Goal: Use online tool/utility: Utilize a website feature to perform a specific function

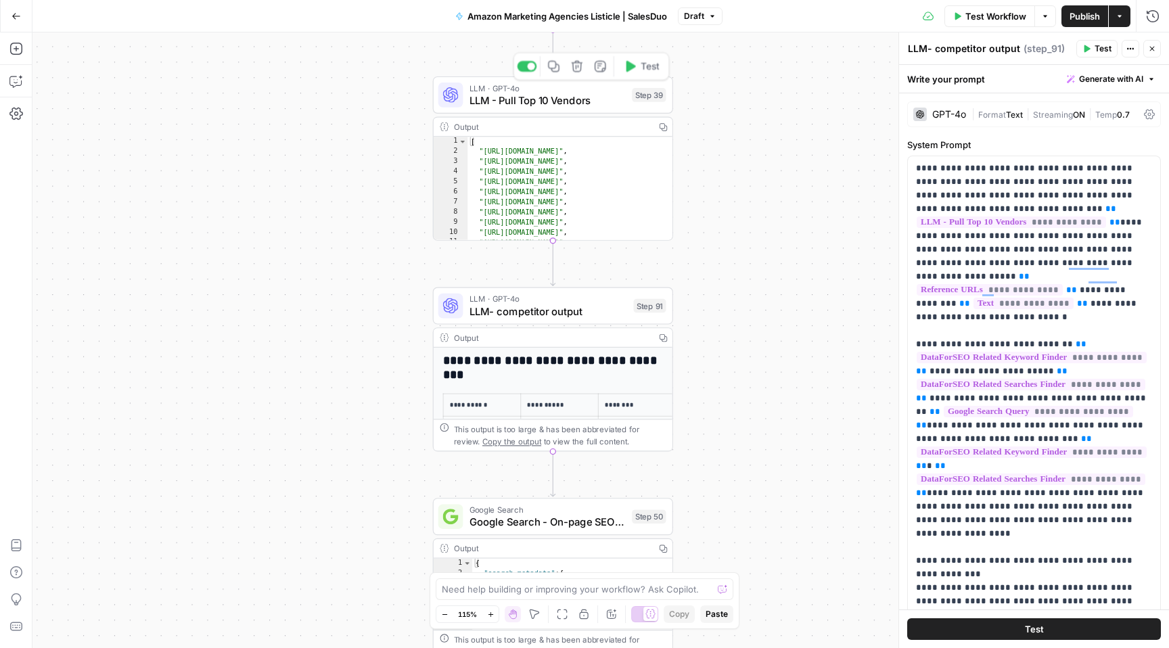
click at [537, 93] on span "LLM - Pull Top 10 Vendors" at bounding box center [548, 101] width 156 height 16
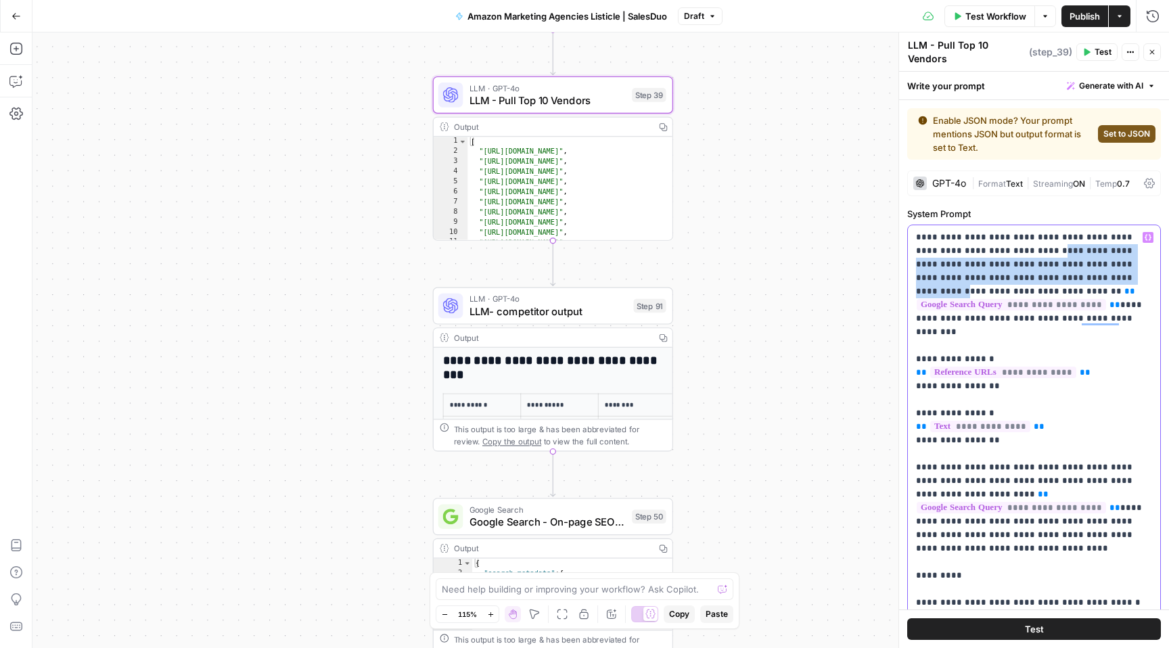
drag, startPoint x: 998, startPoint y: 245, endPoint x: 1027, endPoint y: 281, distance: 45.8
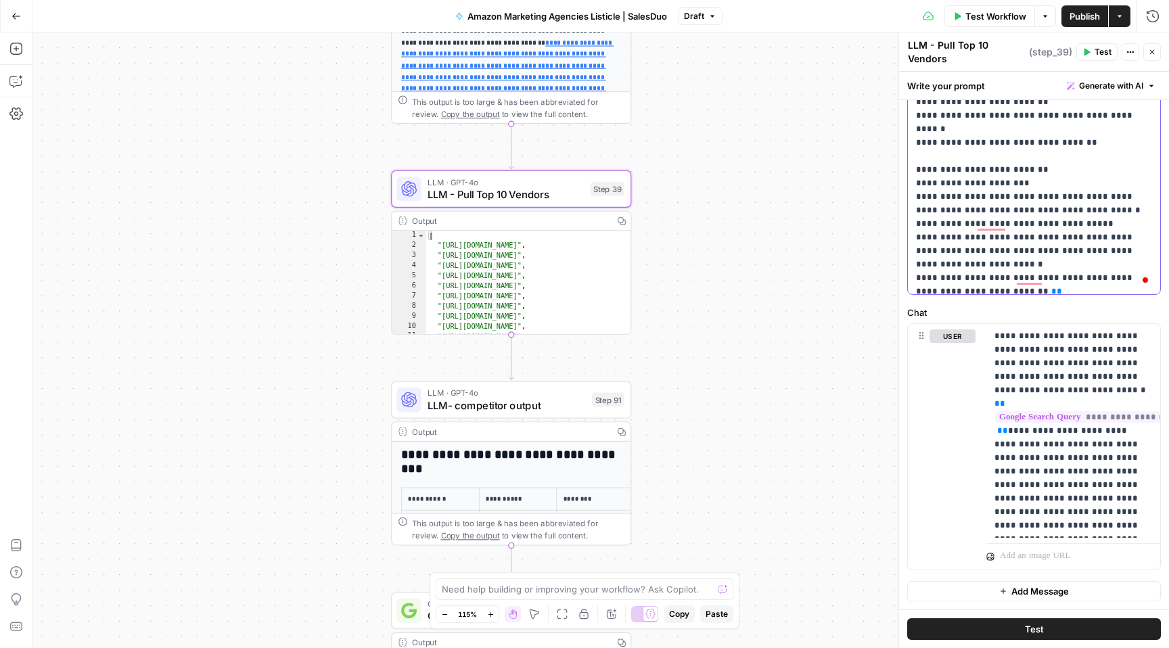
scroll to position [625, 0]
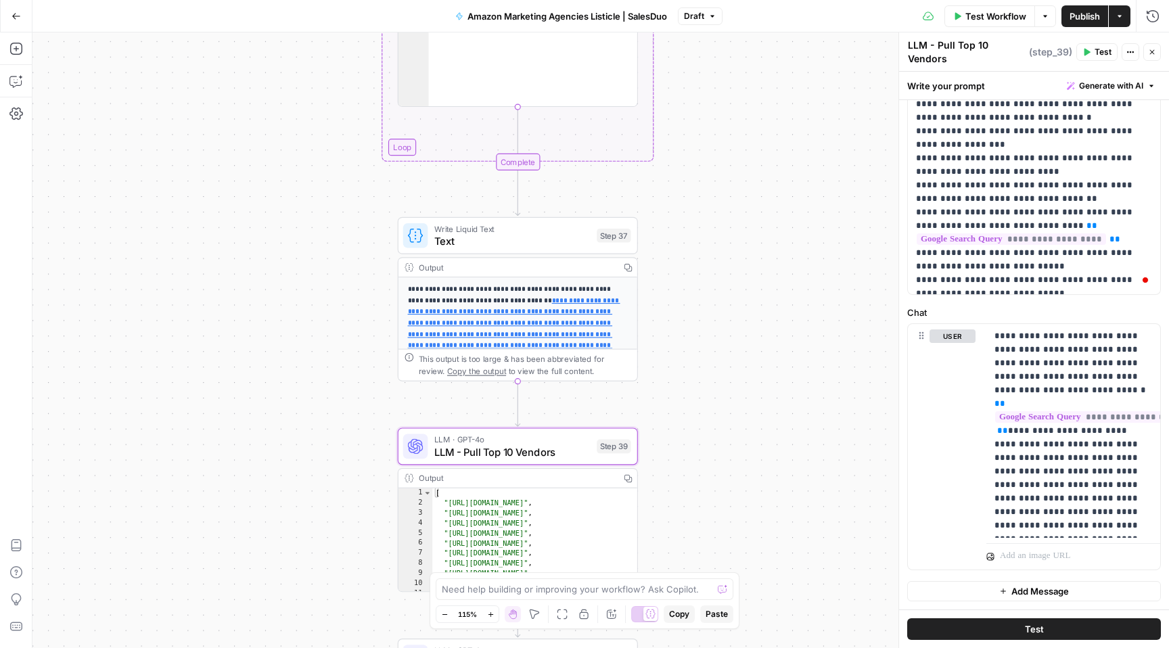
click at [535, 240] on span "Text" at bounding box center [512, 241] width 156 height 16
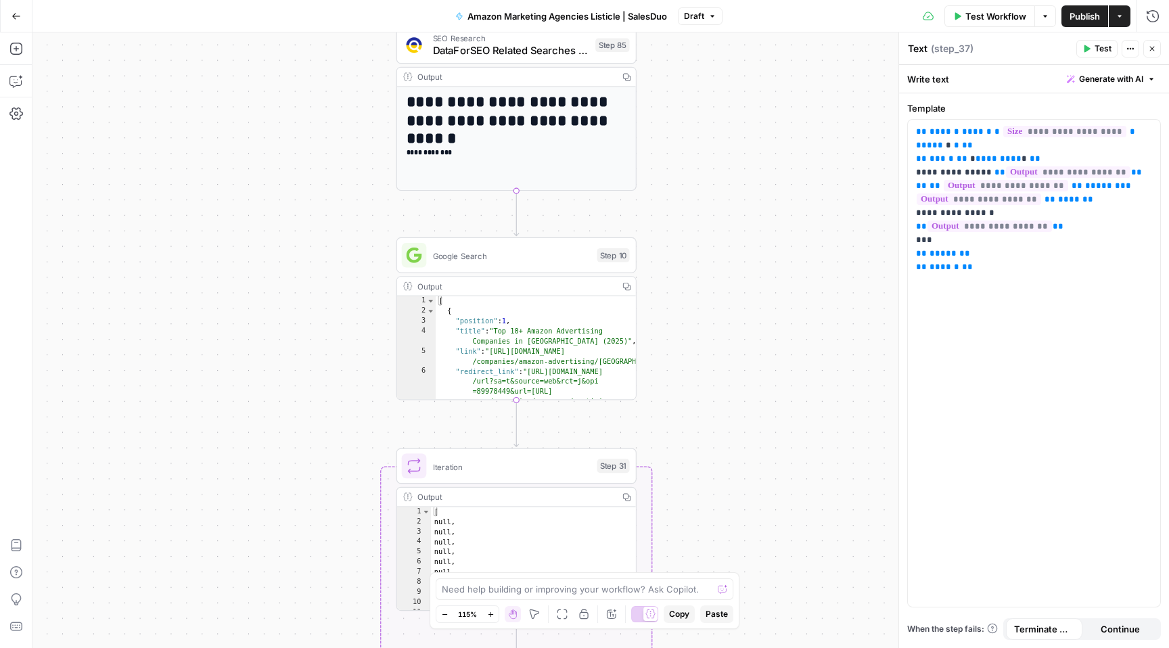
click at [545, 258] on span "Google Search" at bounding box center [512, 256] width 158 height 12
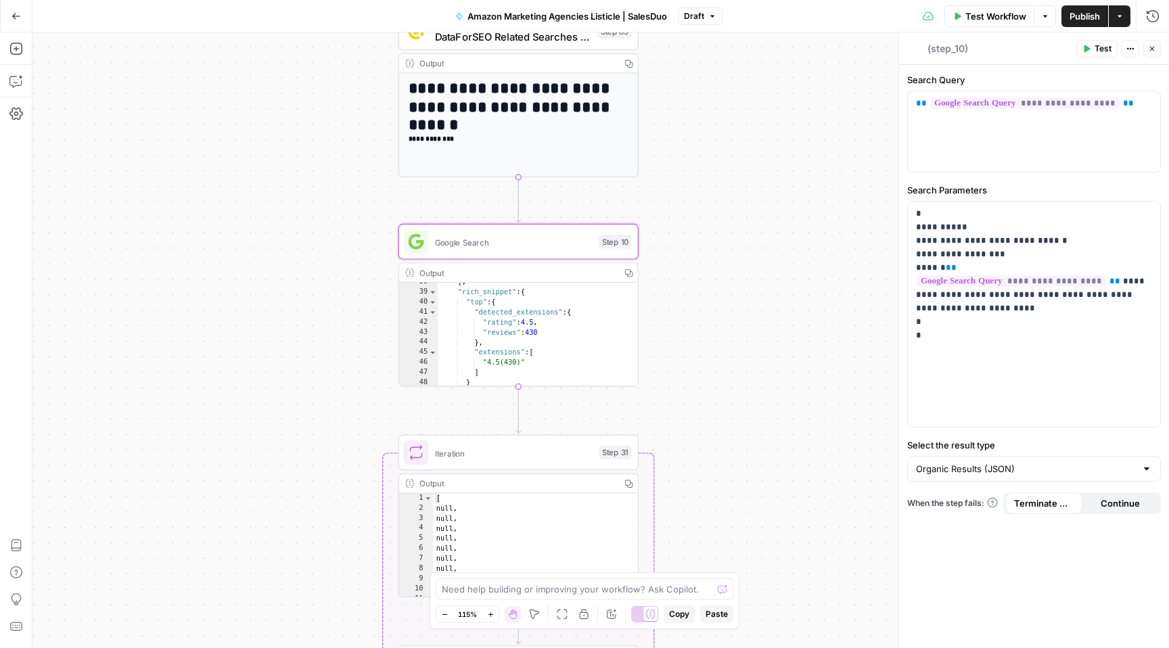
scroll to position [751, 0]
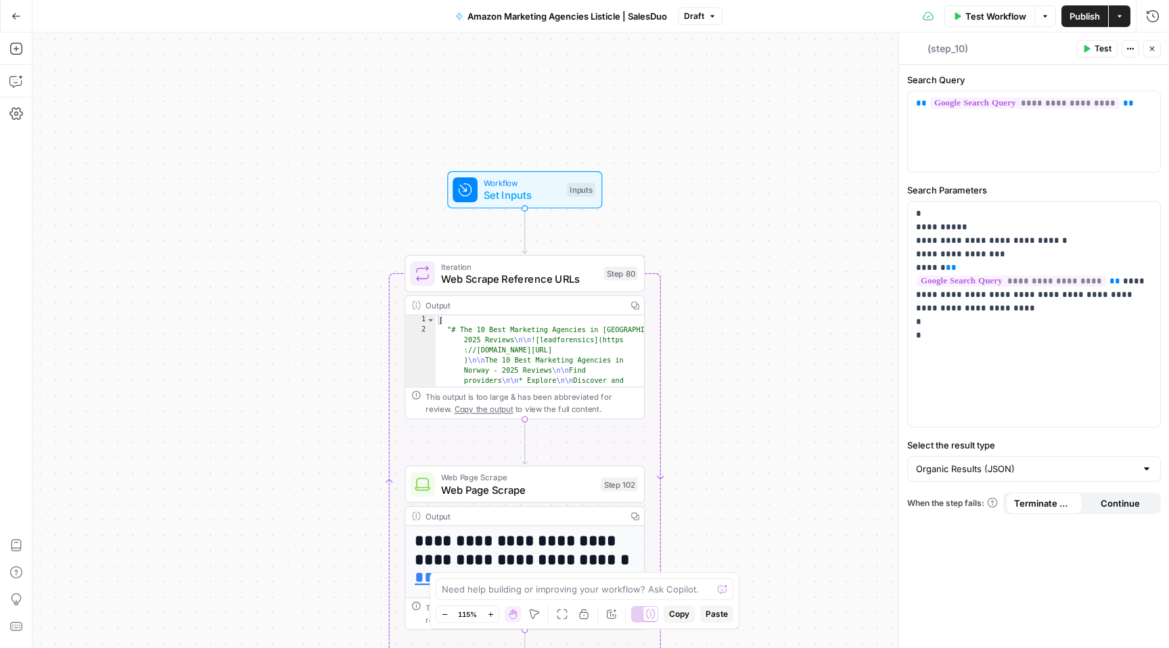
click at [468, 16] on span "Amazon Marketing Agencies Listicle | SalesDuo" at bounding box center [568, 16] width 200 height 14
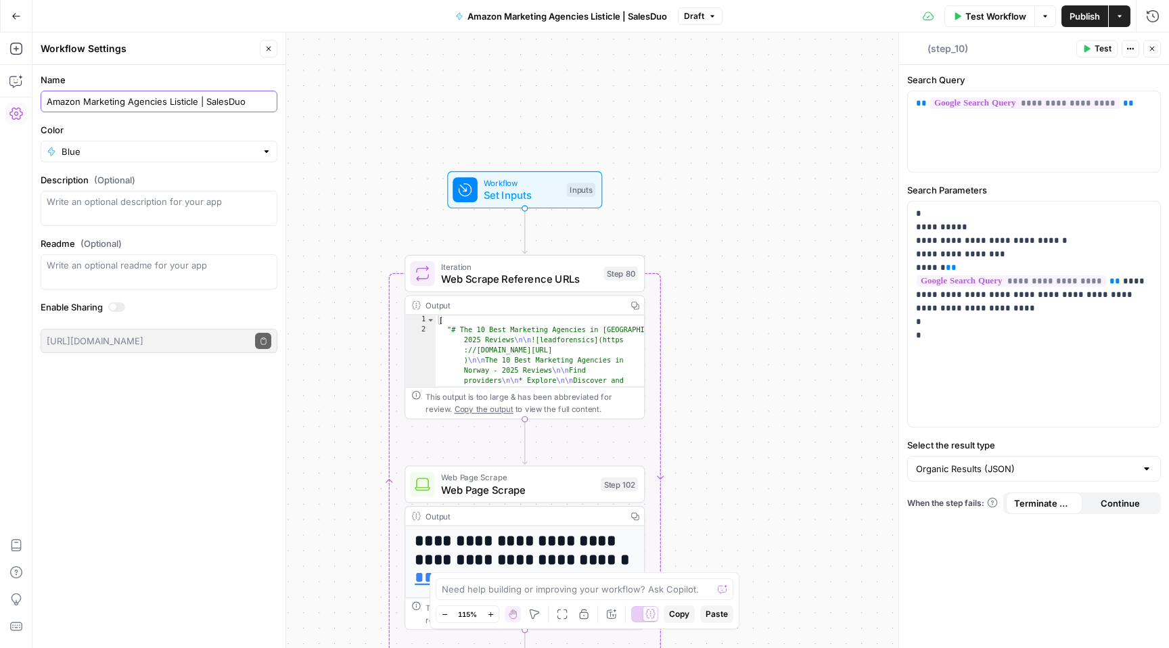
click at [204, 104] on input "Amazon Marketing Agencies Listicle | SalesDuo" at bounding box center [159, 102] width 225 height 14
click at [26, 14] on button "Go Back" at bounding box center [16, 16] width 24 height 24
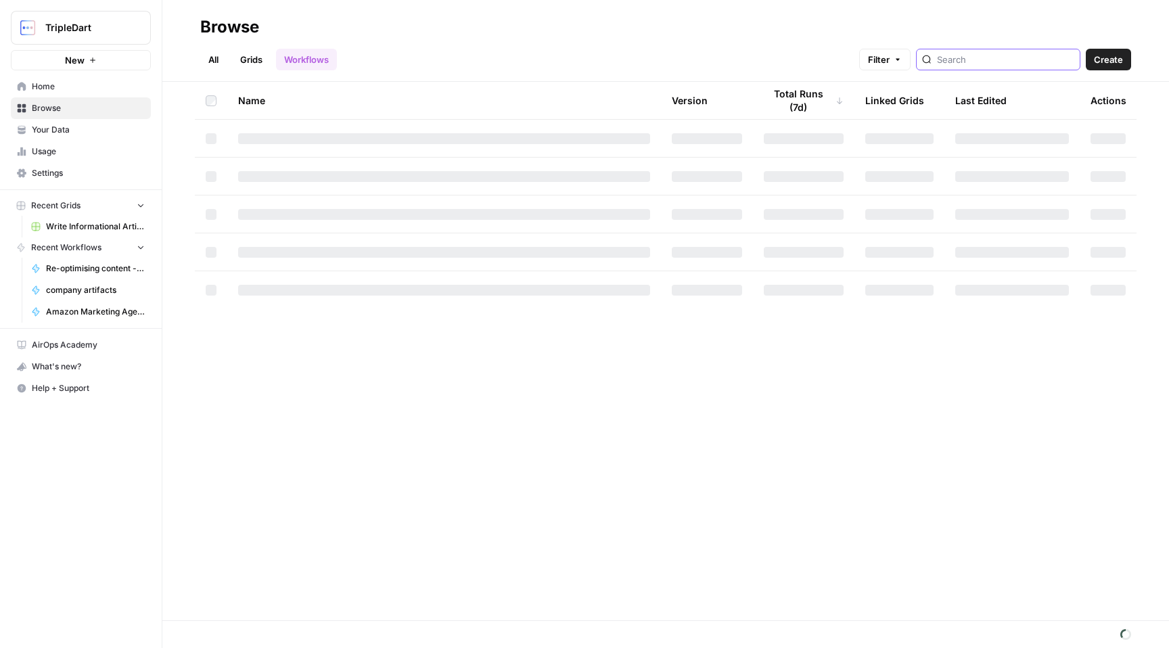
click at [1008, 53] on input "search" at bounding box center [1005, 60] width 137 height 14
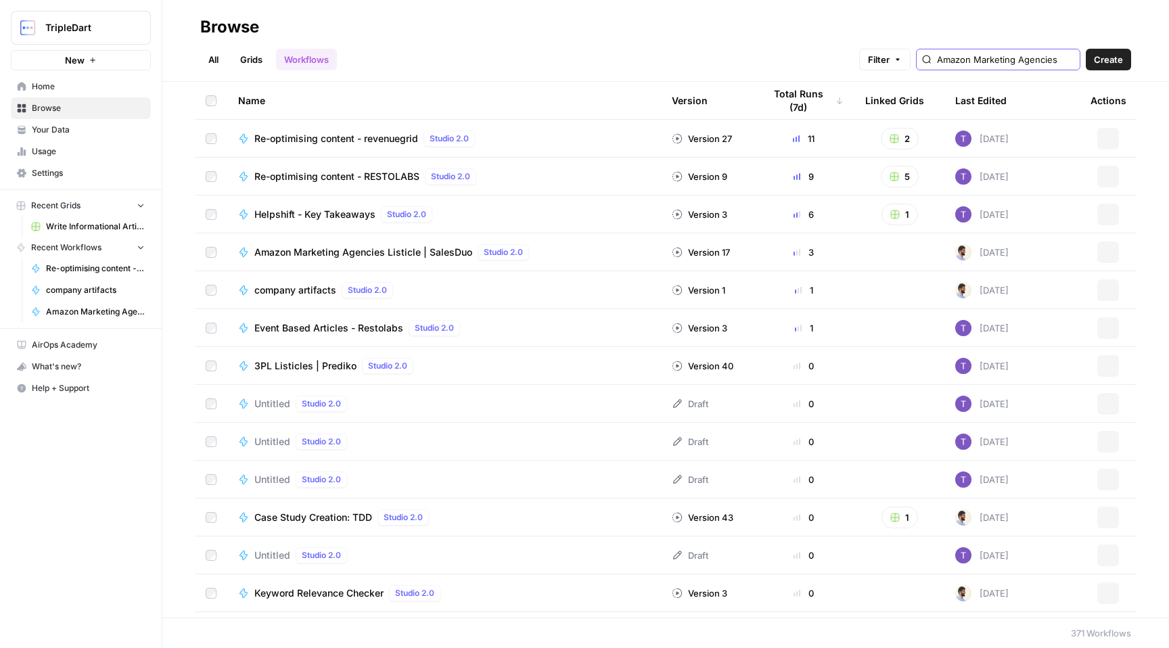
scroll to position [0, 112]
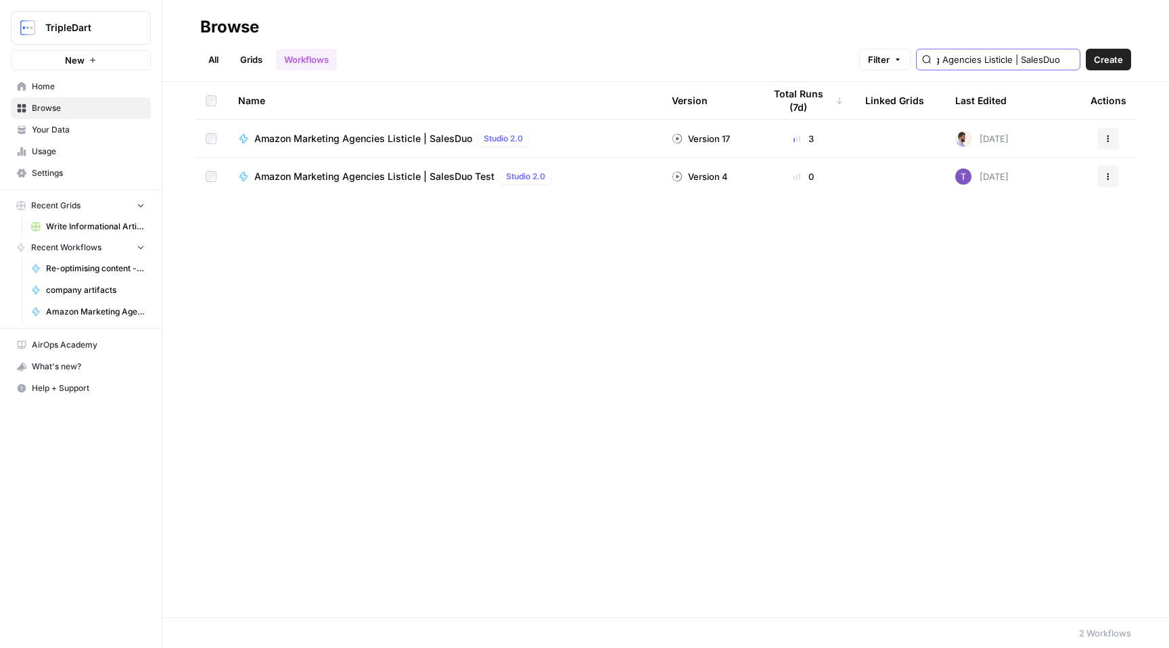
type input "Amazon Marketing Agencies Listicle | SalesDuo"
click at [372, 141] on span "Amazon Marketing Agencies Listicle | SalesDuo" at bounding box center [363, 139] width 218 height 14
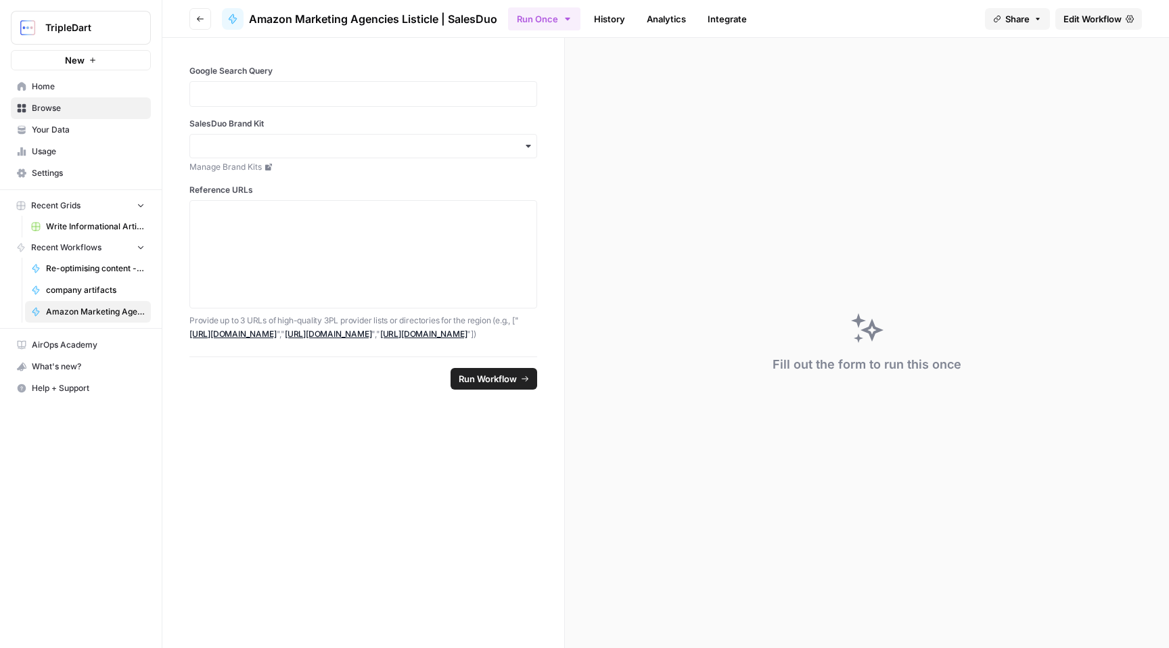
click at [612, 16] on link "History" at bounding box center [609, 19] width 47 height 22
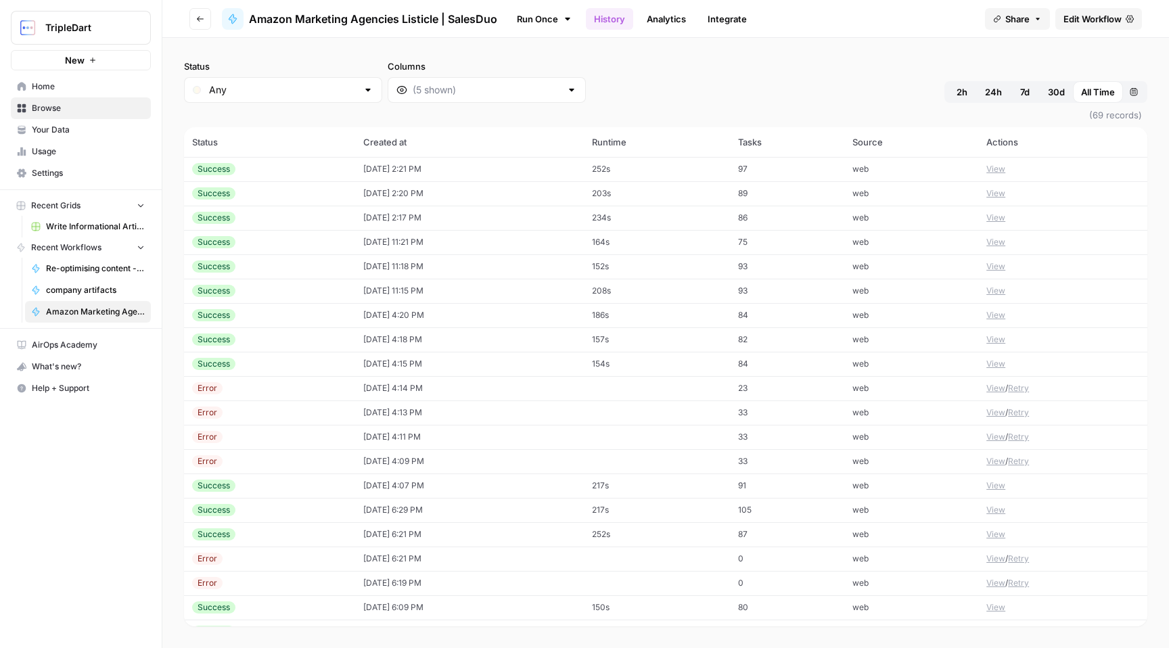
click at [213, 167] on div "Success" at bounding box center [213, 169] width 43 height 12
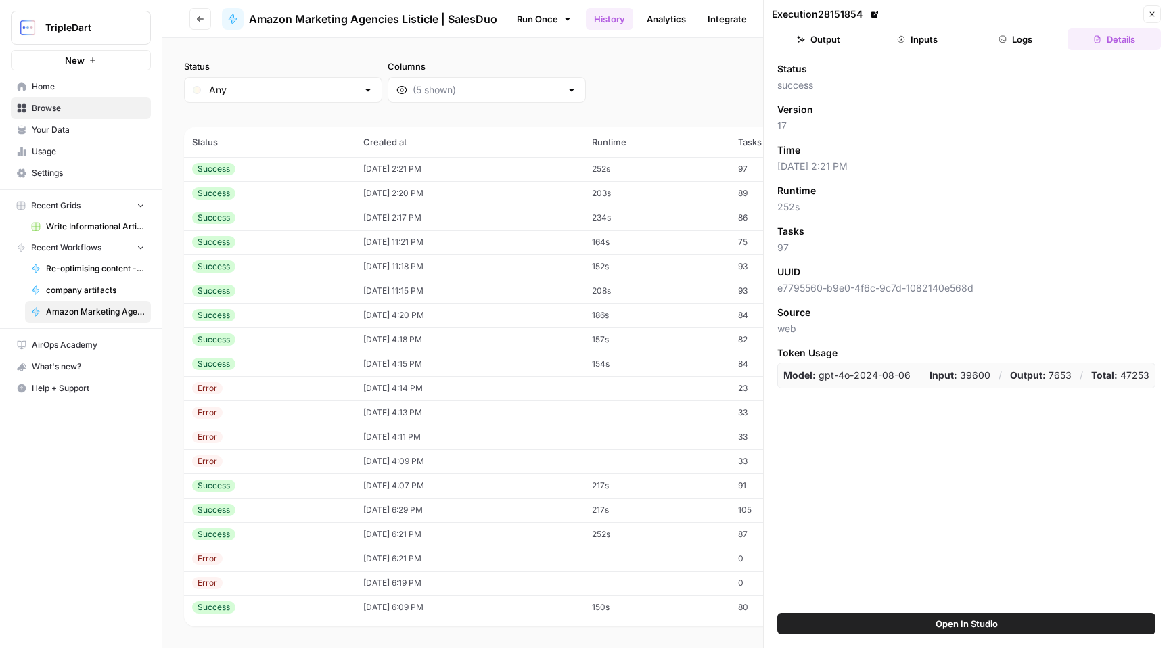
click at [849, 31] on button "Output" at bounding box center [818, 39] width 93 height 22
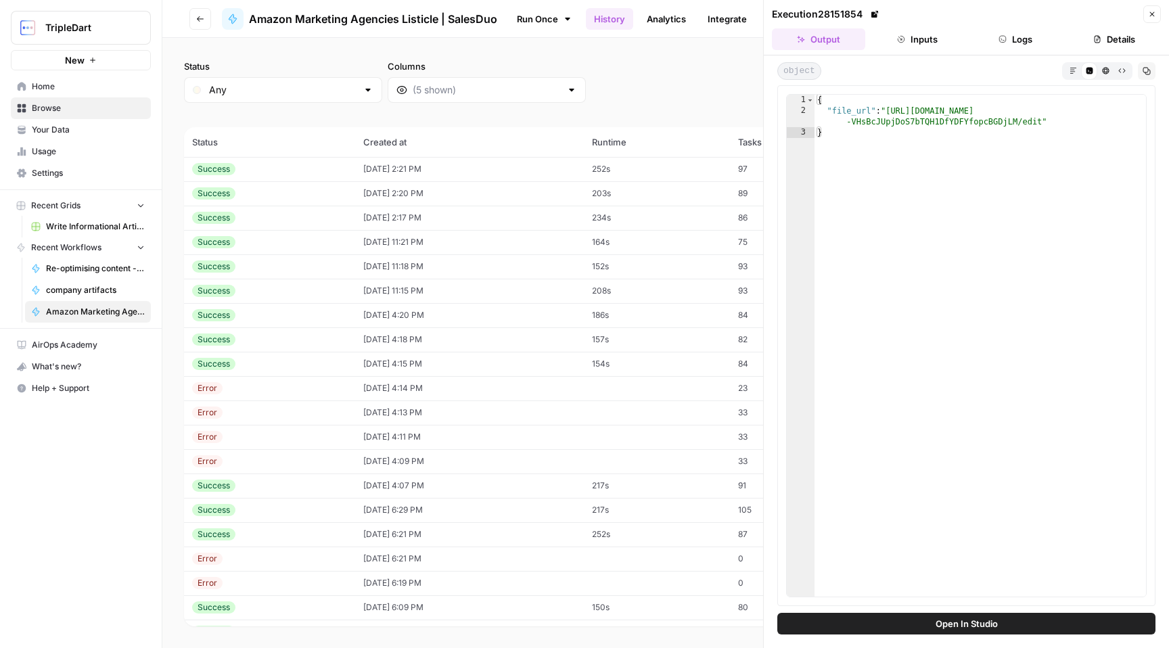
click at [913, 114] on div "{ "file_url" : "https://docs.google.com/document/d/1D1D9LtGv -VHsBcJUpjDoS7bTQH…" at bounding box center [981, 357] width 332 height 524
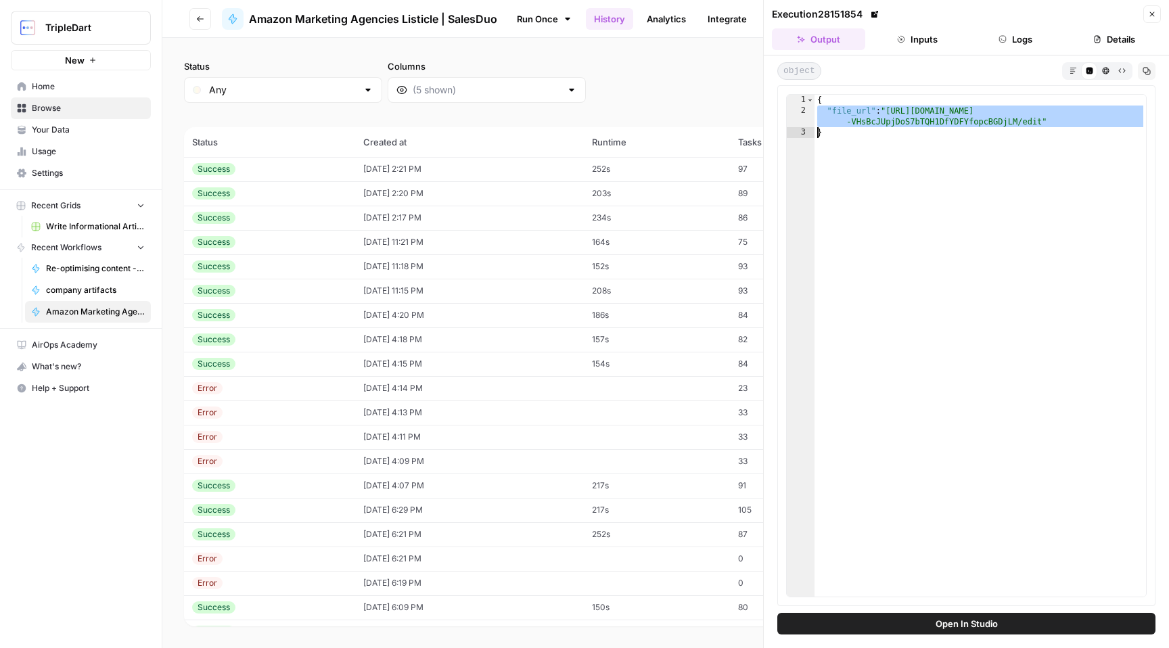
click at [913, 114] on div "{ "file_url" : "https://docs.google.com/document/d/1D1D9LtGv -VHsBcJUpjDoS7bTQH…" at bounding box center [981, 357] width 332 height 524
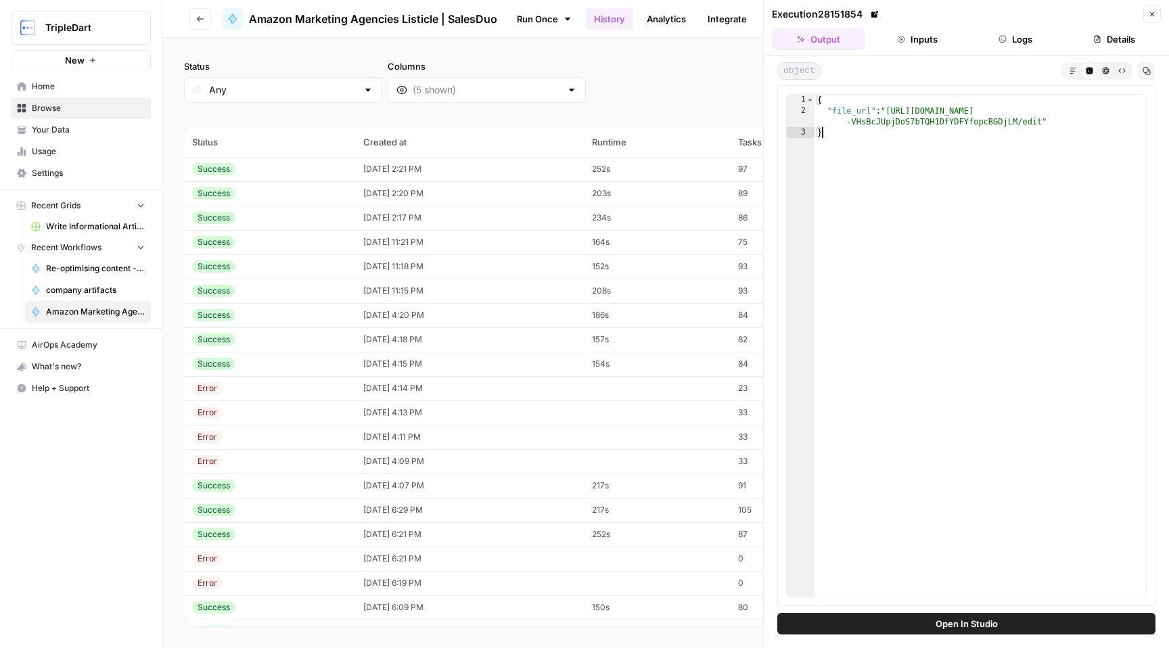
click at [881, 133] on div "{ "file_url" : "https://docs.google.com/document/d/1D1D9LtGv -VHsBcJUpjDoS7bTQH…" at bounding box center [981, 357] width 332 height 524
type textarea "*"
click at [1009, 44] on button "Logs" at bounding box center [1016, 39] width 93 height 22
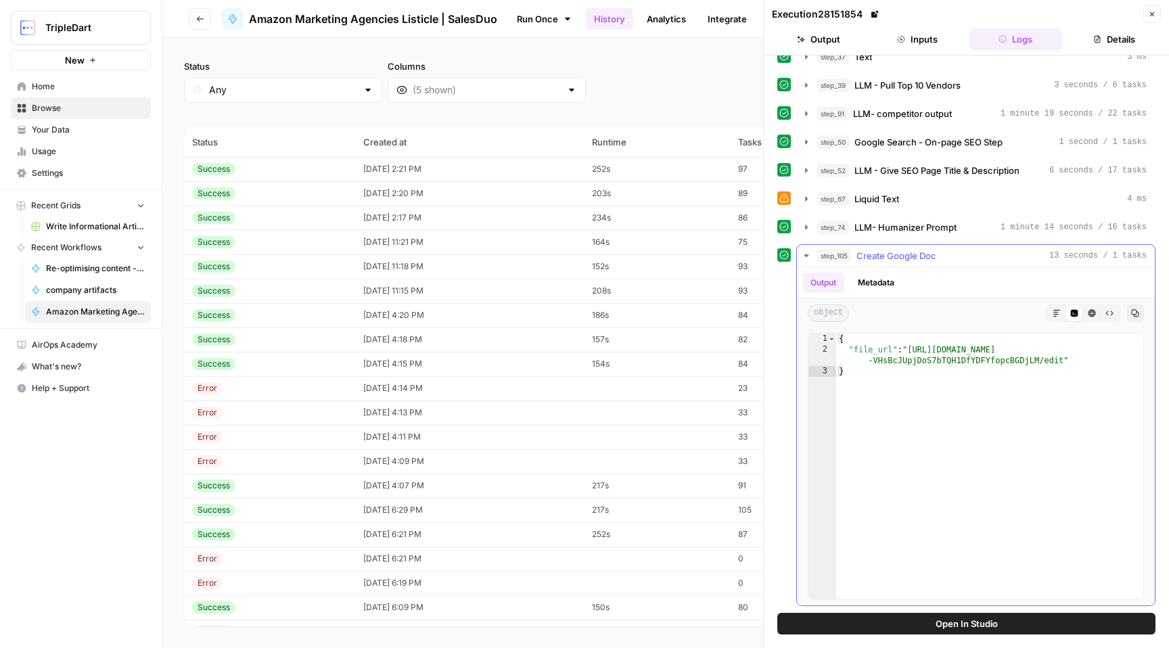
scroll to position [131, 0]
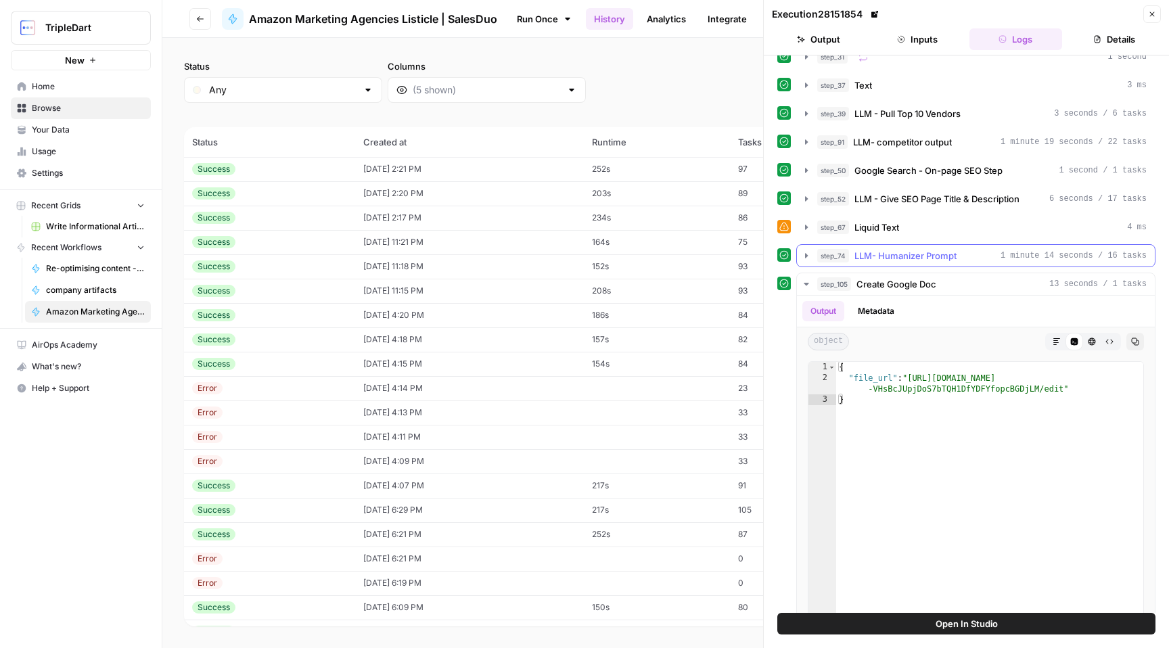
click at [926, 254] on span "LLM- Humanizer Prompt" at bounding box center [906, 256] width 102 height 14
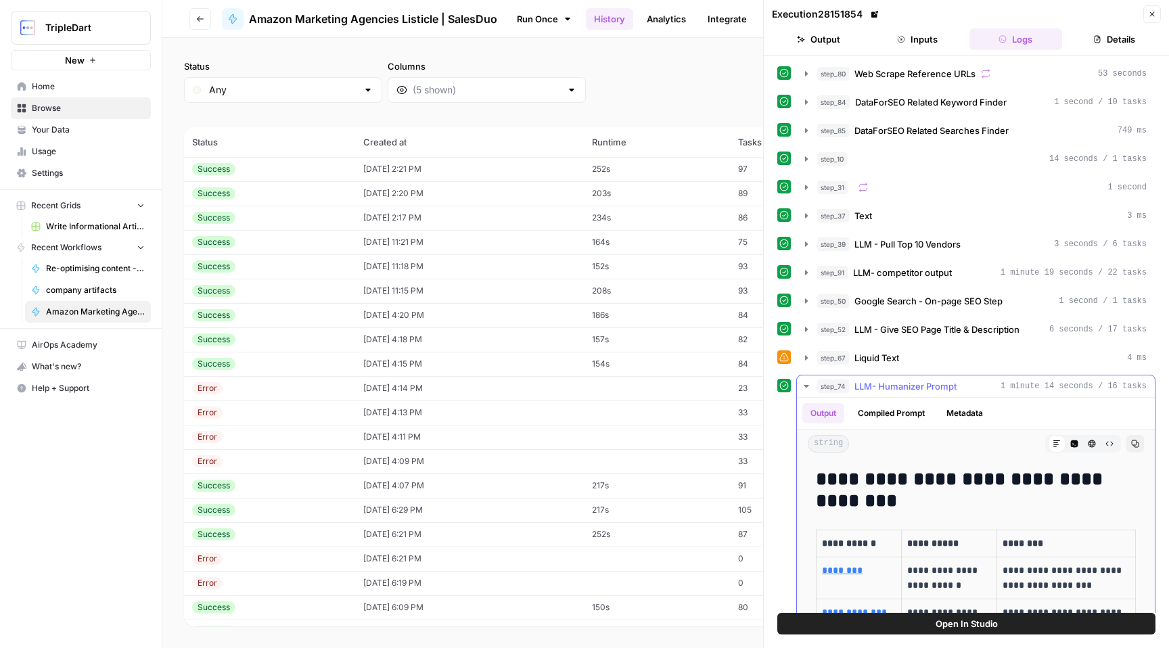
scroll to position [0, 0]
click at [920, 74] on span "Web Scrape Reference URLs" at bounding box center [915, 74] width 121 height 14
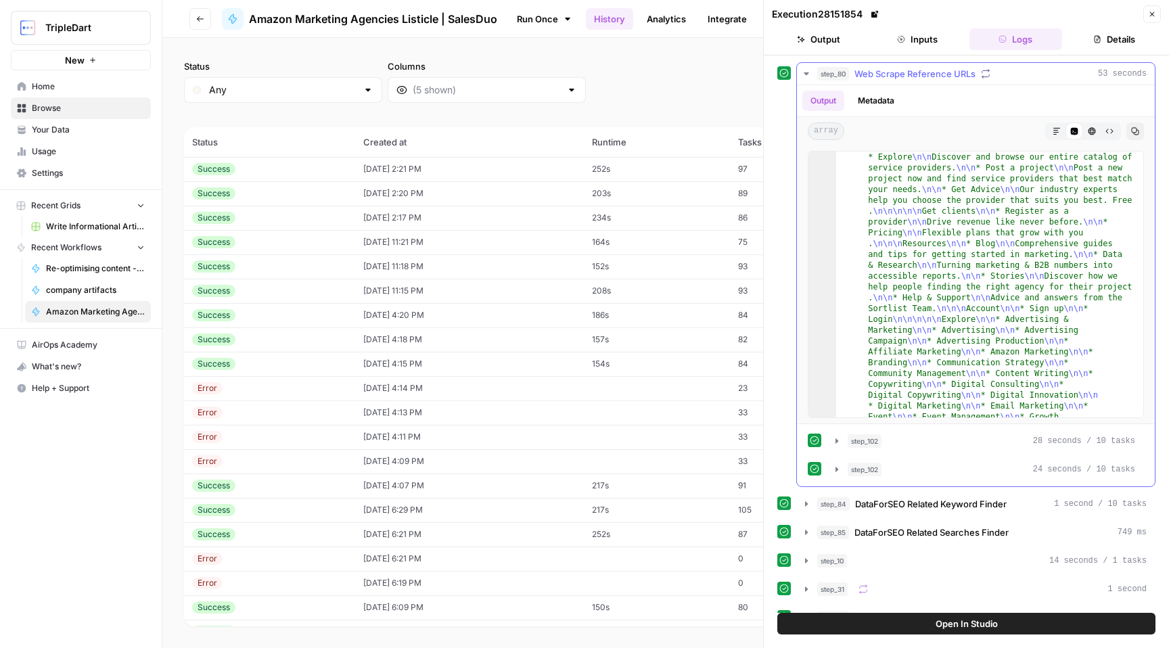
scroll to position [104, 0]
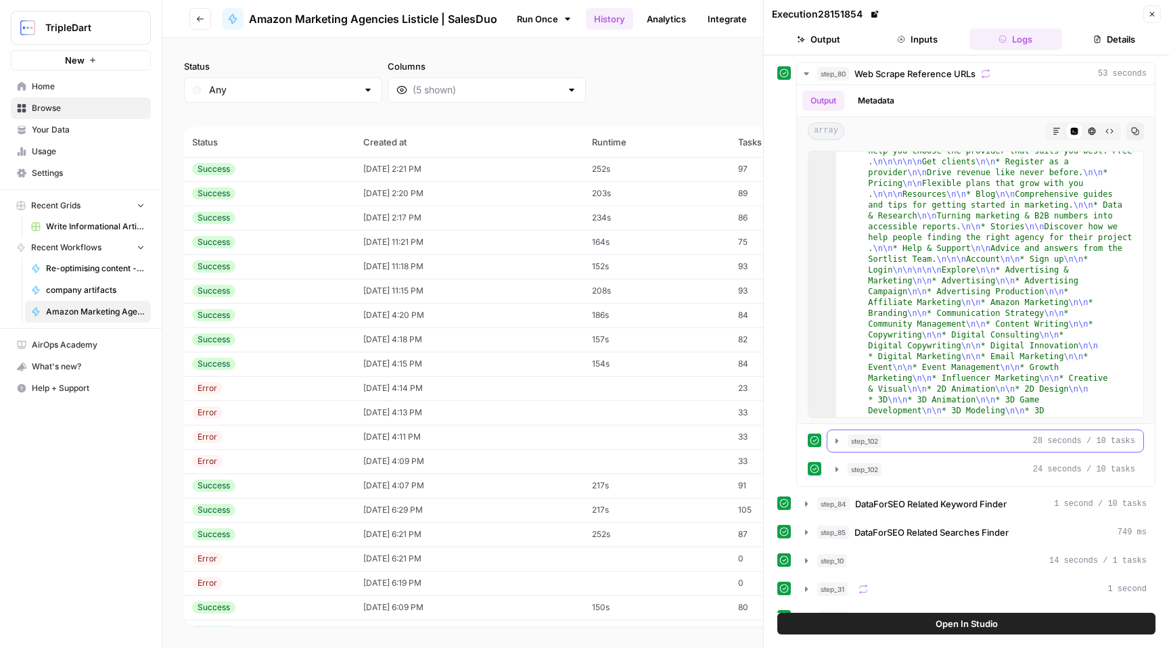
click at [894, 443] on div "step_102 28 seconds / 10 tasks" at bounding box center [992, 441] width 288 height 14
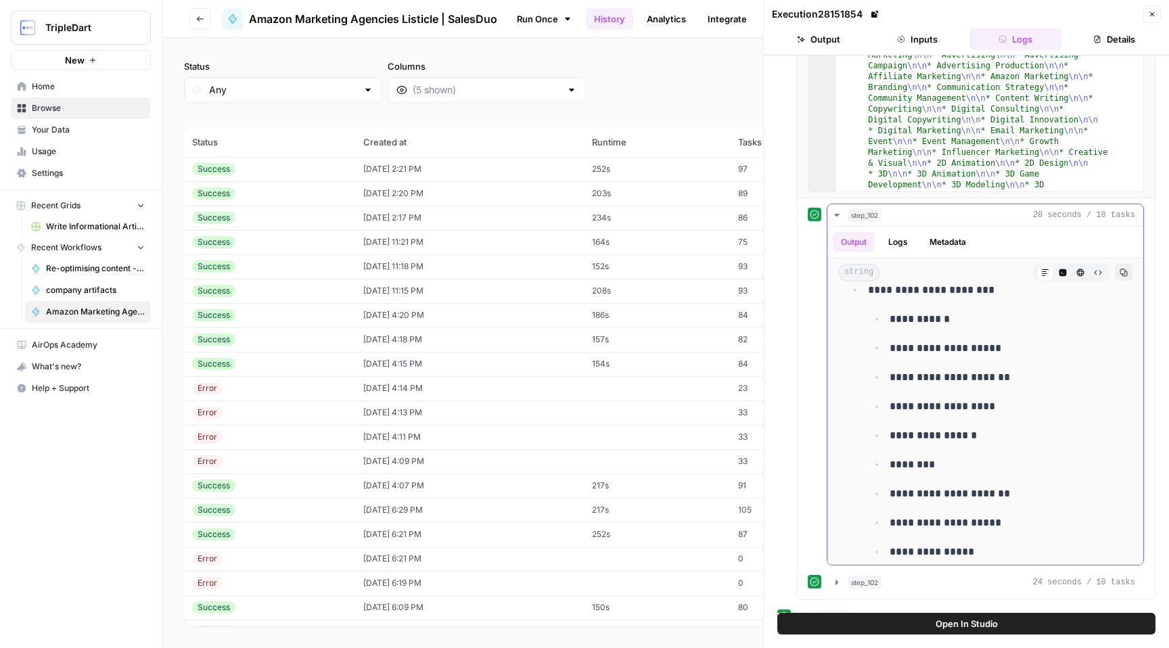
scroll to position [1123, 0]
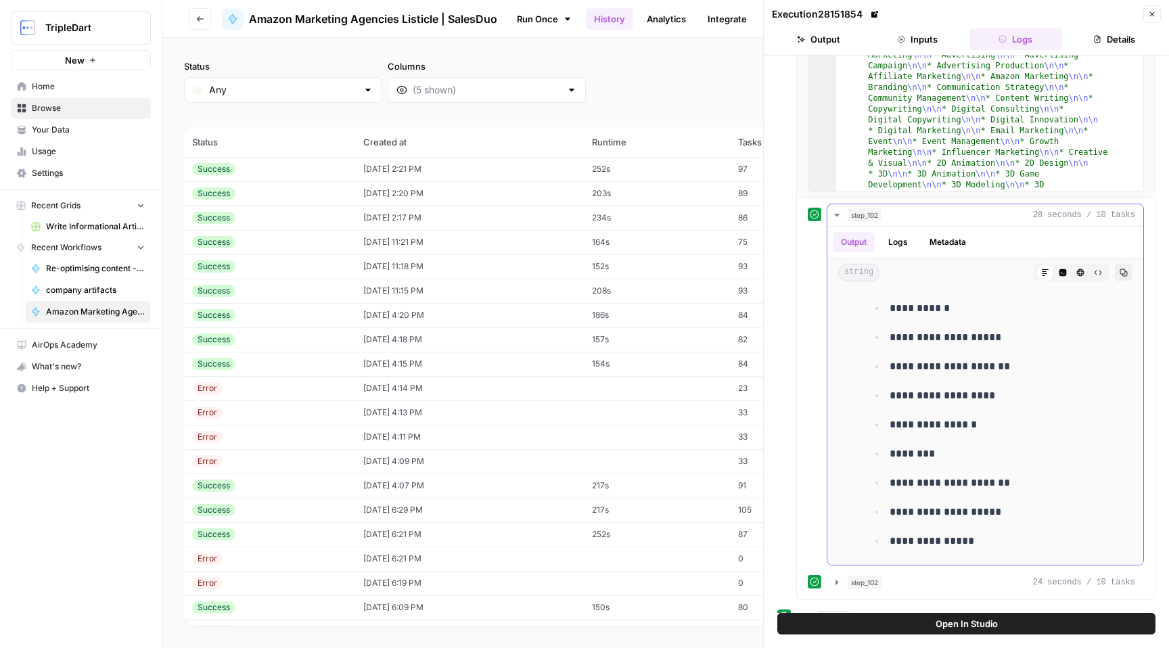
click at [839, 210] on icon "button" at bounding box center [837, 215] width 11 height 11
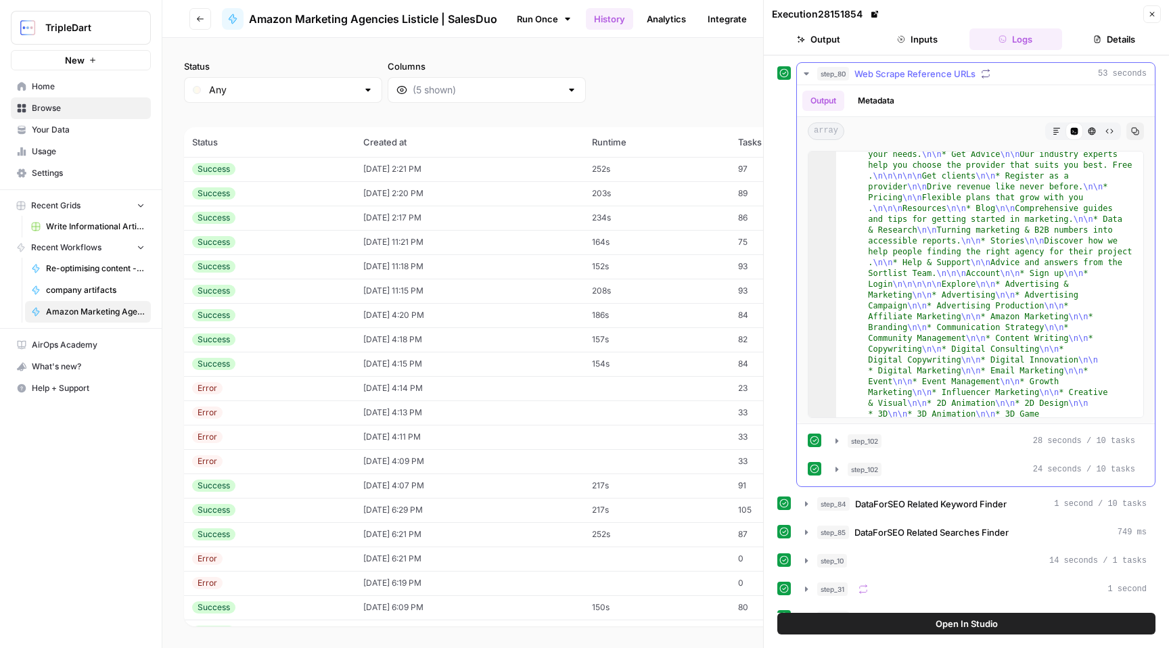
scroll to position [63, 0]
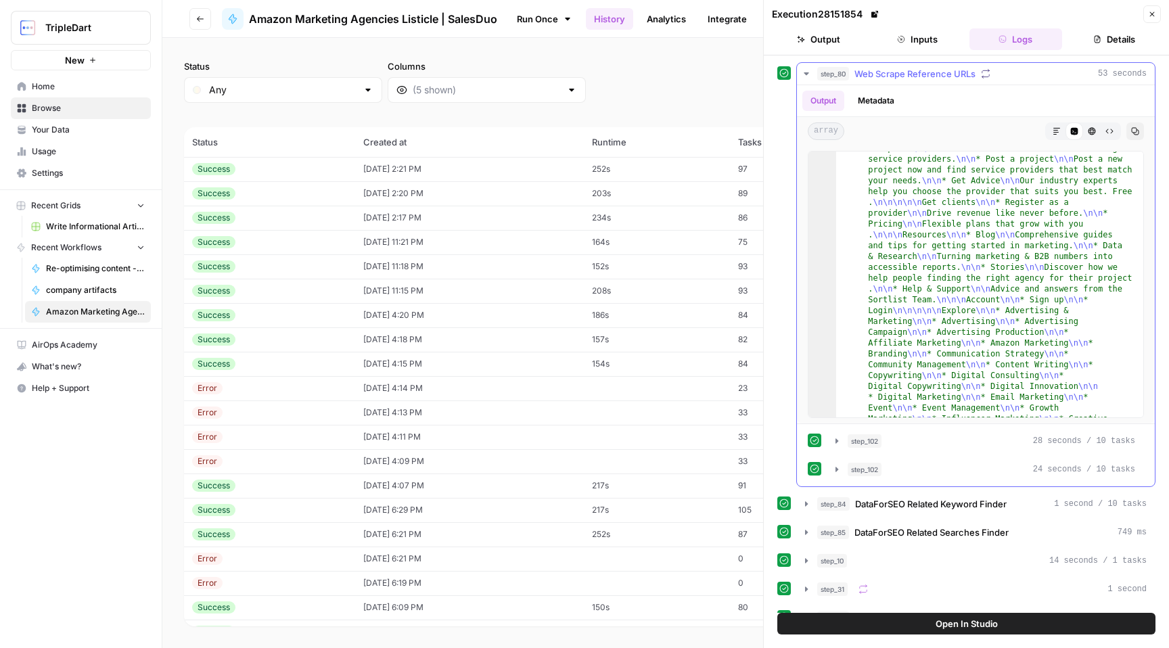
click at [803, 75] on icon "button" at bounding box center [806, 73] width 11 height 11
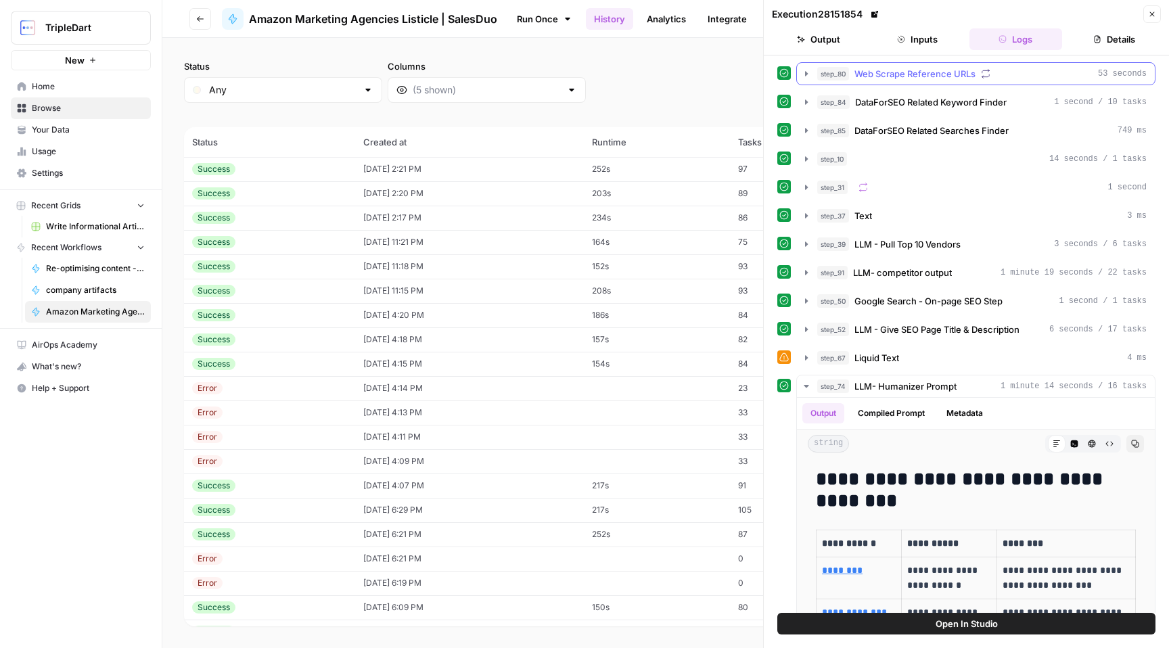
click at [805, 72] on icon "button" at bounding box center [806, 73] width 11 height 11
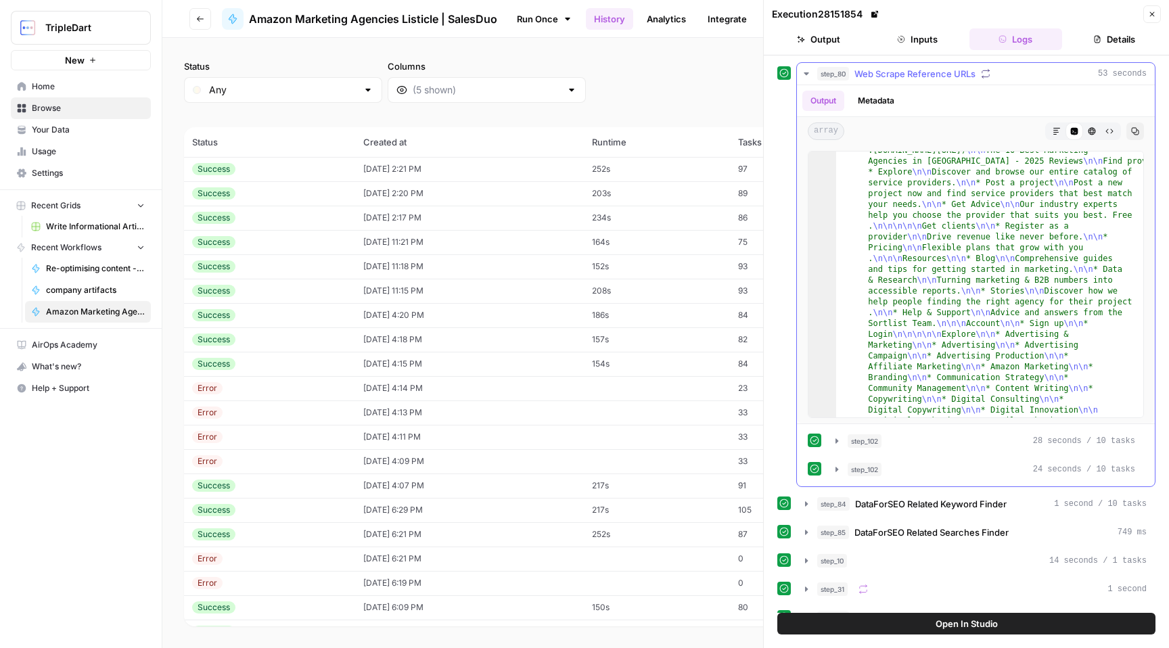
scroll to position [39, 0]
click at [838, 443] on icon "button" at bounding box center [837, 441] width 11 height 11
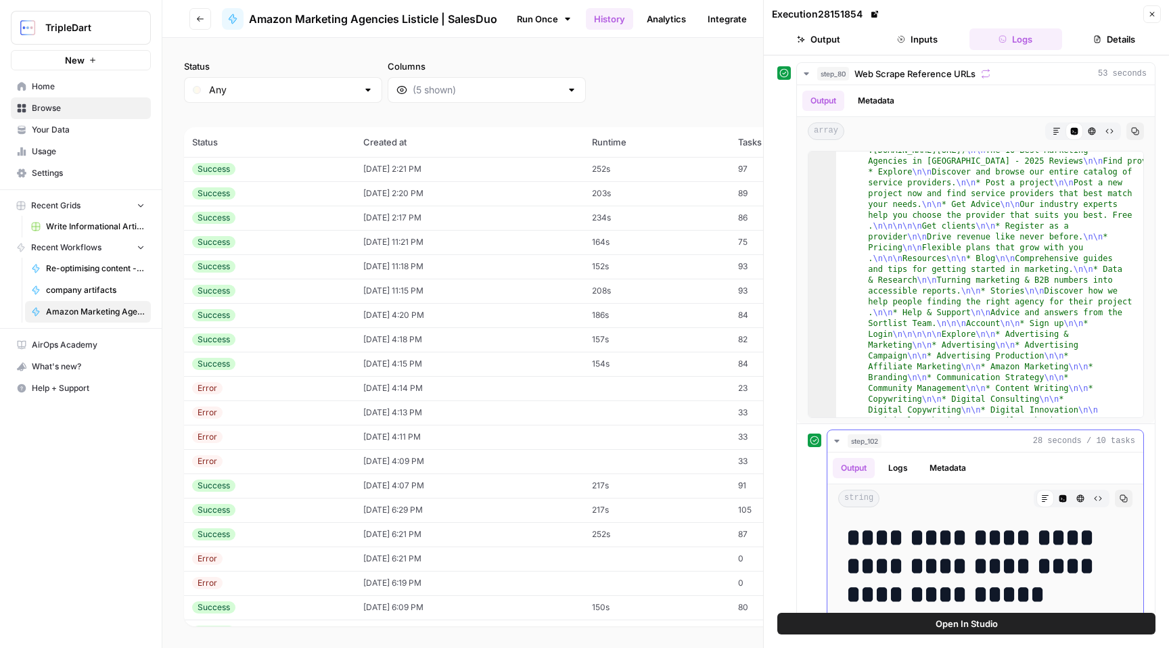
click at [838, 443] on icon "button" at bounding box center [837, 441] width 11 height 11
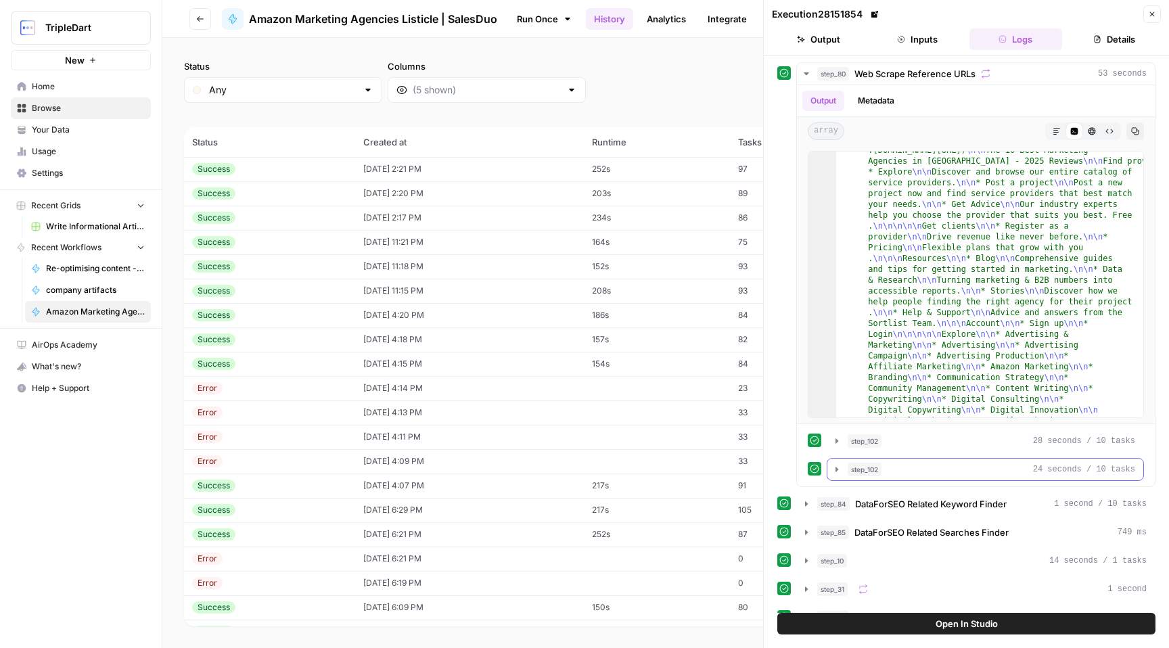
click at [835, 466] on icon "button" at bounding box center [837, 469] width 11 height 11
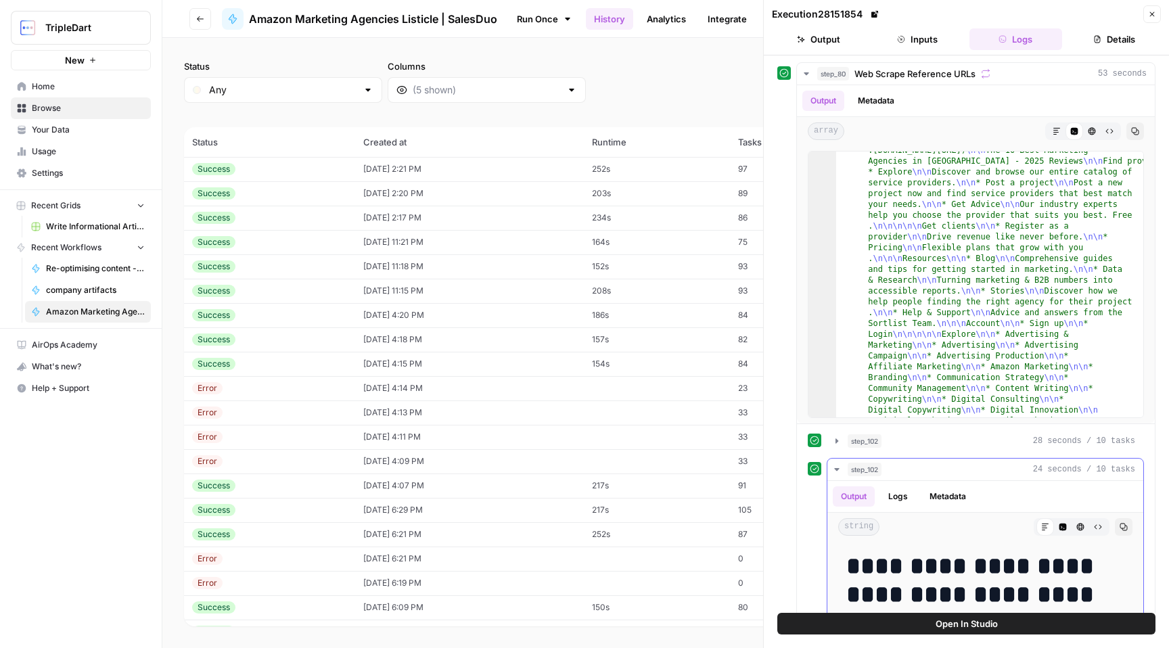
click at [835, 466] on icon "button" at bounding box center [837, 469] width 11 height 11
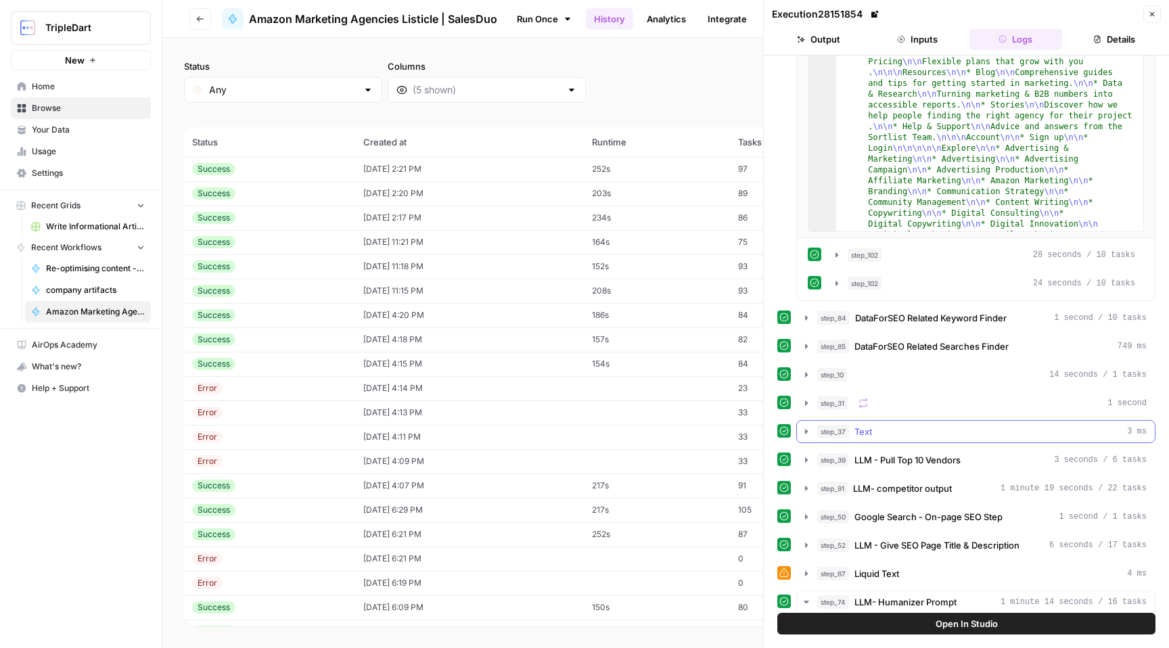
scroll to position [189, 0]
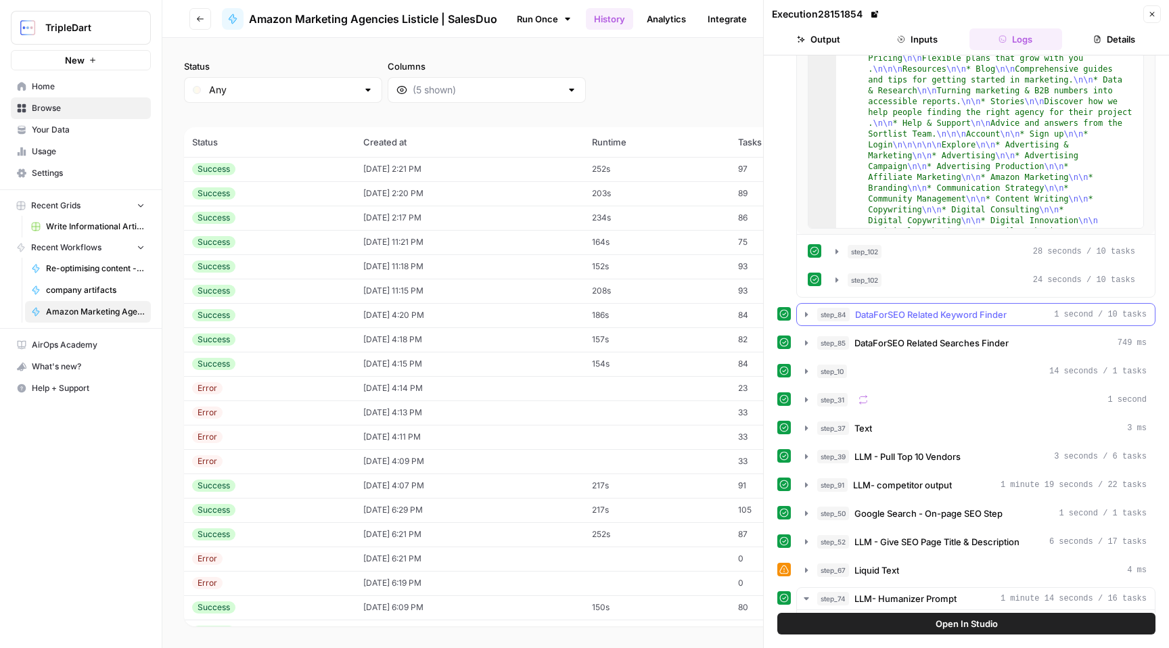
click at [807, 316] on icon "button" at bounding box center [806, 314] width 11 height 11
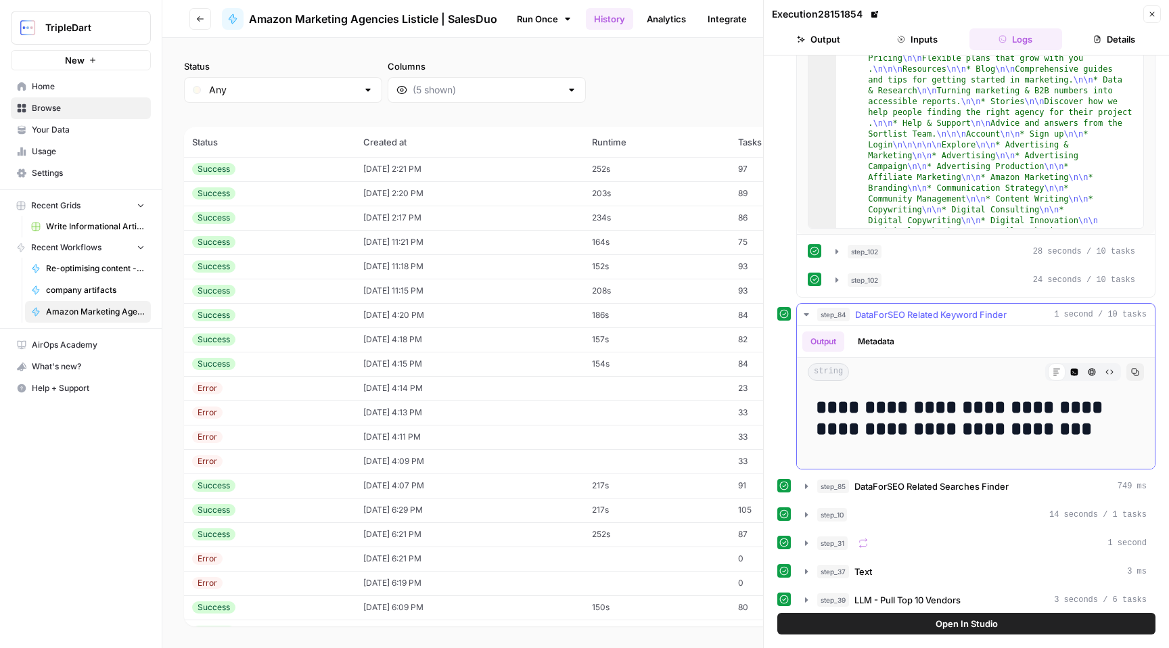
click at [807, 316] on icon "button" at bounding box center [806, 314] width 11 height 11
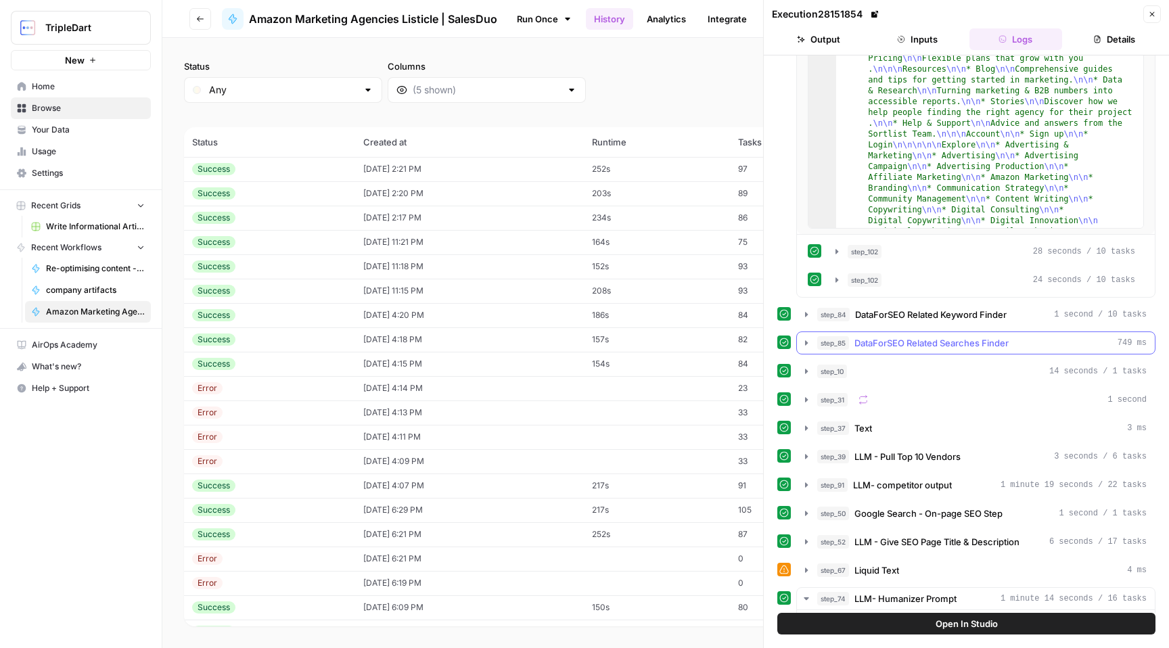
click at [809, 342] on icon "button" at bounding box center [806, 343] width 11 height 11
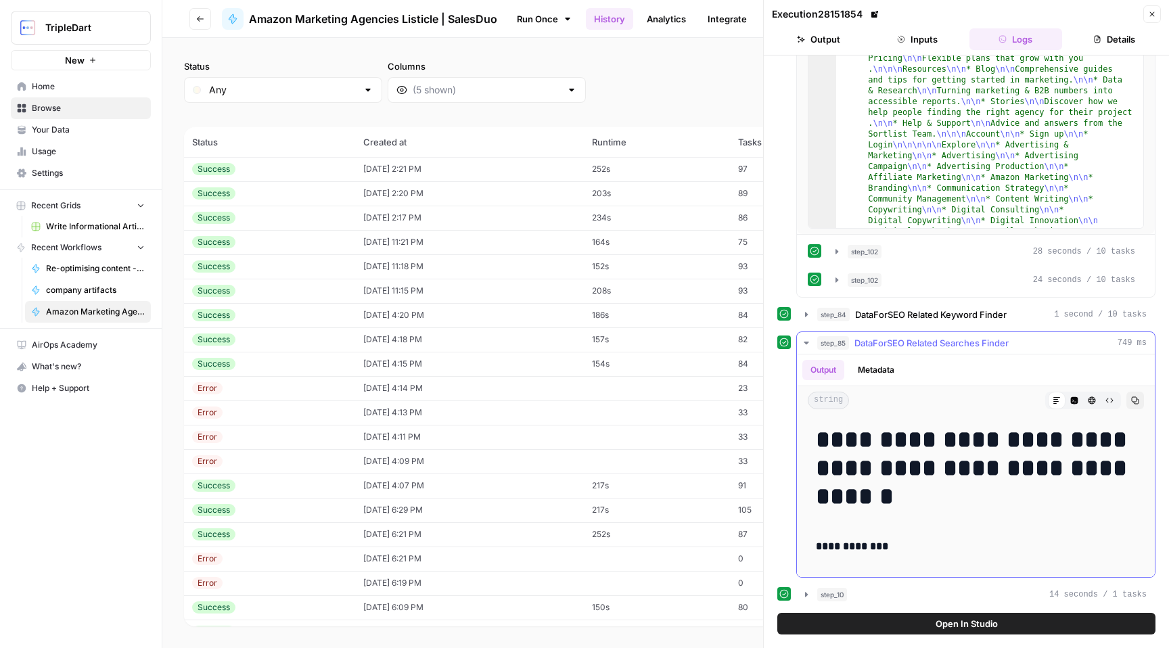
click at [809, 342] on icon "button" at bounding box center [806, 343] width 11 height 11
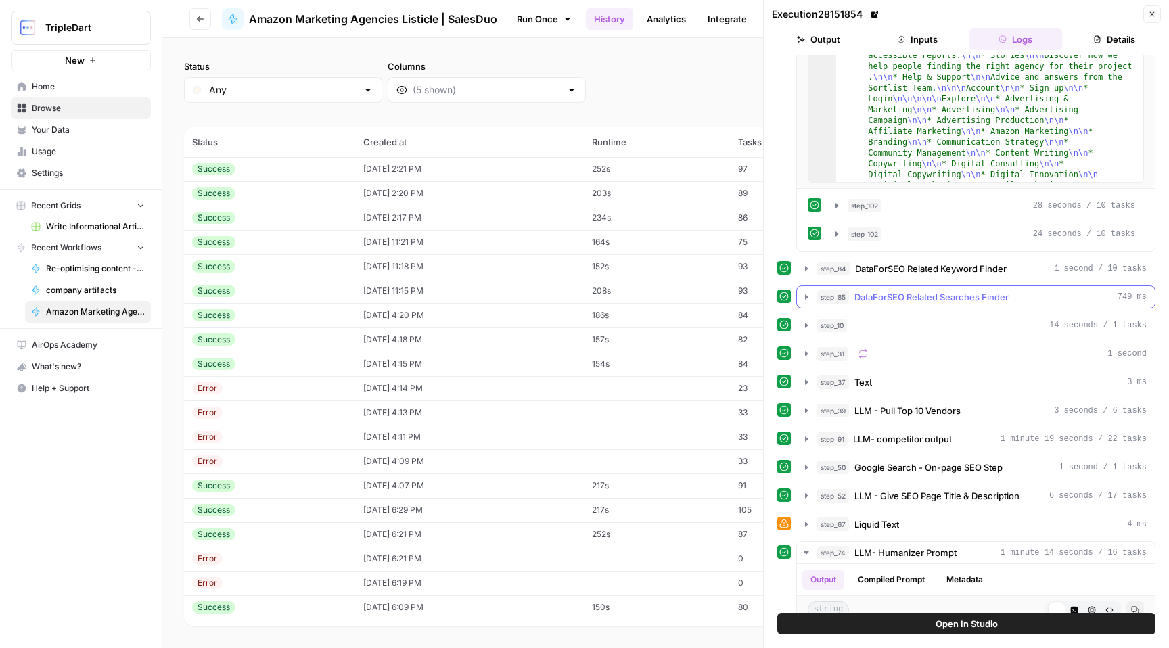
scroll to position [242, 0]
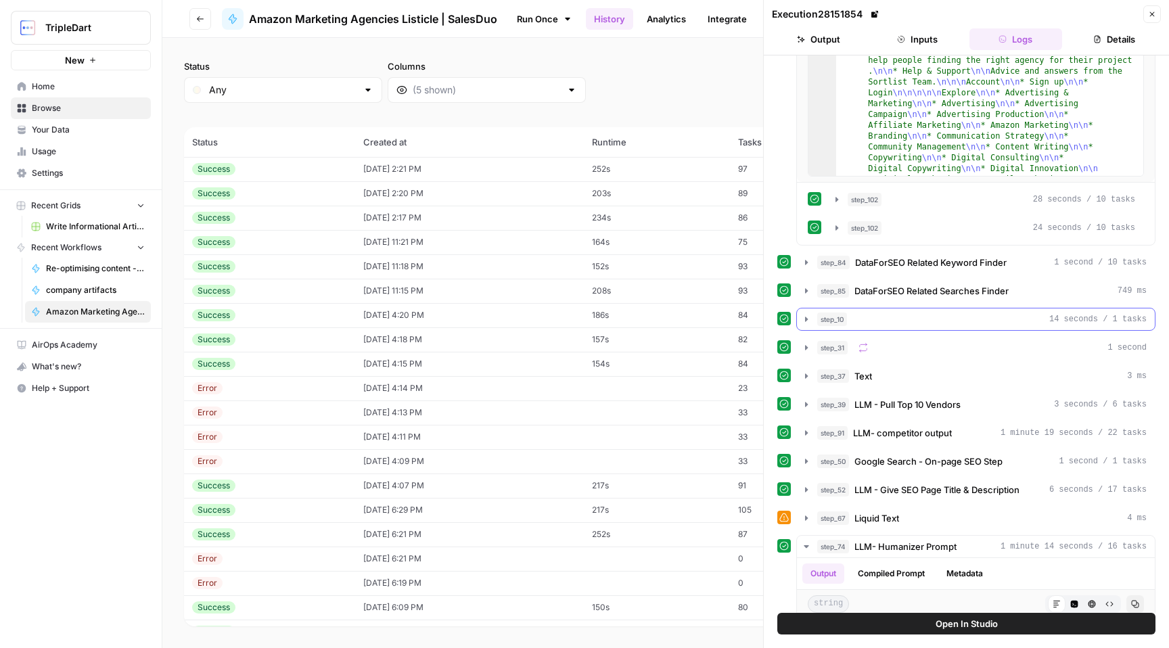
click at [806, 319] on icon "button" at bounding box center [806, 319] width 3 height 5
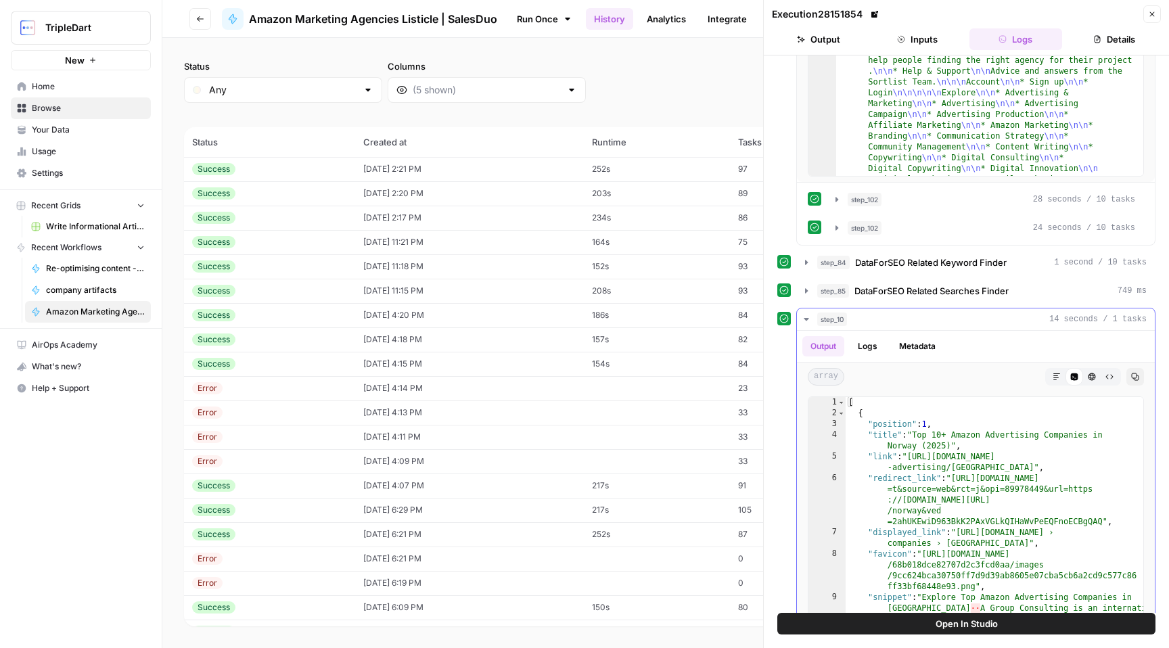
click at [806, 319] on icon "button" at bounding box center [806, 319] width 5 height 3
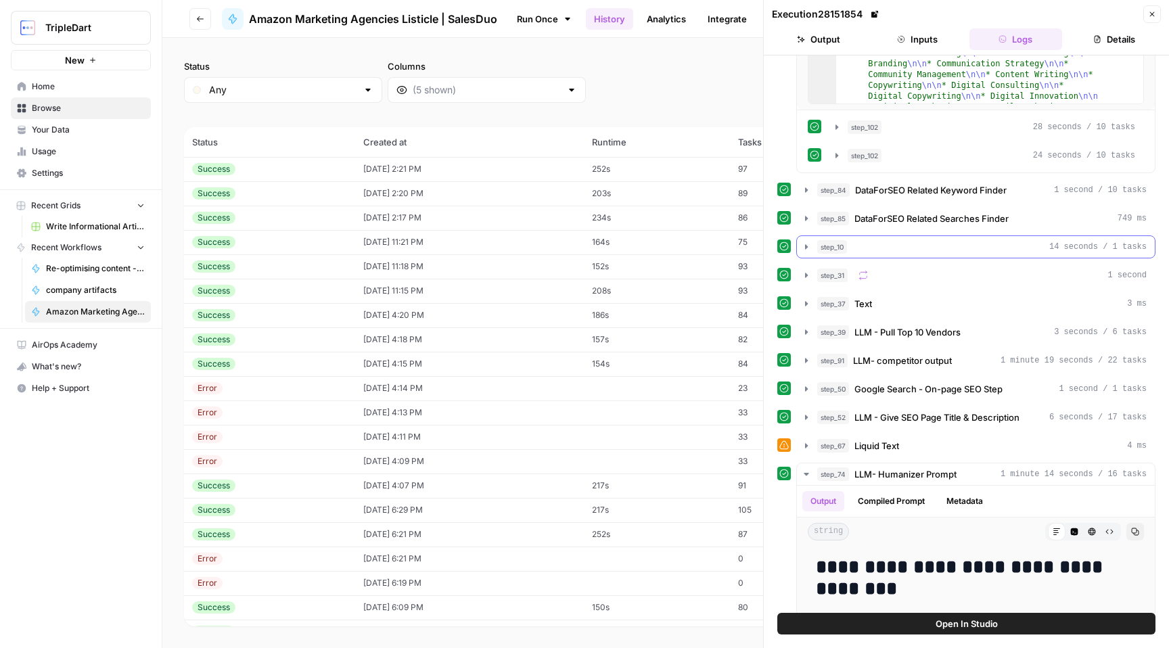
scroll to position [315, 0]
click at [804, 274] on icon "button" at bounding box center [806, 274] width 11 height 11
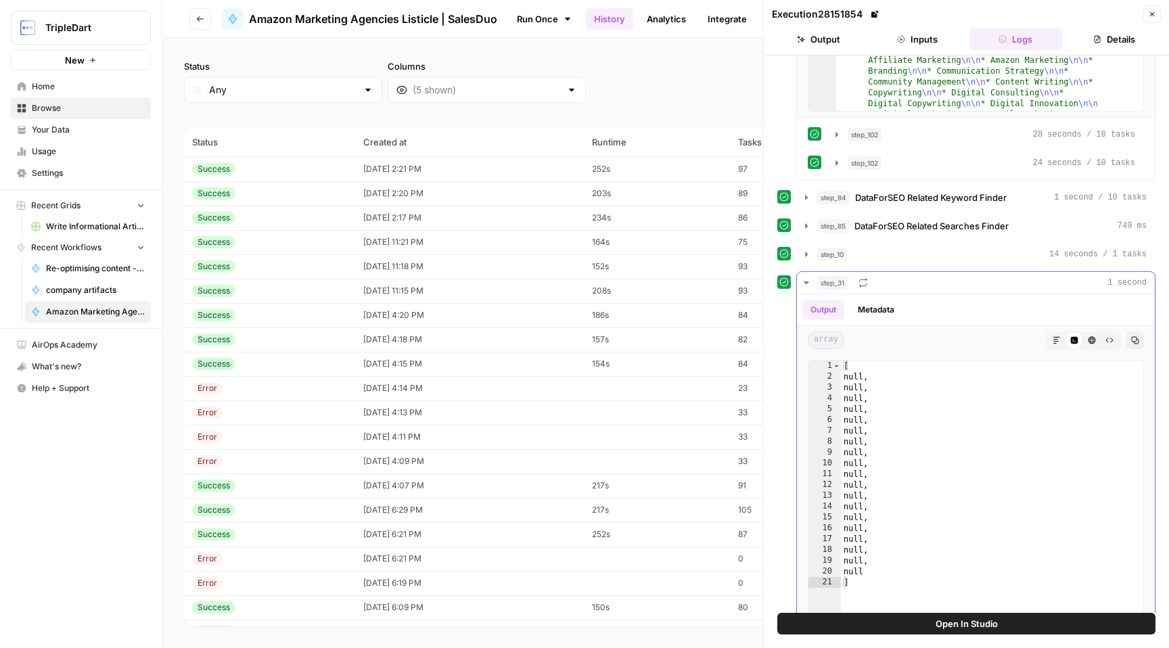
scroll to position [306, 0]
click at [805, 282] on icon "button" at bounding box center [806, 283] width 5 height 3
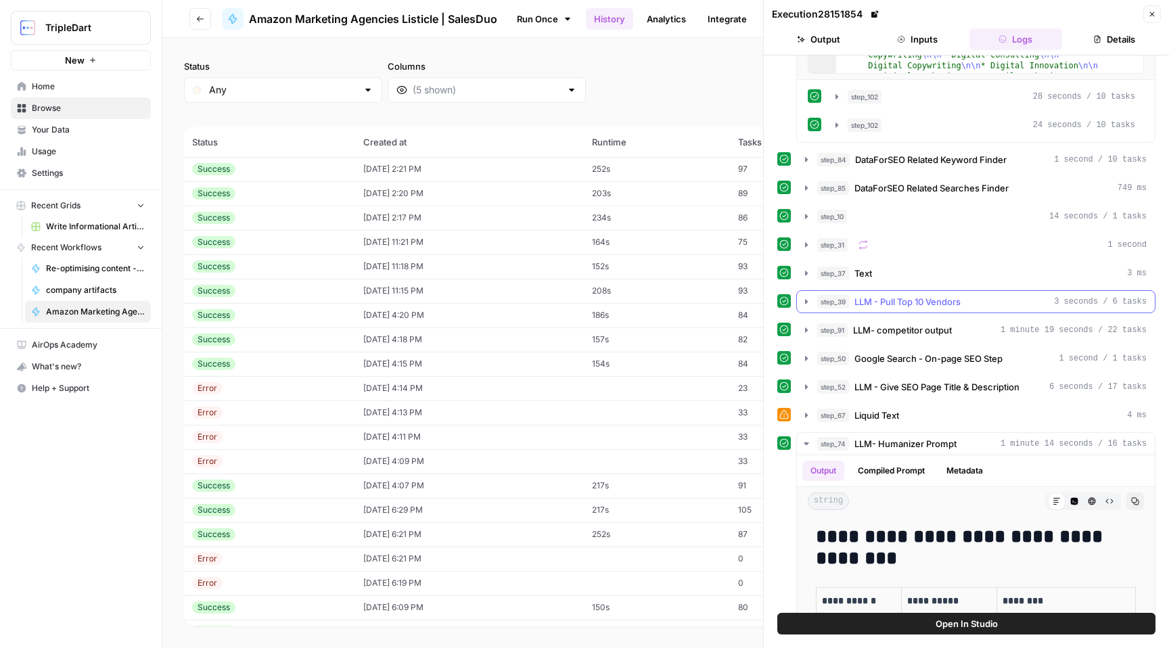
scroll to position [353, 0]
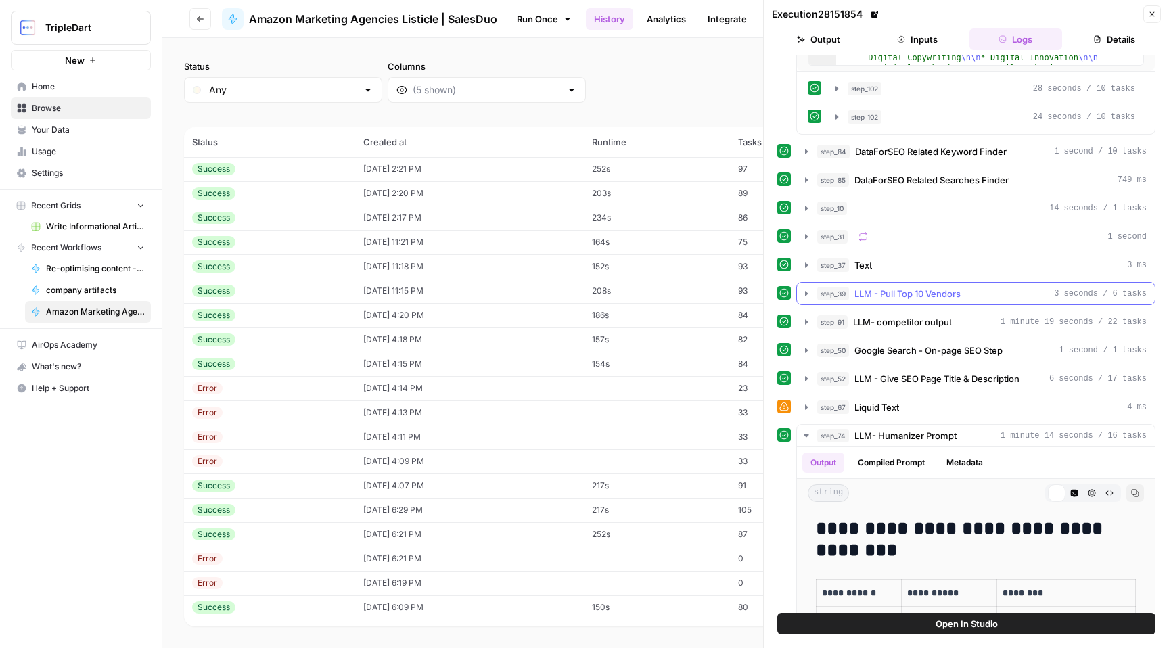
click at [807, 295] on icon "button" at bounding box center [806, 293] width 11 height 11
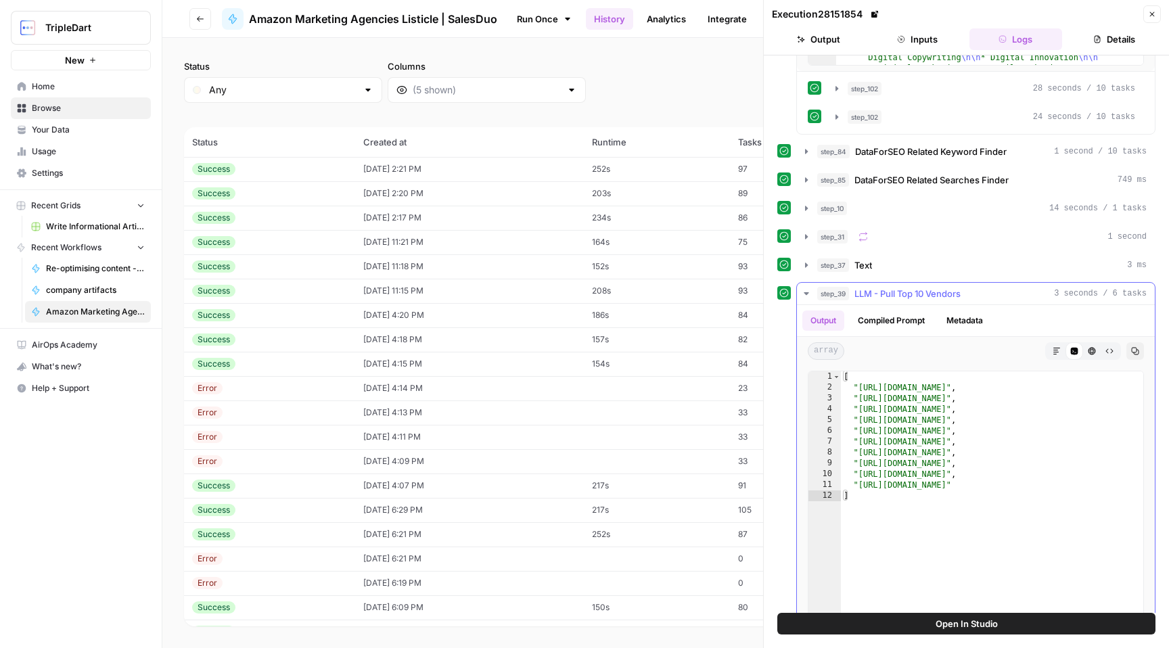
click at [807, 293] on icon "button" at bounding box center [806, 293] width 5 height 3
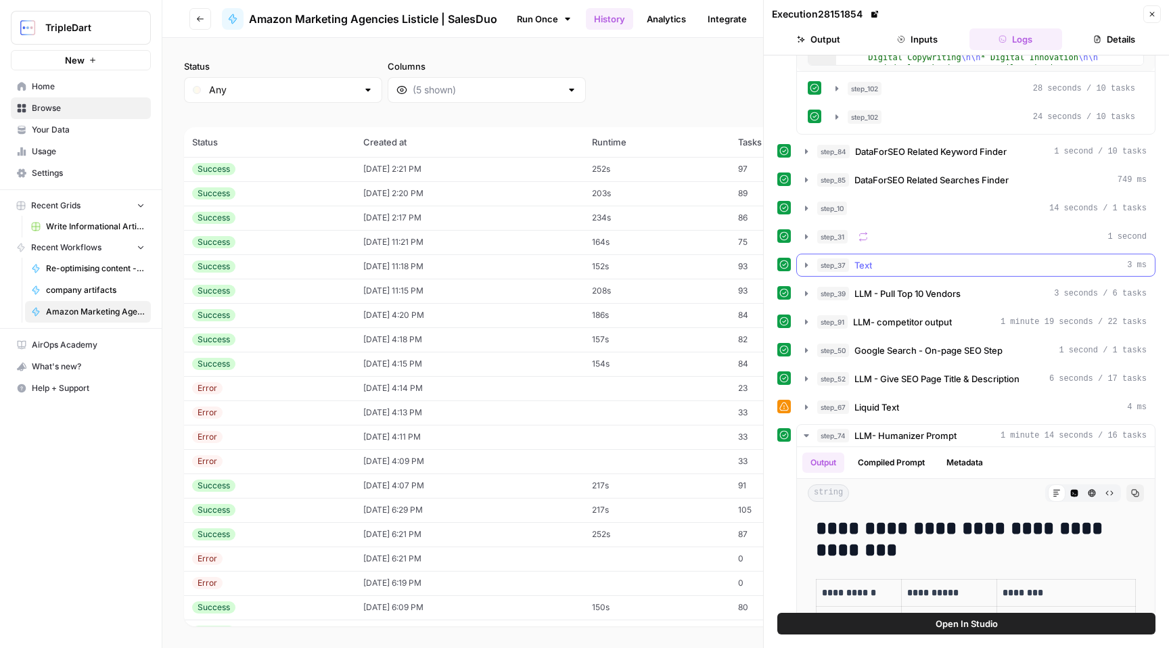
click at [809, 266] on icon "button" at bounding box center [806, 265] width 11 height 11
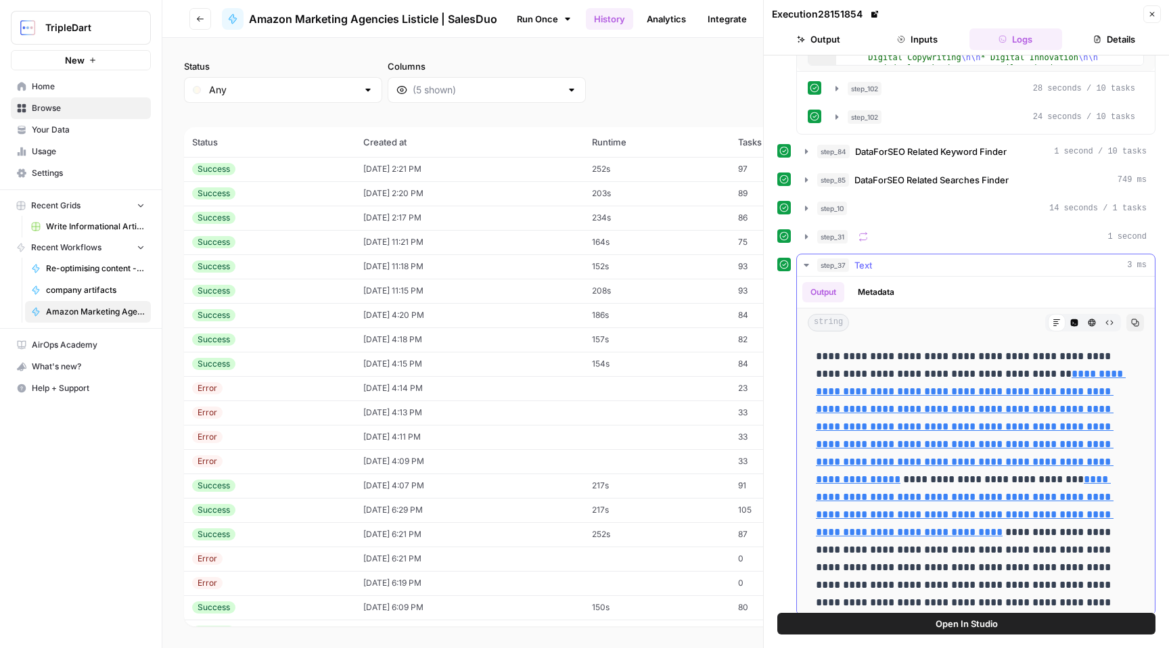
click at [809, 266] on icon "button" at bounding box center [806, 265] width 11 height 11
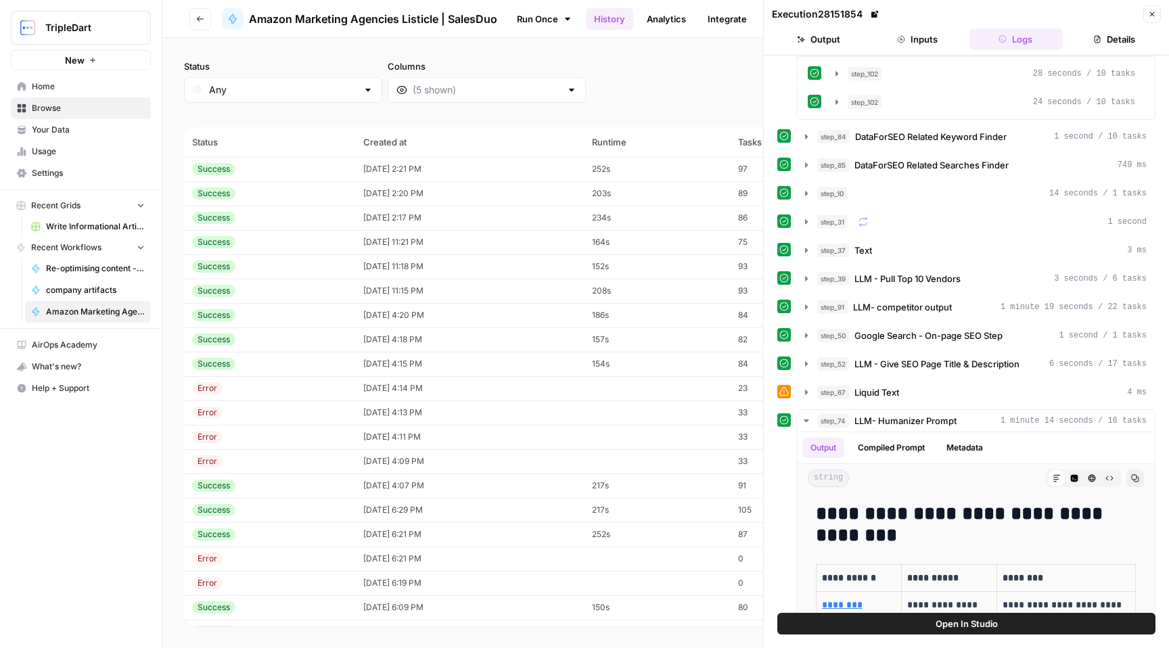
scroll to position [369, 0]
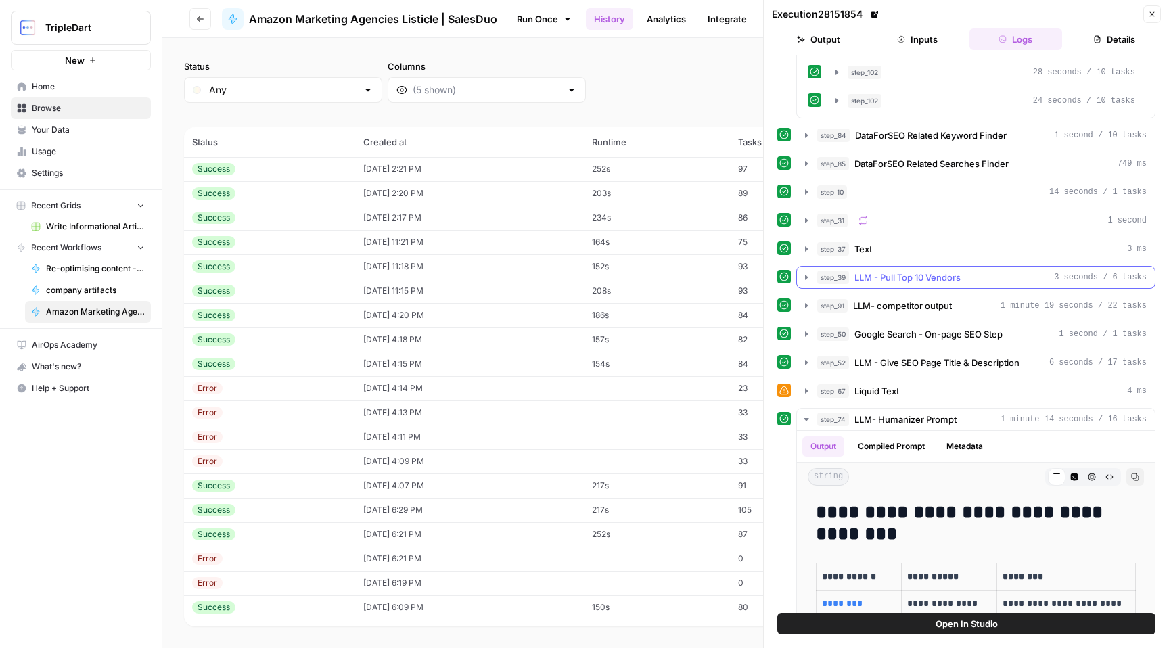
click at [807, 277] on icon "button" at bounding box center [806, 277] width 3 height 5
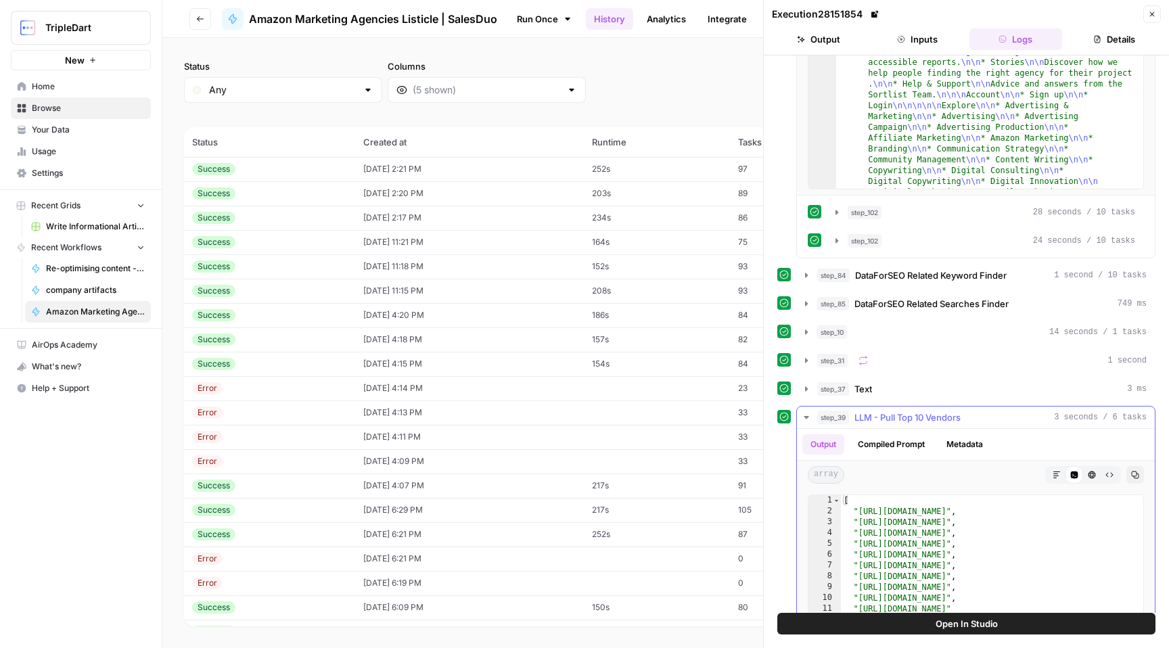
scroll to position [204, 0]
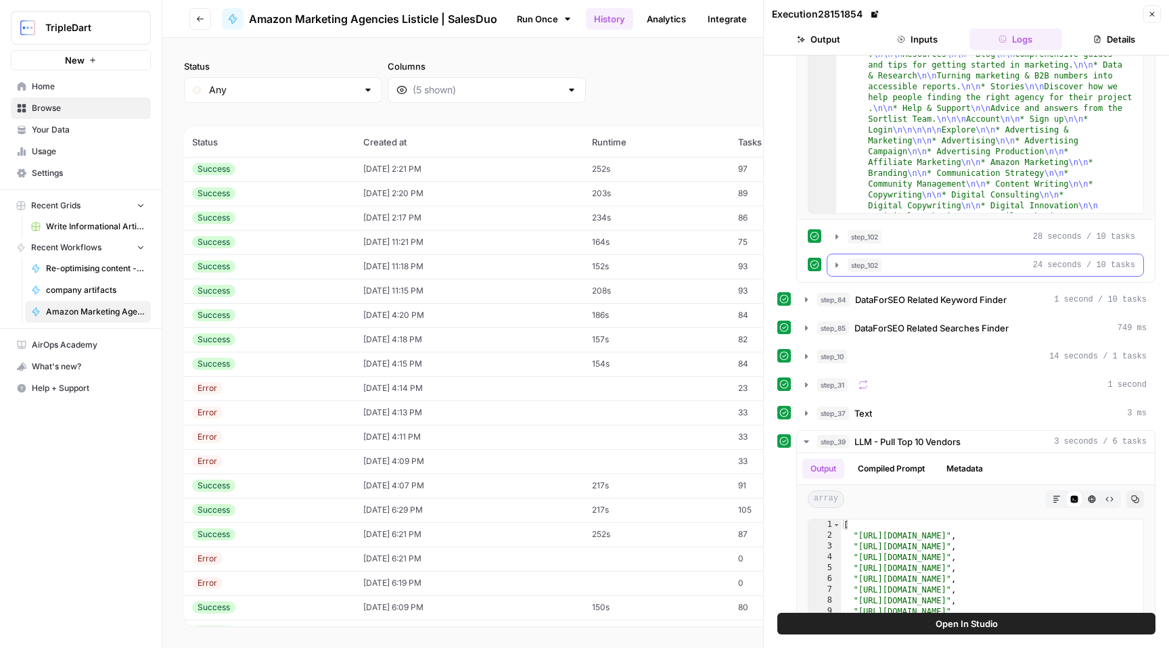
click at [834, 266] on icon "button" at bounding box center [837, 265] width 11 height 11
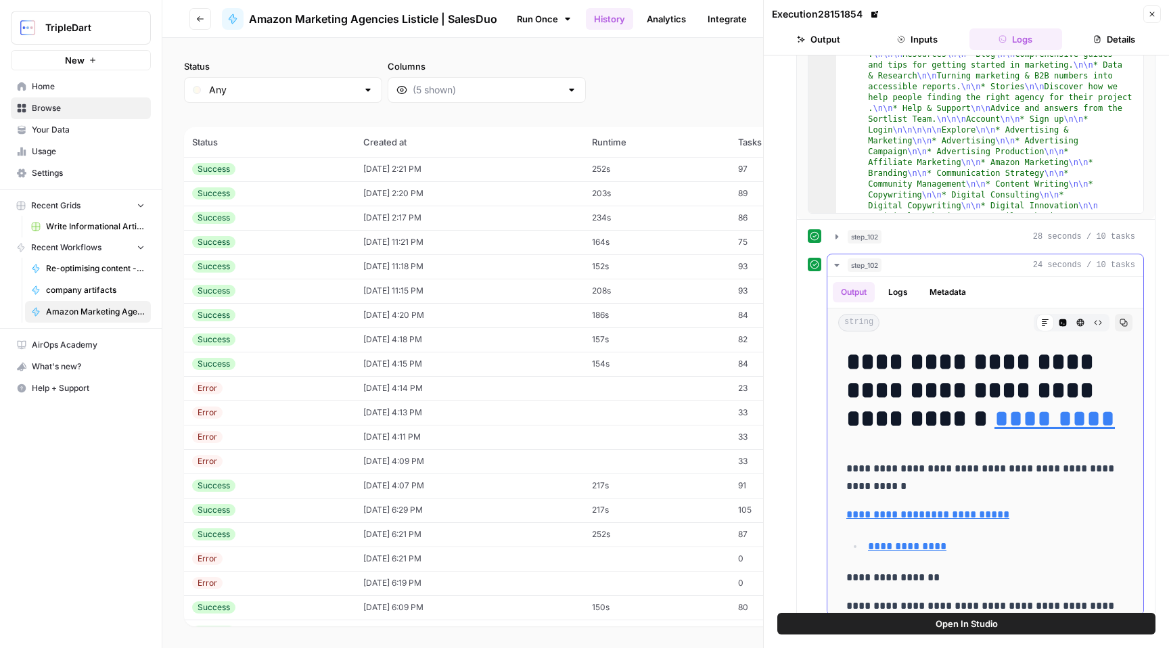
click at [834, 266] on icon "button" at bounding box center [837, 265] width 11 height 11
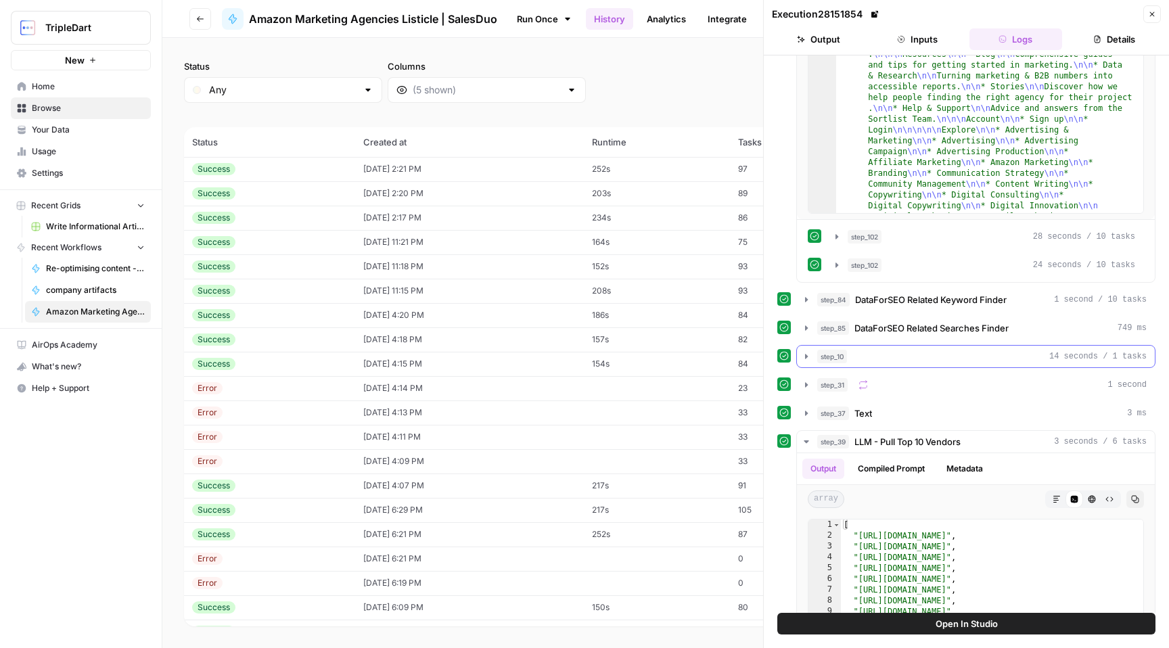
click at [805, 358] on icon "button" at bounding box center [806, 356] width 3 height 5
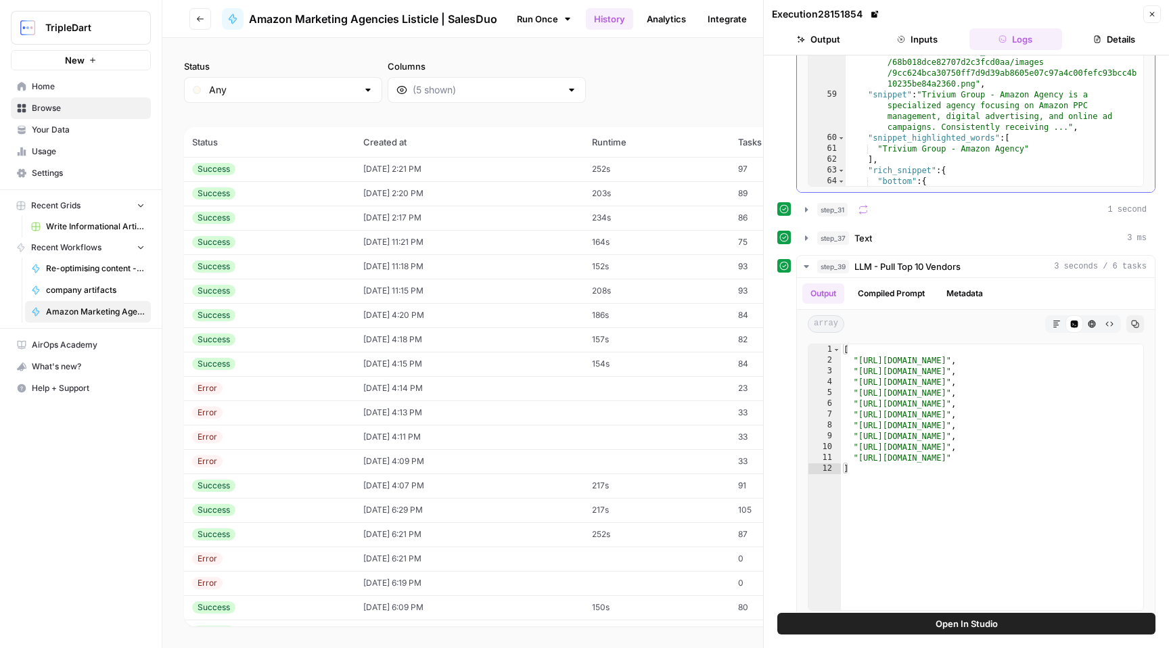
scroll to position [917, 0]
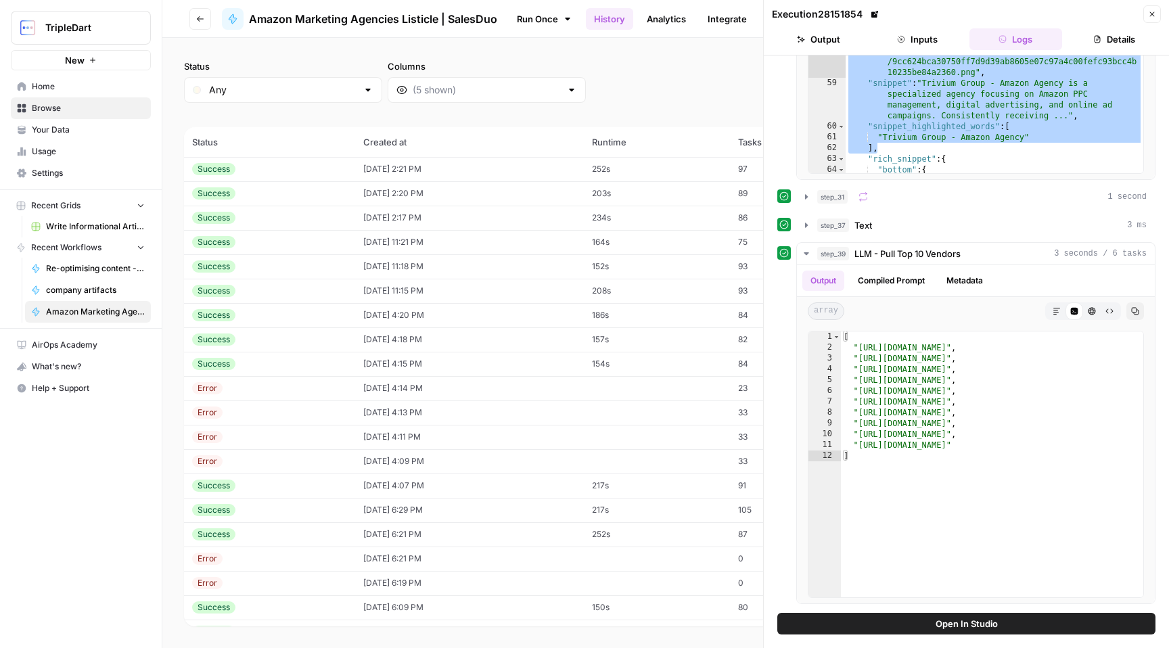
drag, startPoint x: 877, startPoint y: 147, endPoint x: 880, endPoint y: 45, distance: 102.2
click at [880, 45] on div "Execution 28151854 Close Output Inputs Logs Details step_80 Web Scrape Referenc…" at bounding box center [966, 324] width 406 height 648
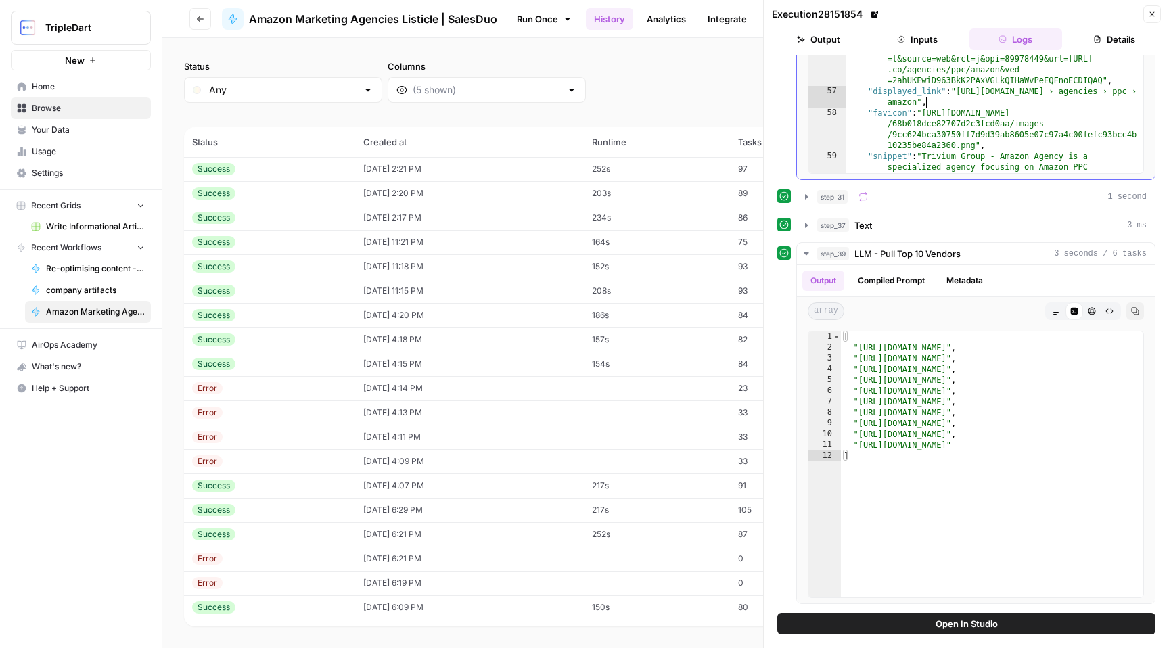
click at [941, 99] on div "} , "extensions" : [ "4.5(430)" ] } } , "source" : "Sortlist" } , { "position" …" at bounding box center [995, 62] width 298 height 320
type textarea "**********"
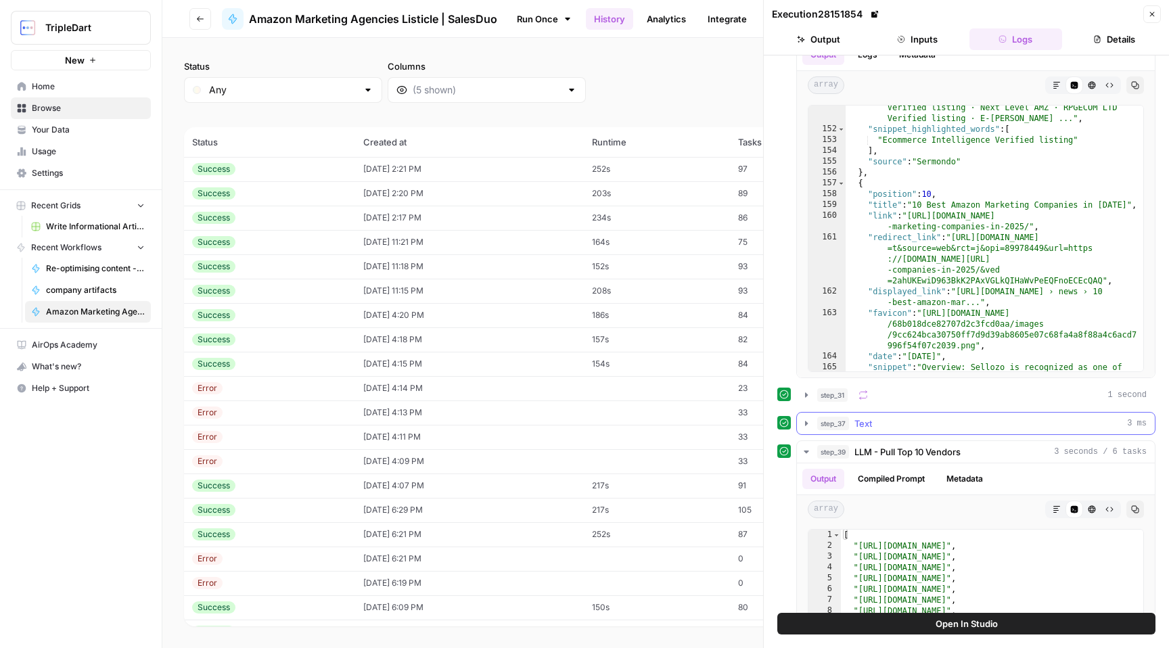
scroll to position [539, 0]
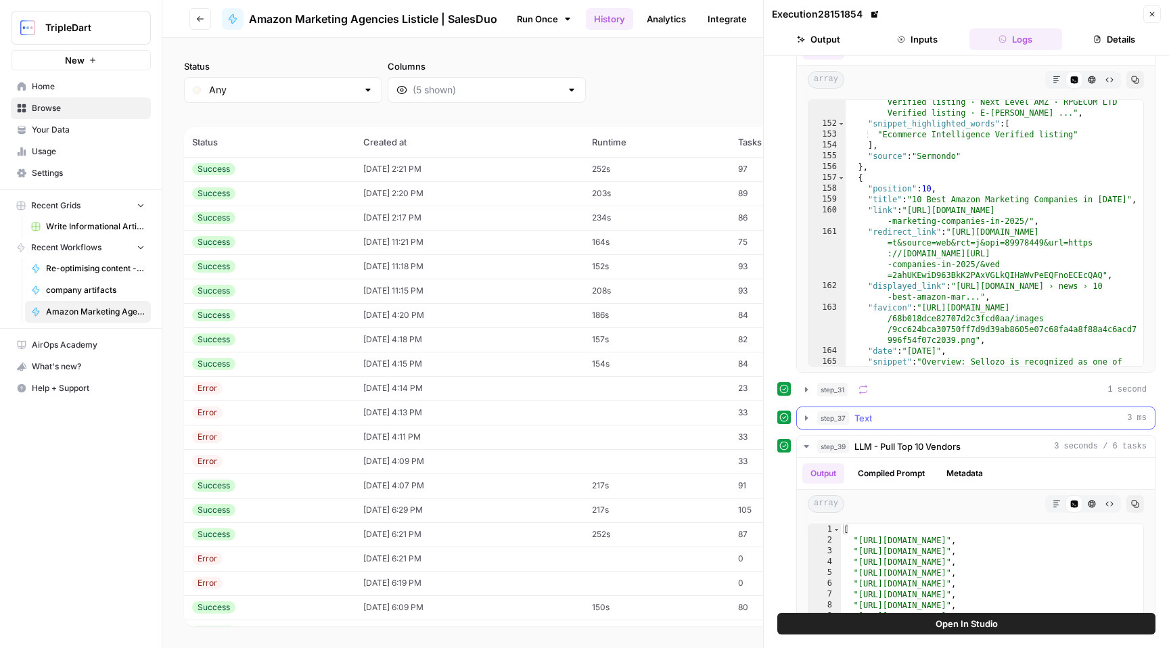
click at [1055, 415] on div "step_37 Text 3 ms" at bounding box center [983, 418] width 330 height 14
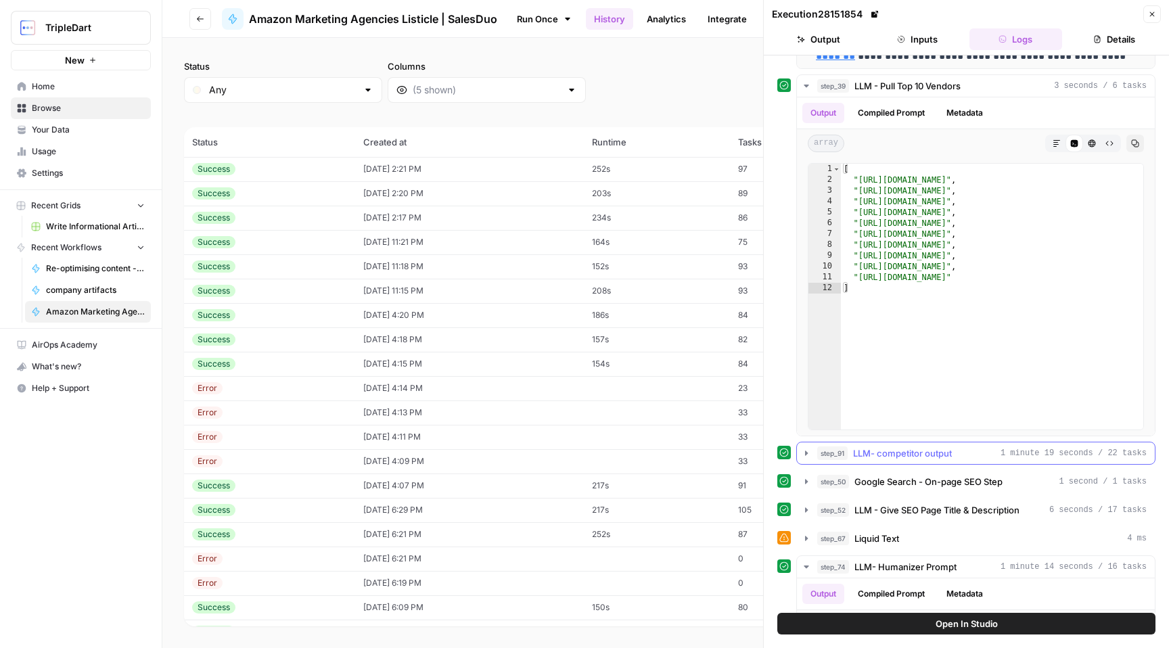
scroll to position [1236, 0]
click at [958, 452] on div "step_91 LLM- competitor output 1 minute 19 seconds / 22 tasks" at bounding box center [983, 456] width 330 height 14
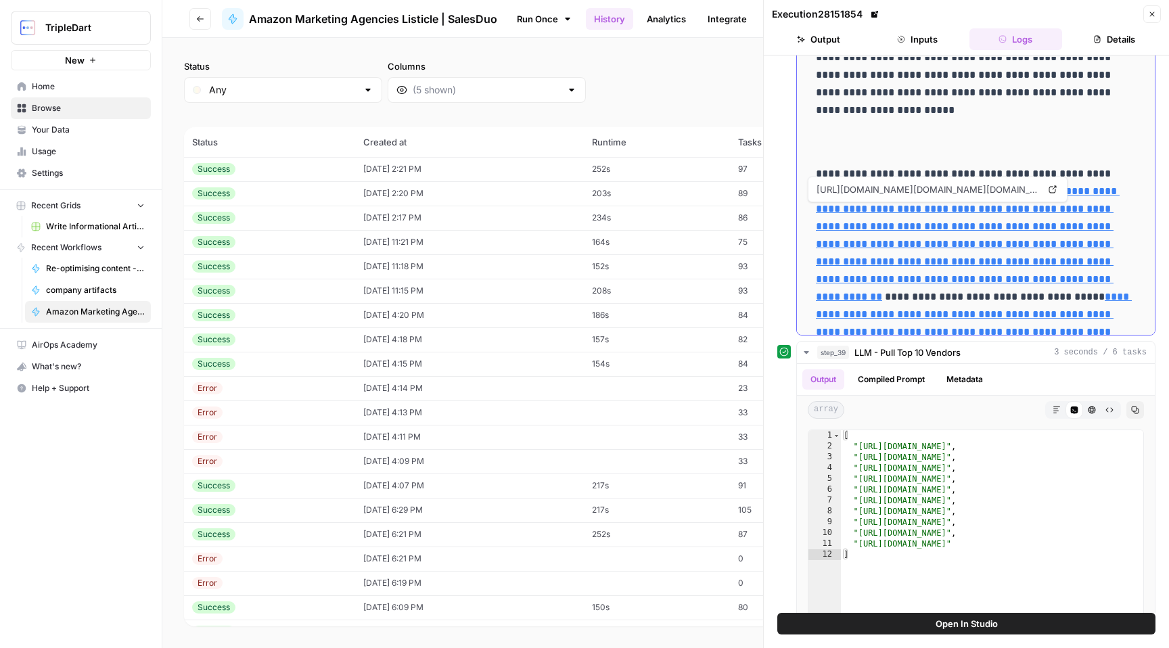
scroll to position [3991, 0]
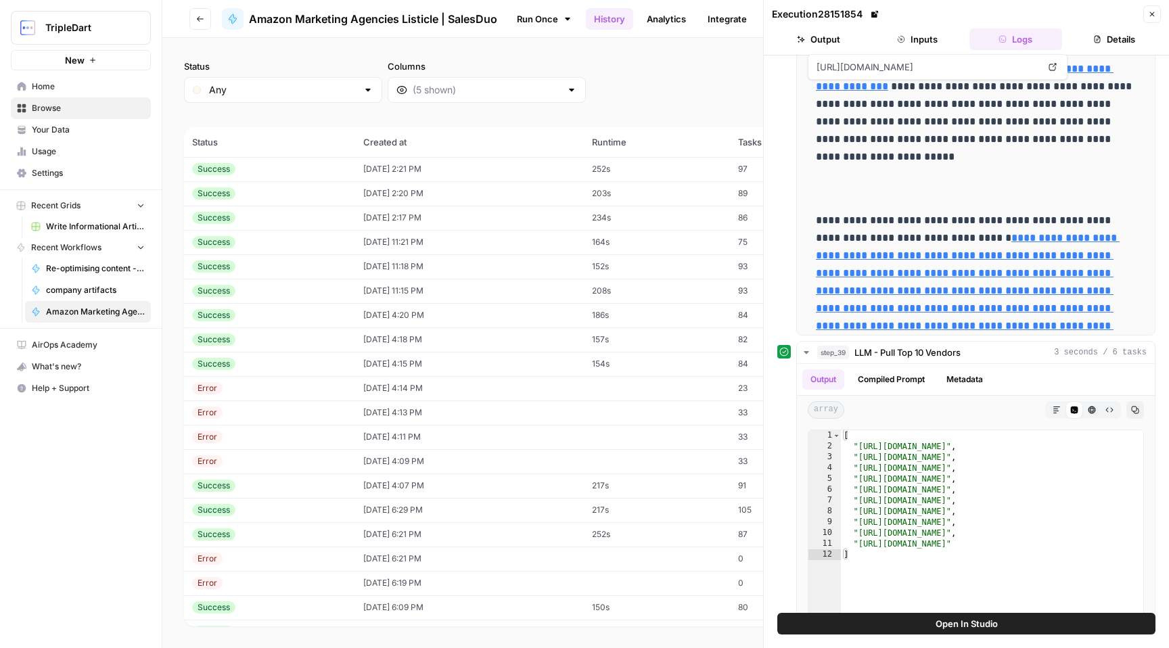
click at [1152, 11] on icon "button" at bounding box center [1152, 14] width 8 height 8
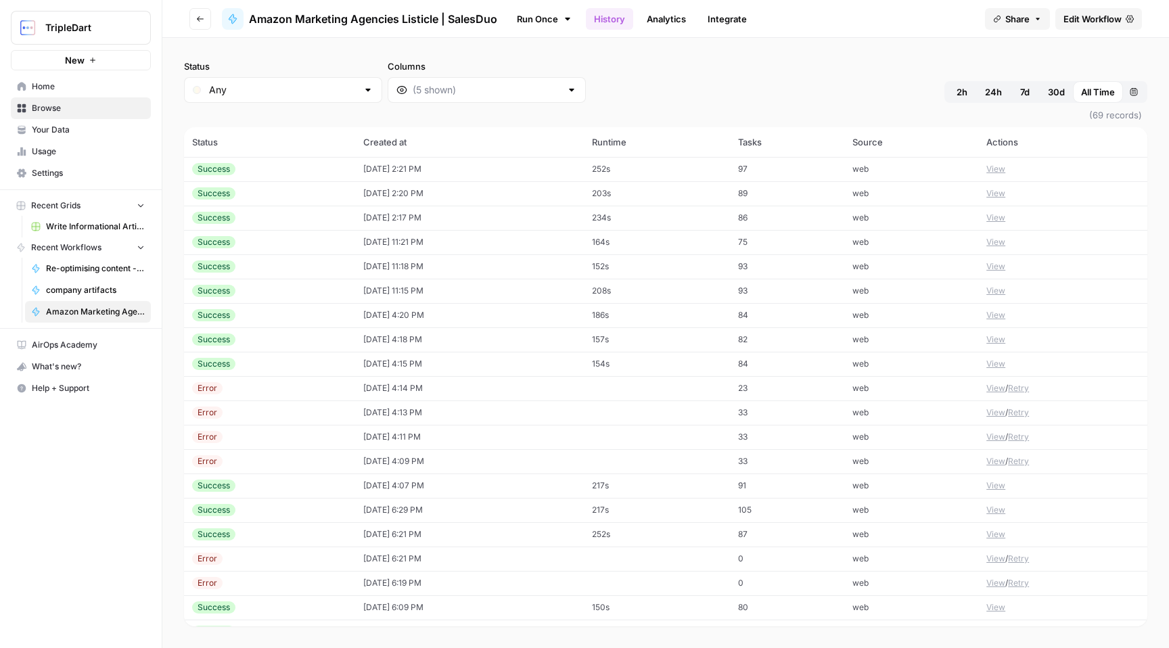
click at [986, 173] on td "View" at bounding box center [1063, 169] width 169 height 24
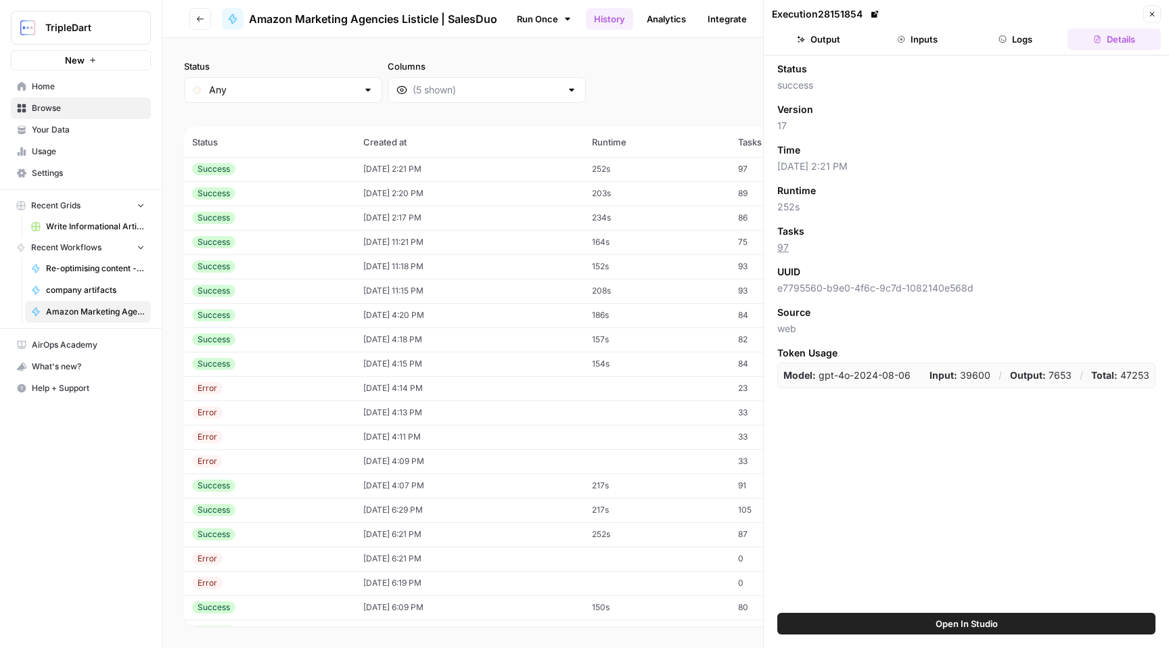
click at [1010, 32] on button "Logs" at bounding box center [1016, 39] width 93 height 22
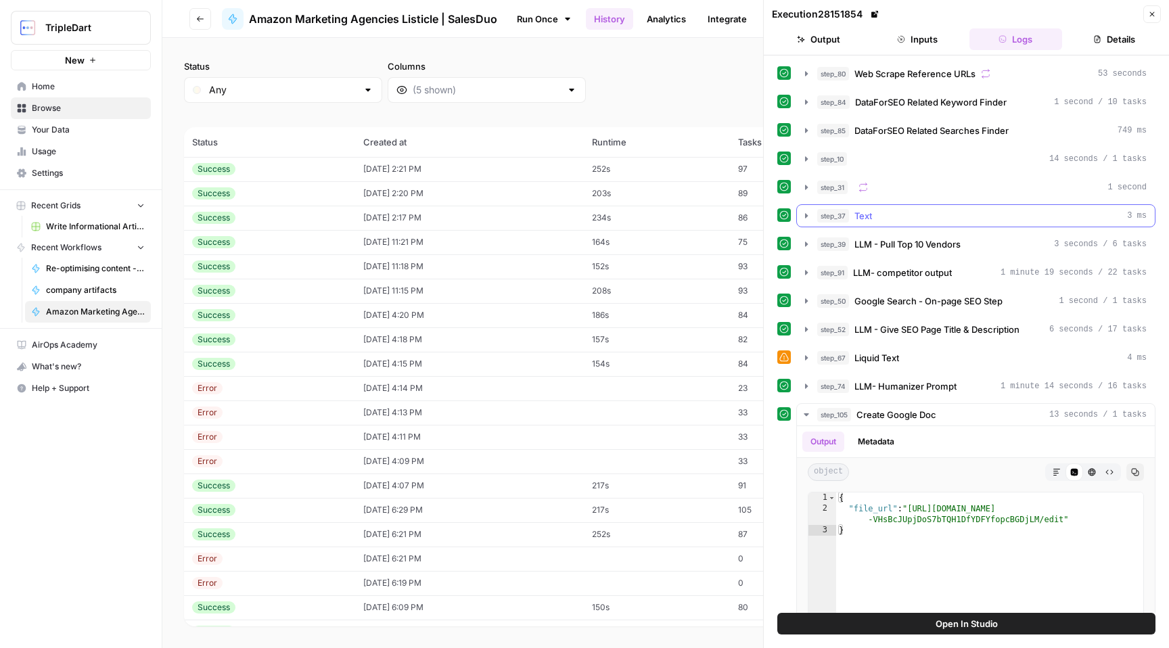
click at [1002, 215] on div "step_37 Text 3 ms" at bounding box center [983, 216] width 330 height 14
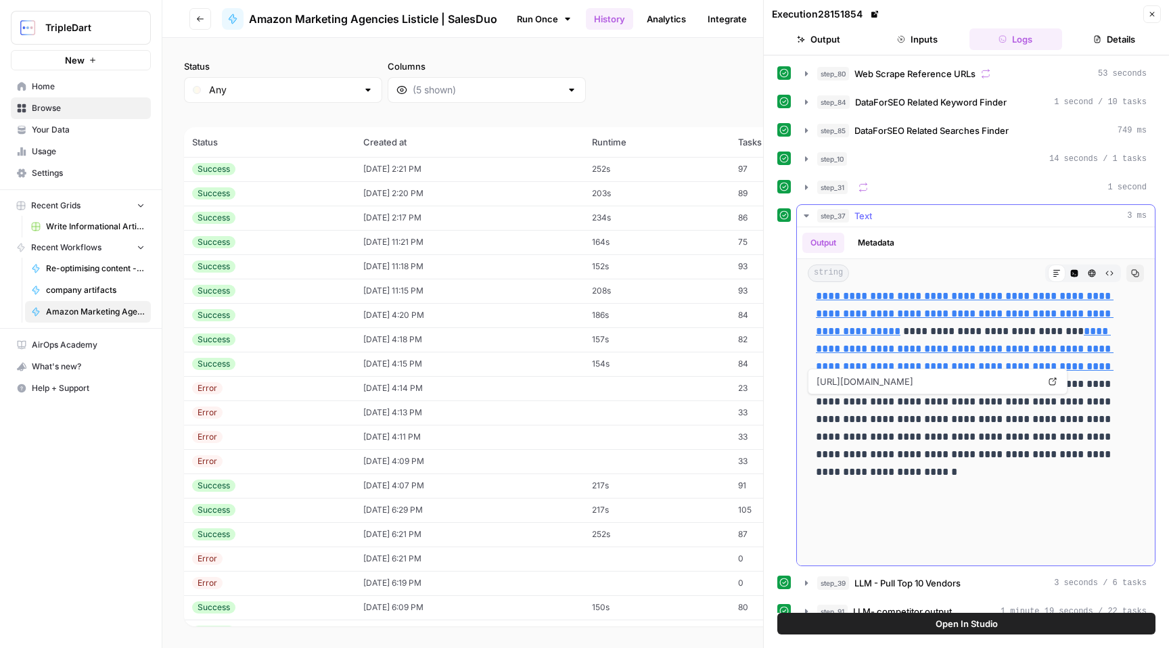
scroll to position [105, 0]
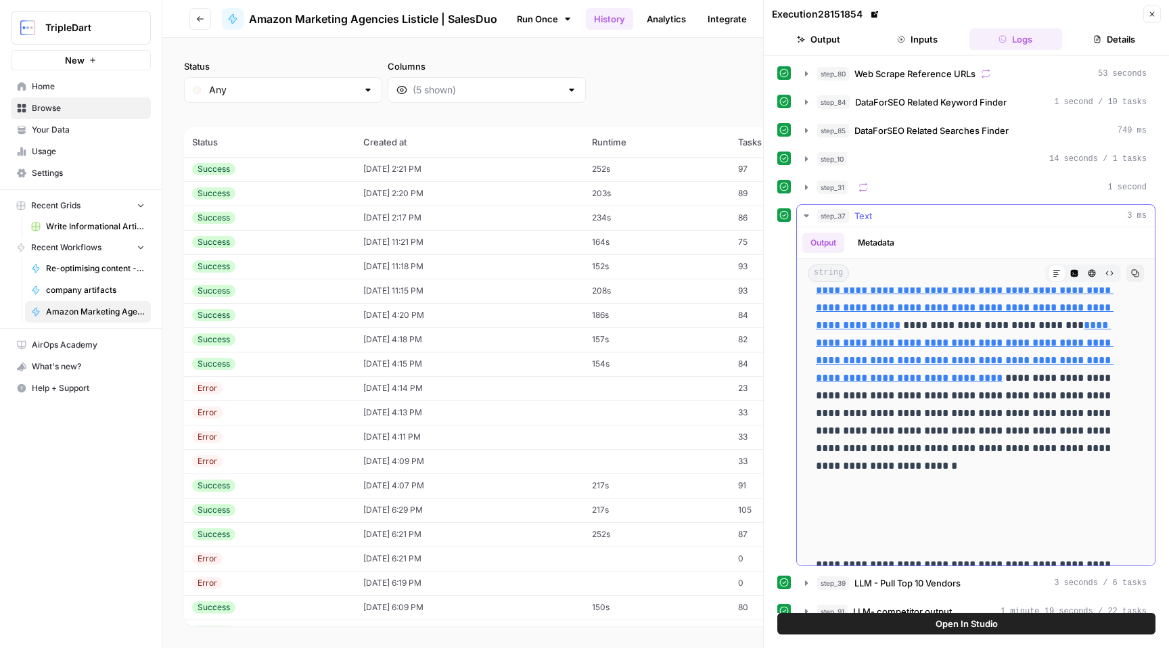
click at [807, 207] on button "step_37 Text 3 ms" at bounding box center [976, 216] width 358 height 22
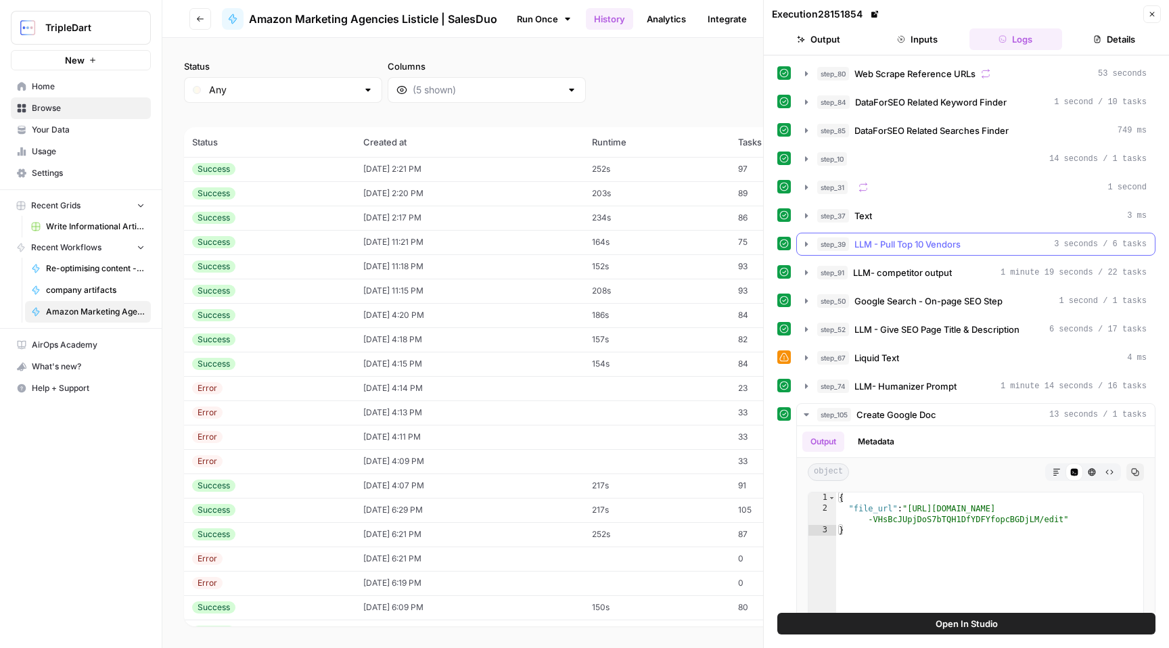
click at [805, 245] on icon "button" at bounding box center [806, 244] width 11 height 11
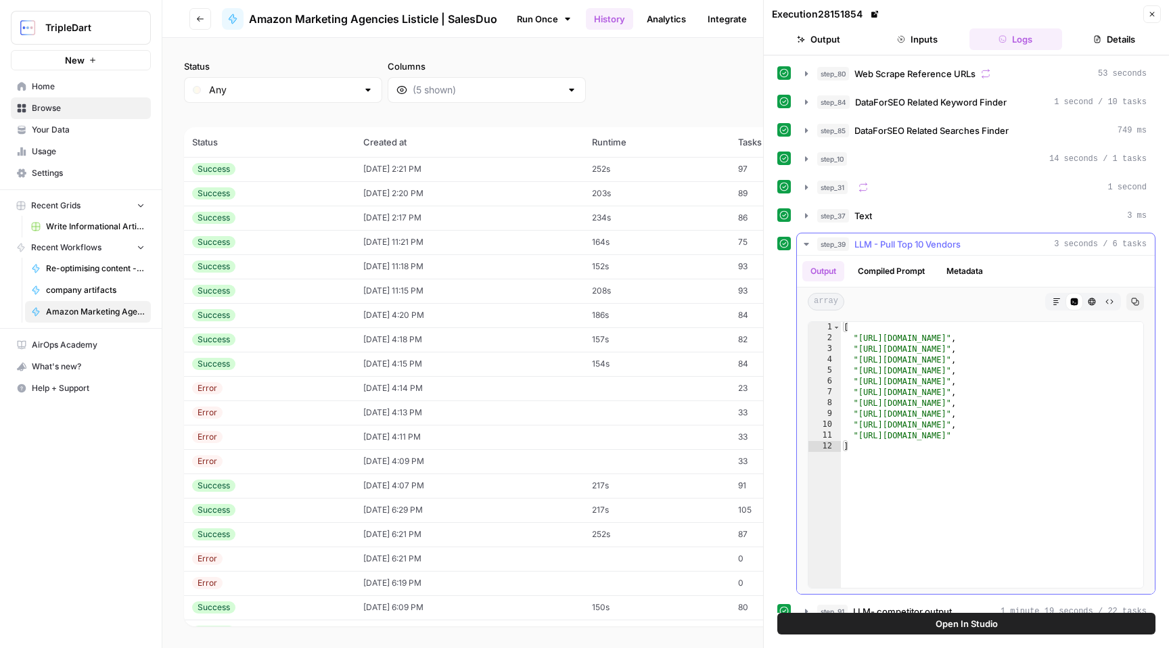
type textarea "**********"
click at [906, 348] on div "[ "https://salesduo.com" , "https://triviumco.com" , "https://ecommanagers.com"…" at bounding box center [992, 466] width 303 height 288
drag, startPoint x: 962, startPoint y: 350, endPoint x: 858, endPoint y: 351, distance: 104.2
click at [858, 351] on div "[ "https://salesduo.com" , "https://triviumco.com" , "https://ecommanagers.com"…" at bounding box center [992, 466] width 303 height 288
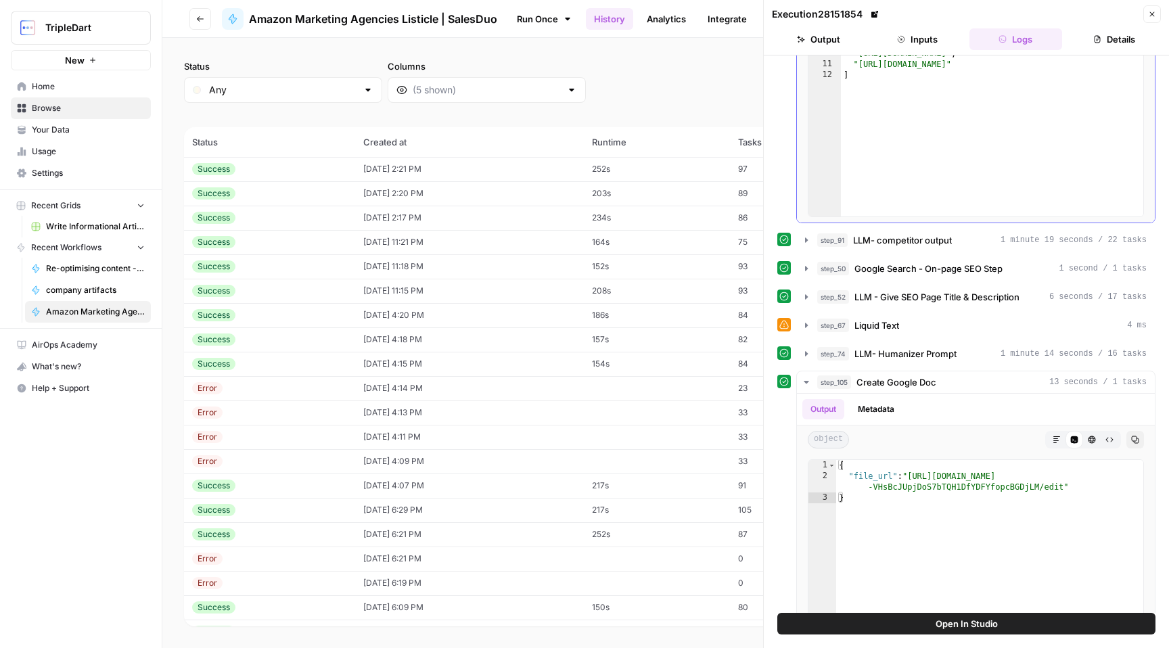
scroll to position [378, 0]
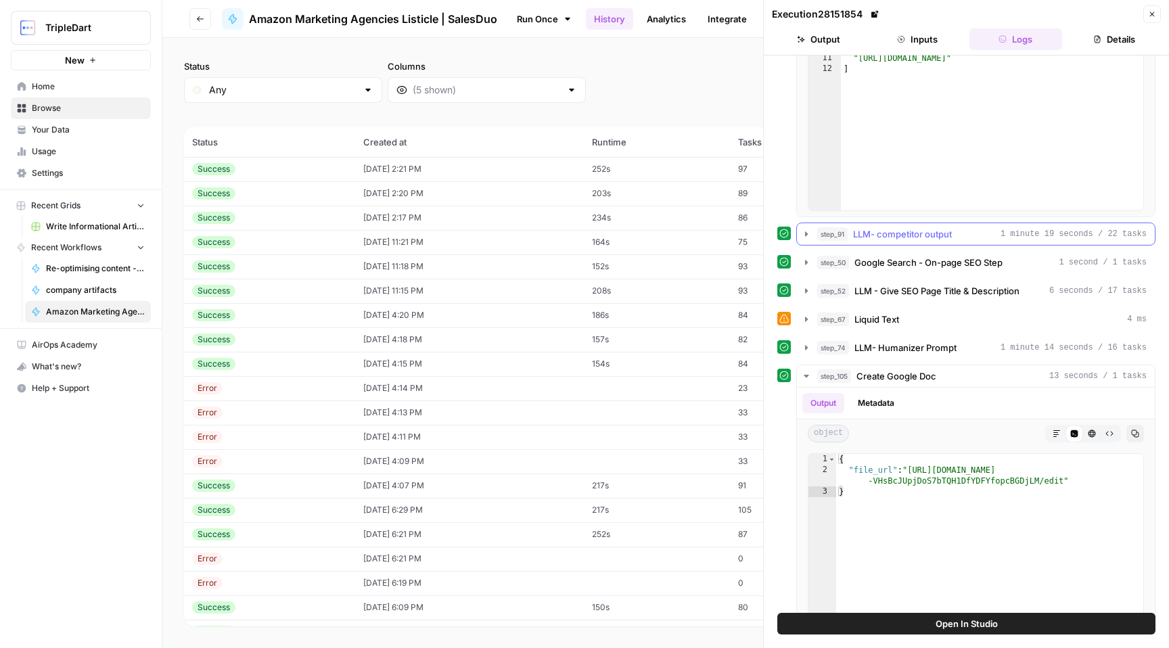
click at [922, 232] on span "LLM- competitor output" at bounding box center [902, 234] width 99 height 14
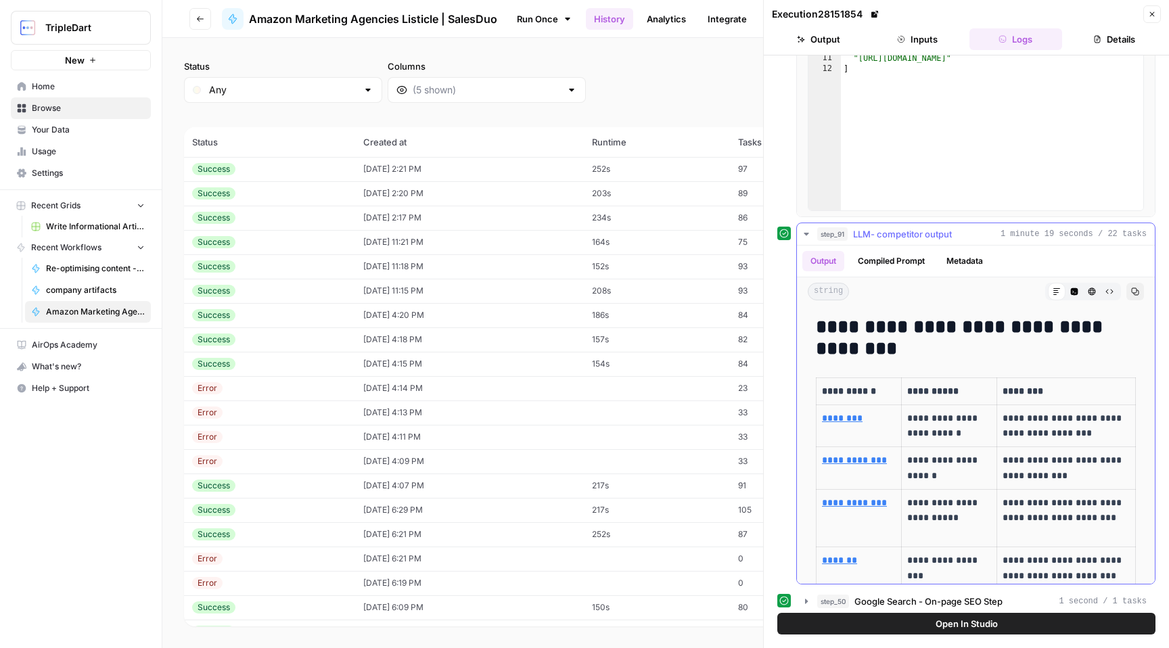
click at [922, 232] on span "LLM- competitor output" at bounding box center [902, 234] width 99 height 14
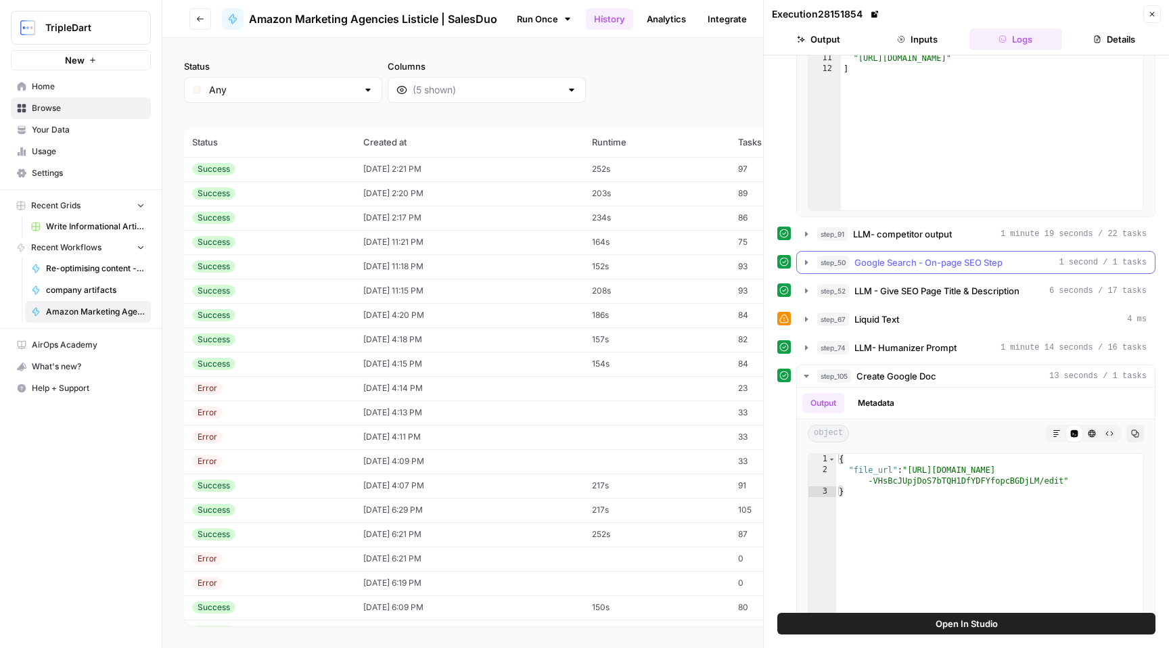
scroll to position [0, 0]
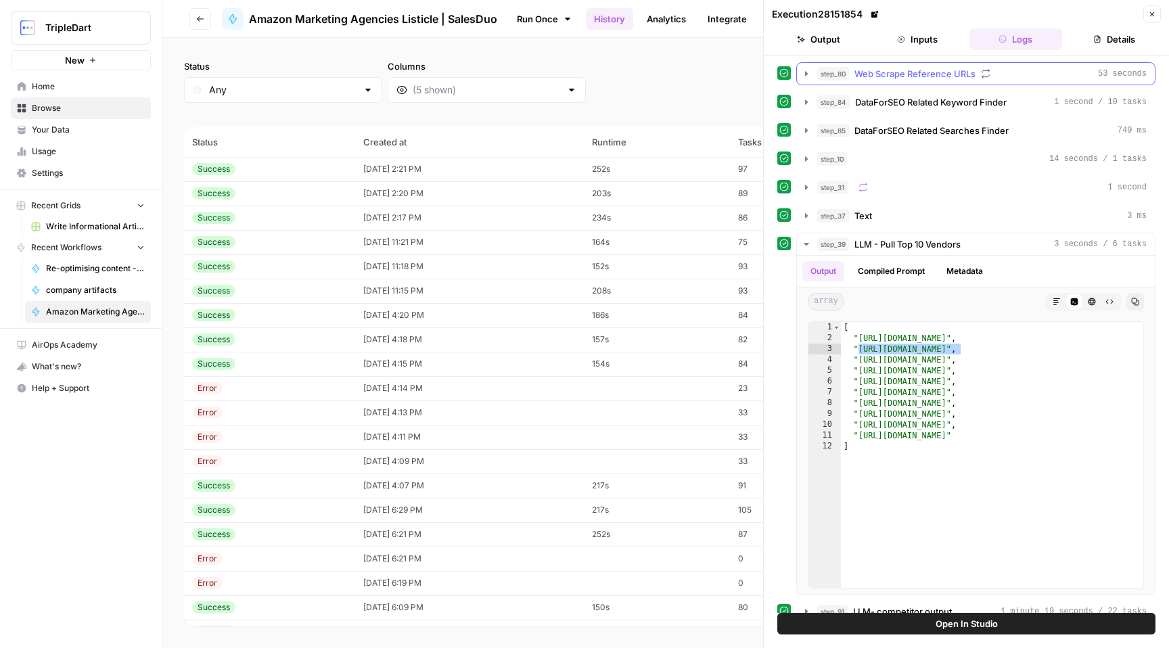
click at [917, 74] on span "Web Scrape Reference URLs" at bounding box center [915, 74] width 121 height 14
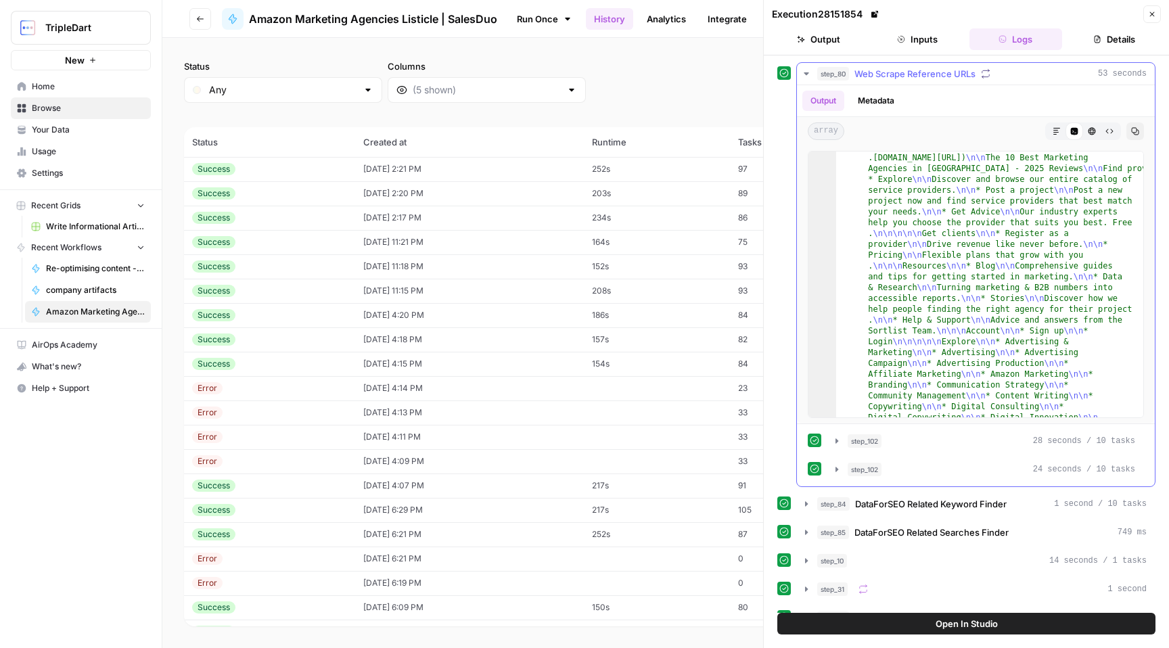
click at [803, 73] on icon "button" at bounding box center [806, 73] width 11 height 11
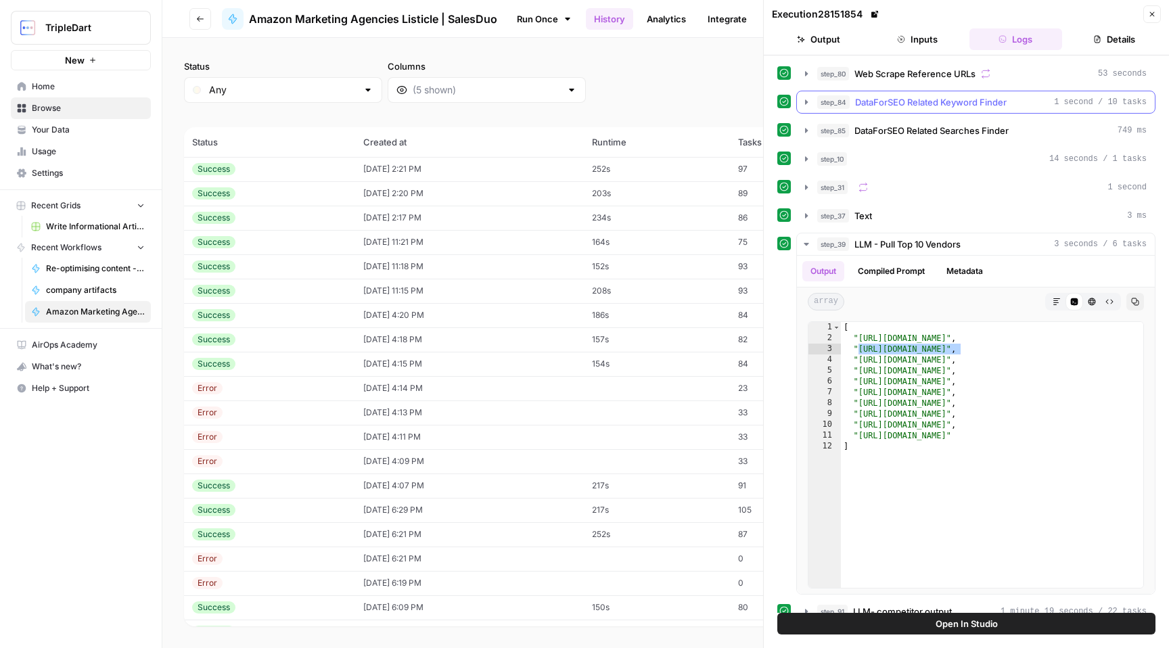
click at [802, 103] on icon "button" at bounding box center [806, 102] width 11 height 11
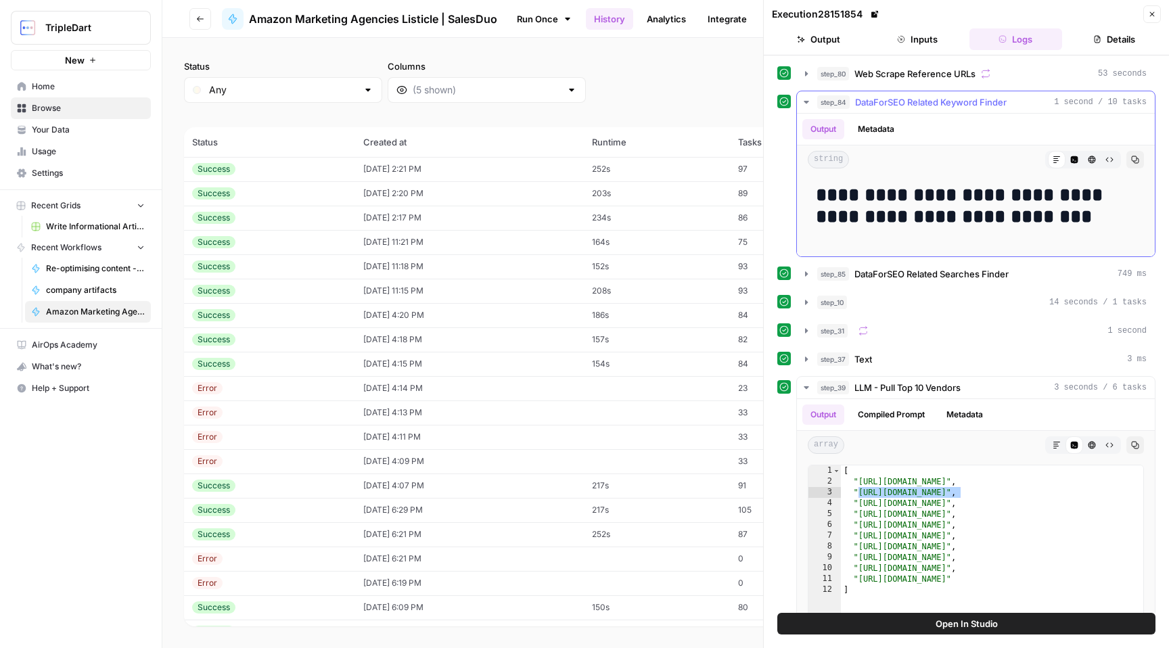
click at [802, 103] on icon "button" at bounding box center [806, 102] width 11 height 11
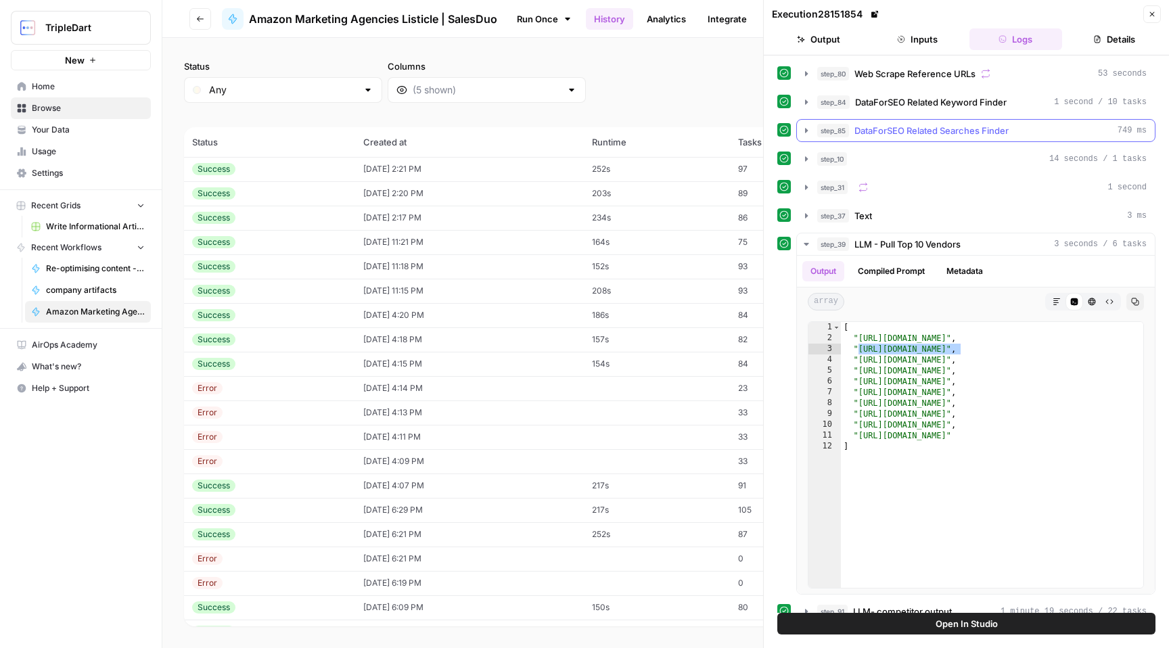
click at [805, 125] on icon "button" at bounding box center [806, 130] width 11 height 11
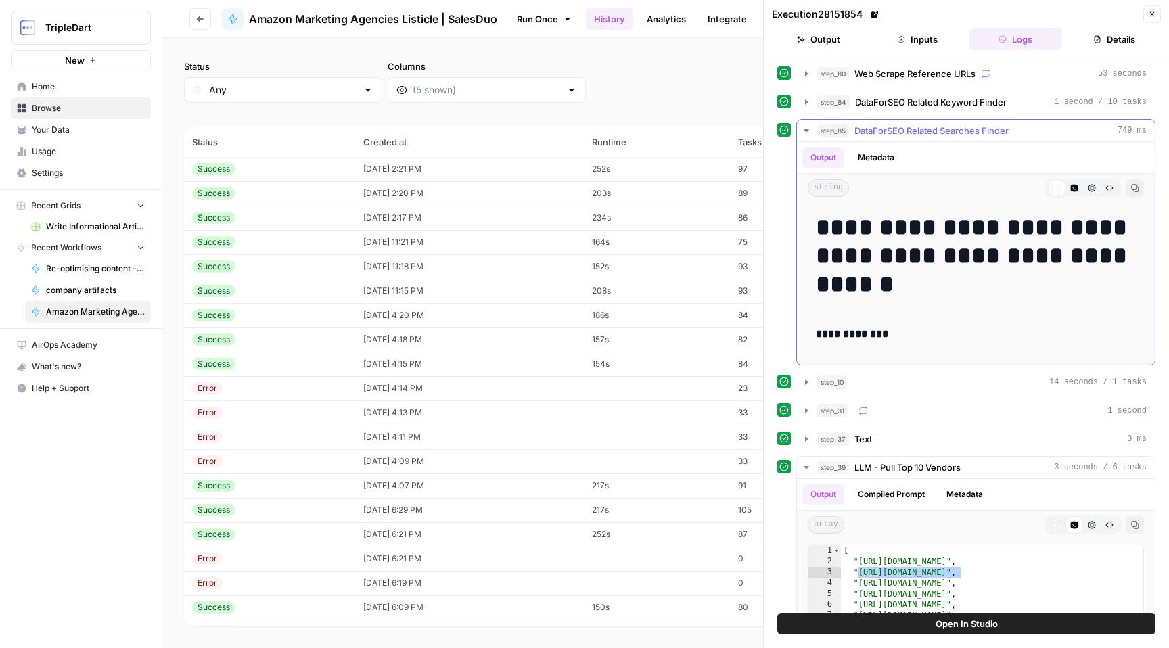
click at [805, 125] on icon "button" at bounding box center [806, 130] width 11 height 11
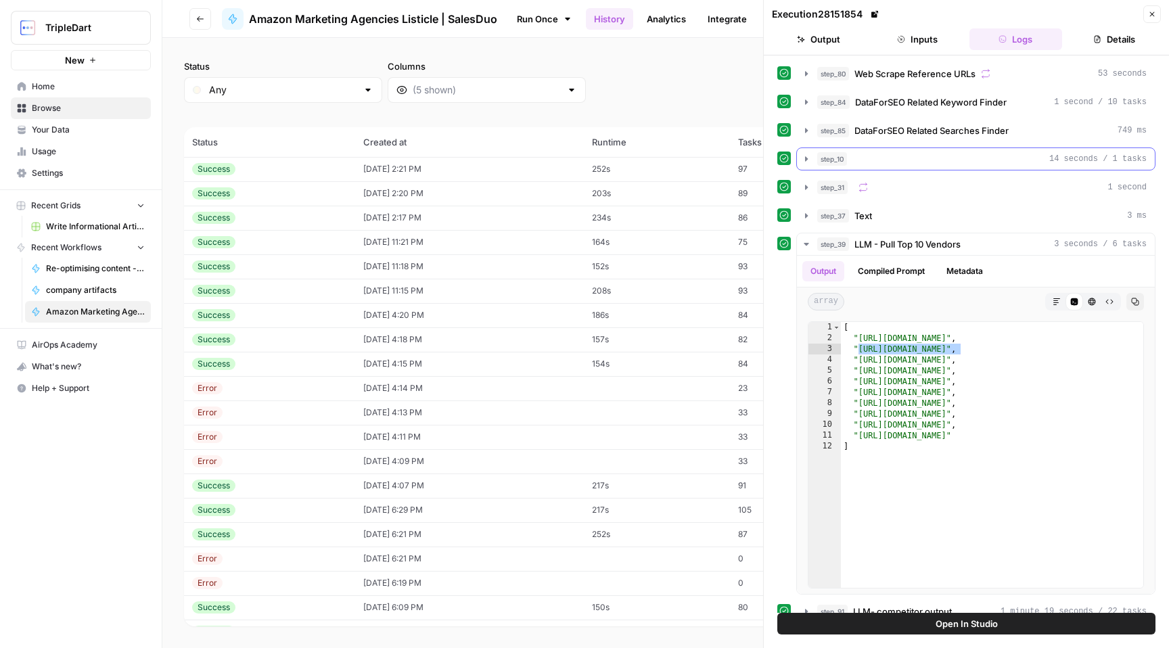
click at [805, 156] on icon "button" at bounding box center [806, 158] width 3 height 5
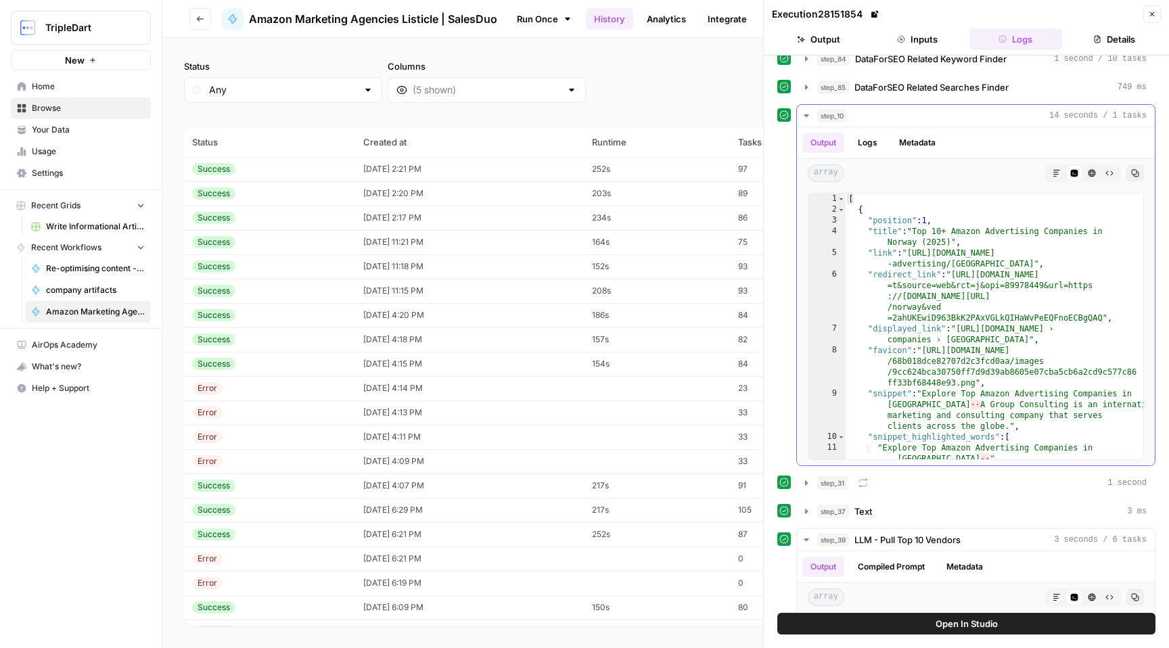
scroll to position [30, 0]
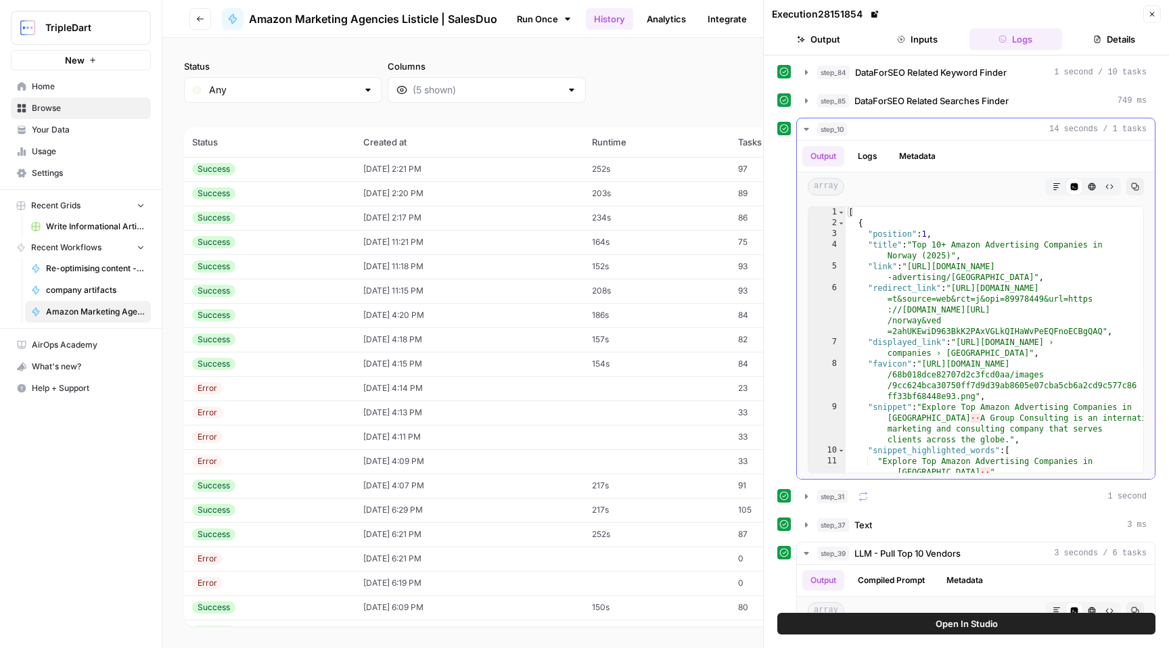
click at [806, 128] on icon "button" at bounding box center [806, 129] width 5 height 3
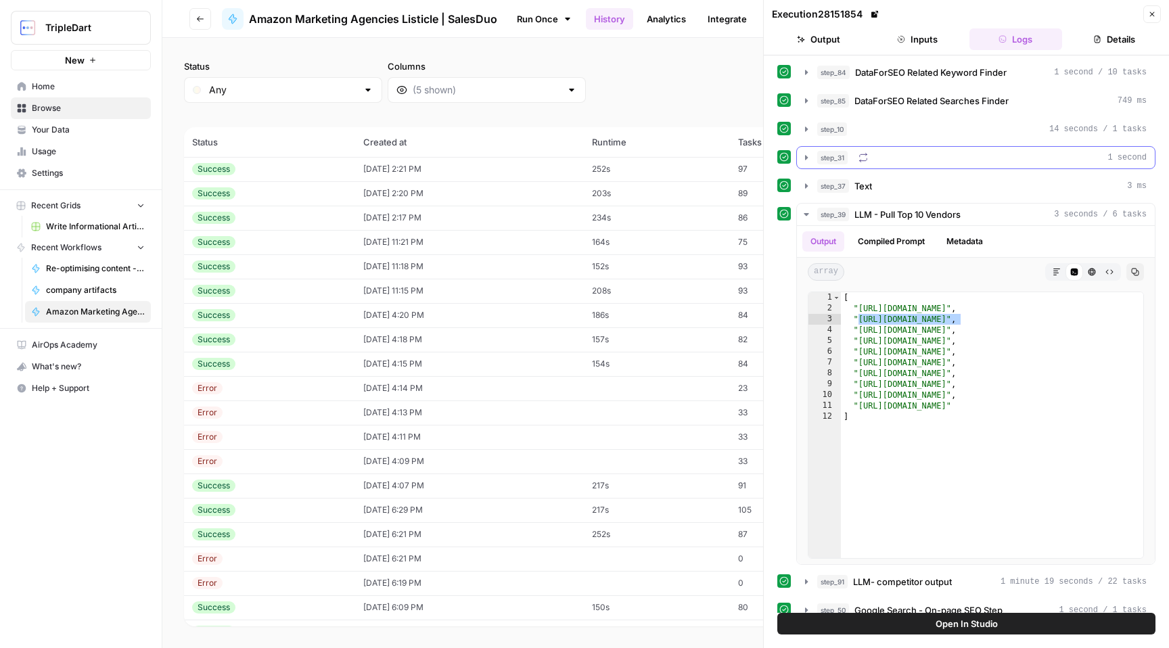
click at [805, 162] on icon "button" at bounding box center [806, 157] width 11 height 11
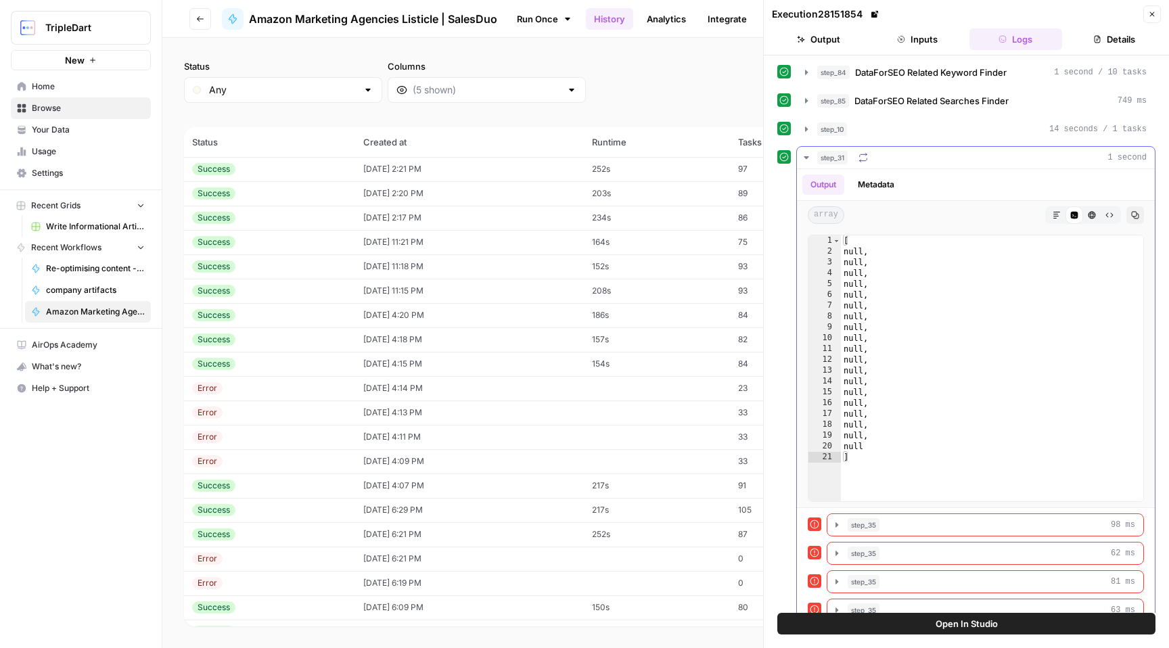
click at [805, 162] on icon "button" at bounding box center [806, 157] width 11 height 11
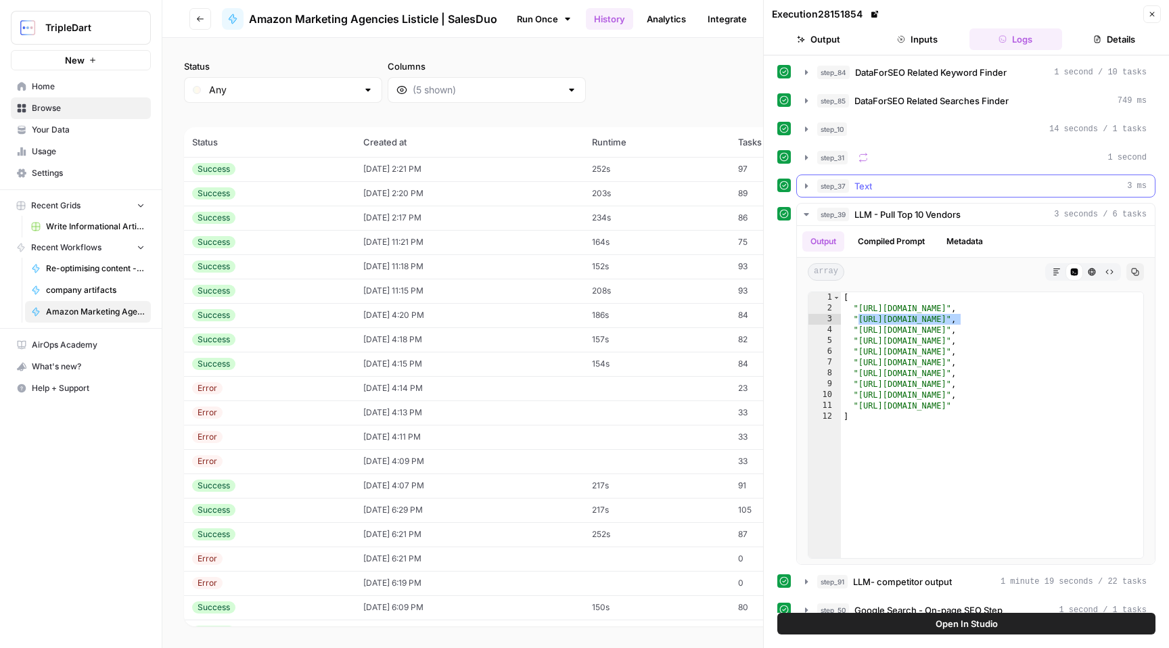
click at [807, 187] on icon "button" at bounding box center [806, 186] width 11 height 11
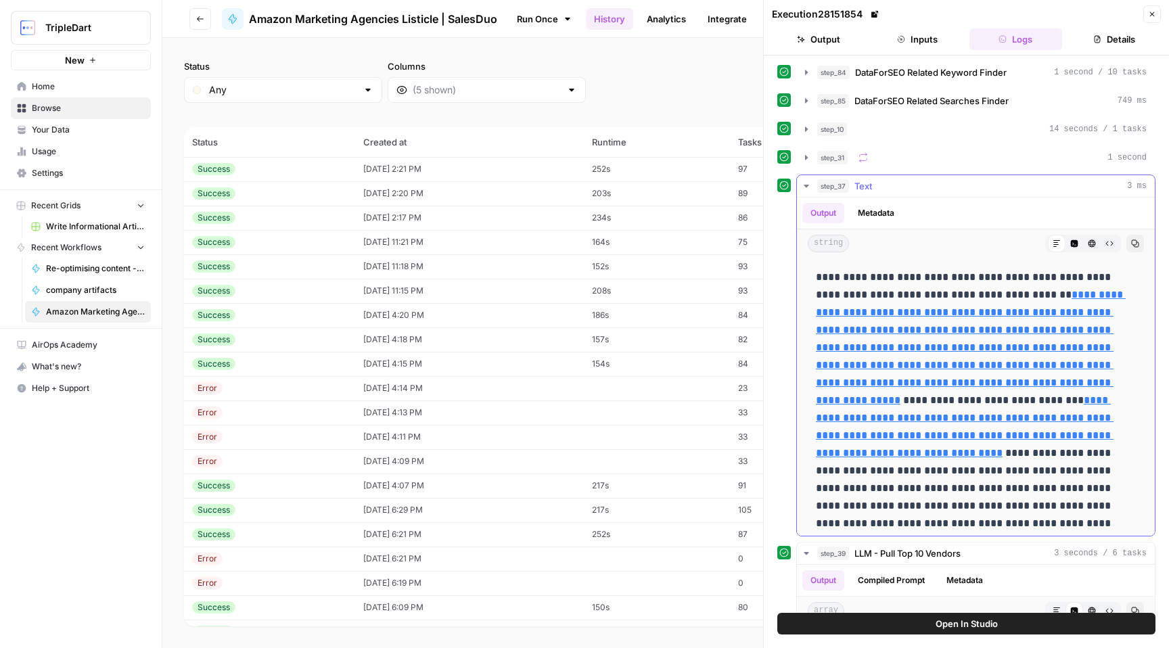
click at [807, 187] on icon "button" at bounding box center [806, 186] width 11 height 11
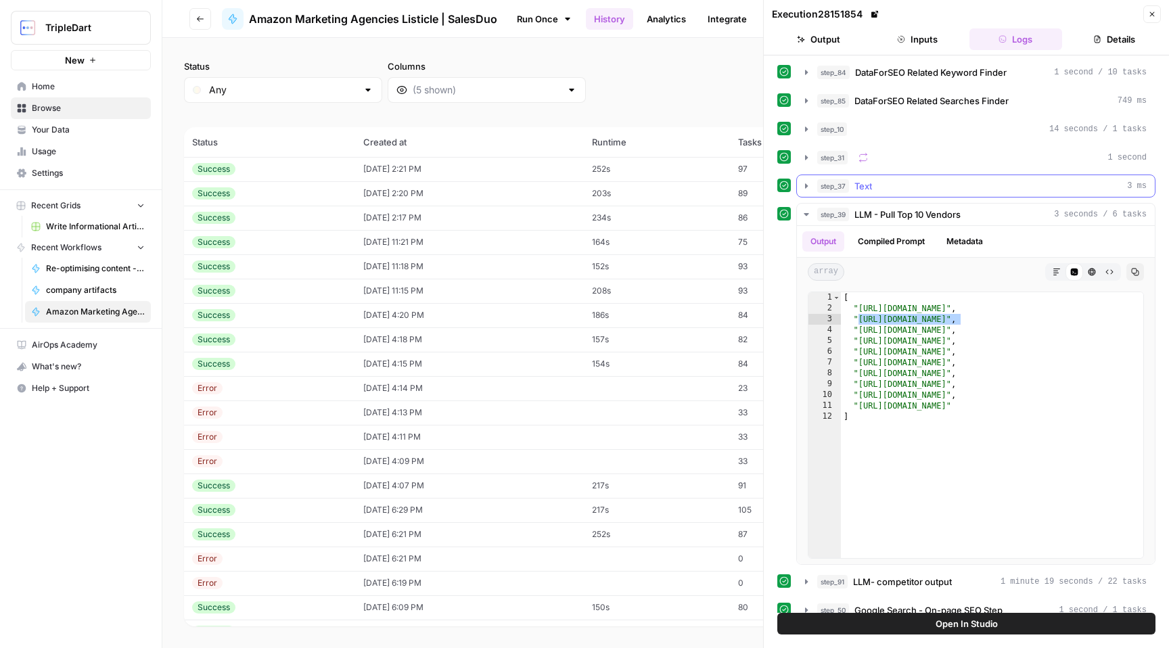
click at [807, 187] on icon "button" at bounding box center [806, 186] width 11 height 11
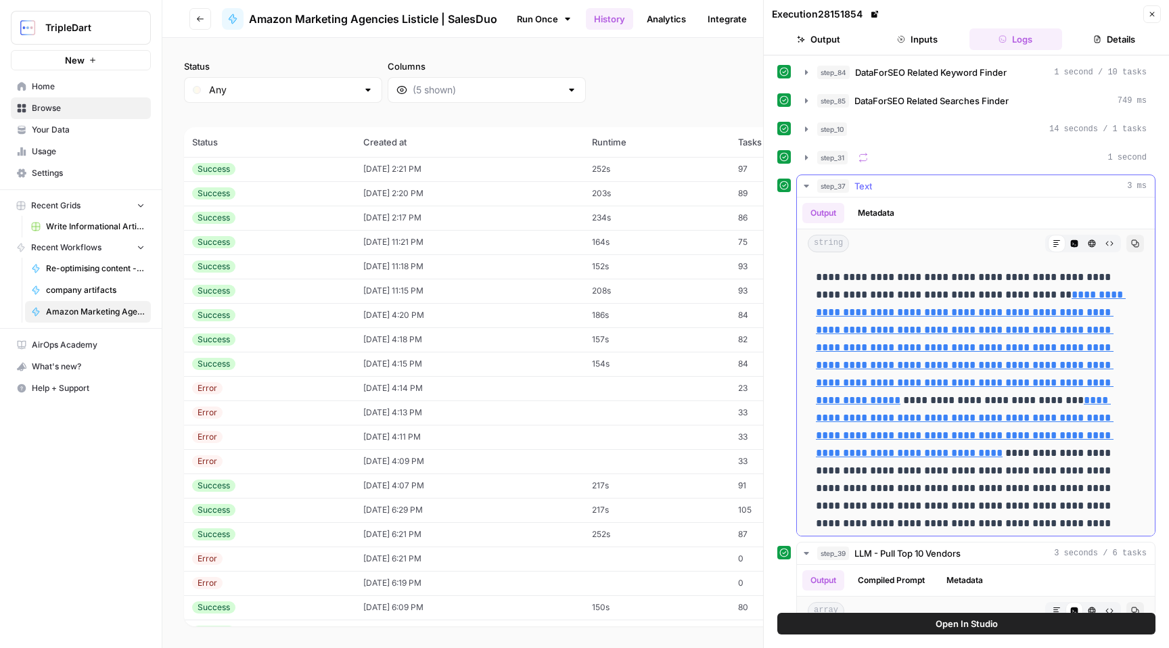
click at [807, 187] on icon "button" at bounding box center [806, 186] width 11 height 11
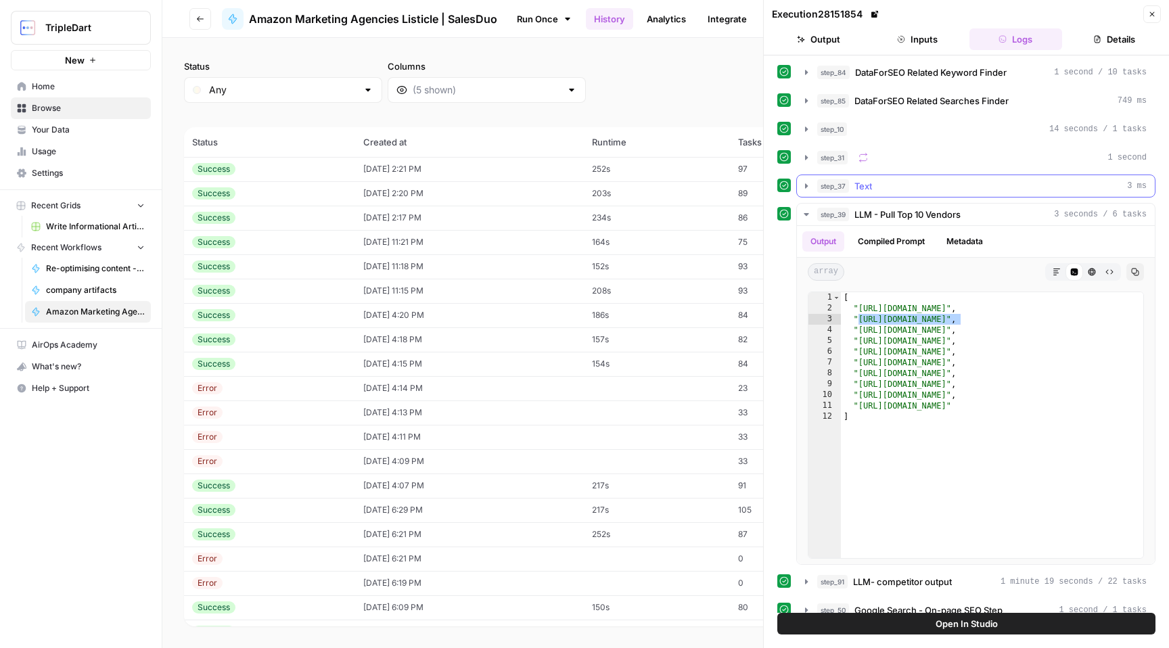
click at [807, 189] on icon "button" at bounding box center [806, 186] width 11 height 11
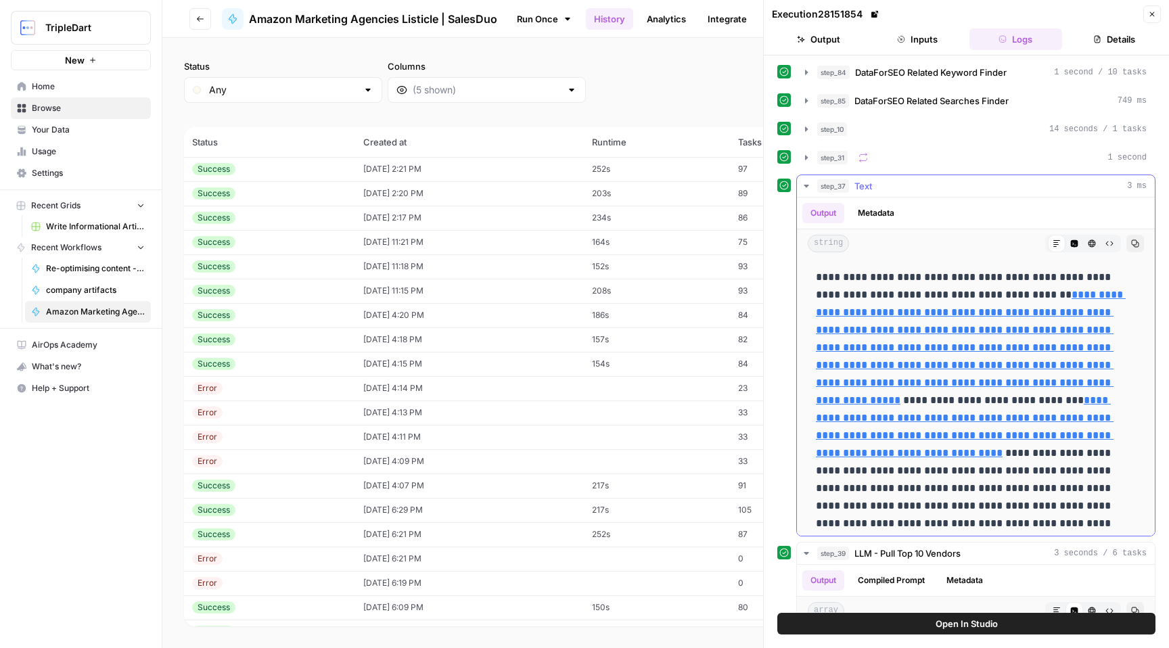
click at [807, 189] on icon "button" at bounding box center [806, 186] width 11 height 11
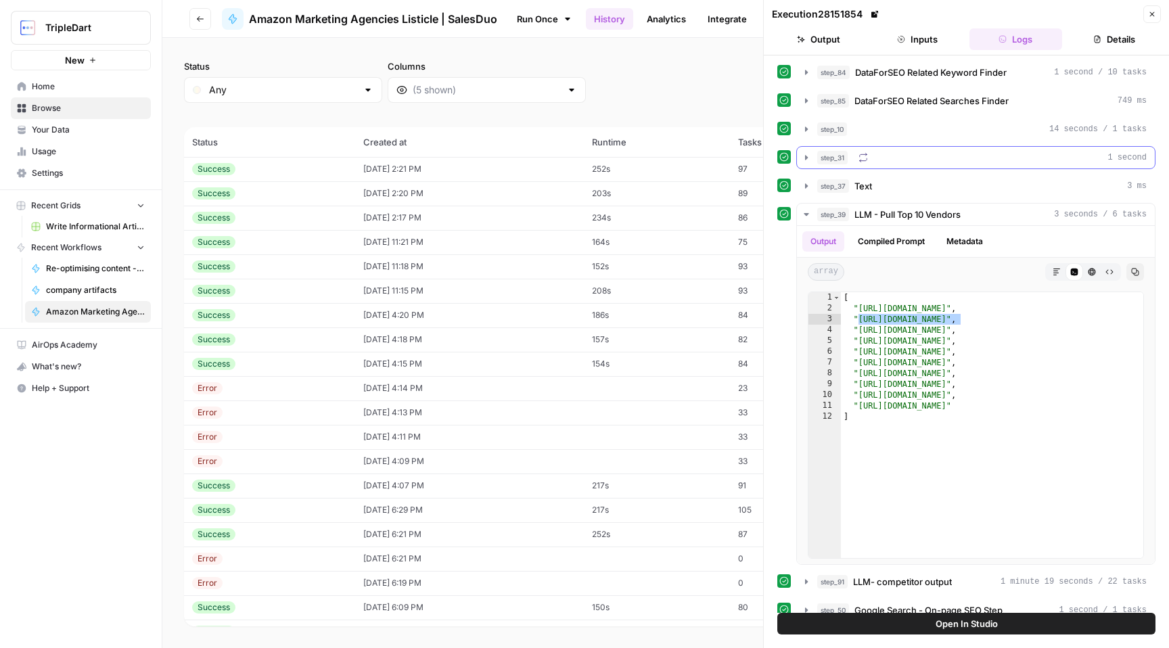
click at [808, 161] on icon "button" at bounding box center [806, 157] width 11 height 11
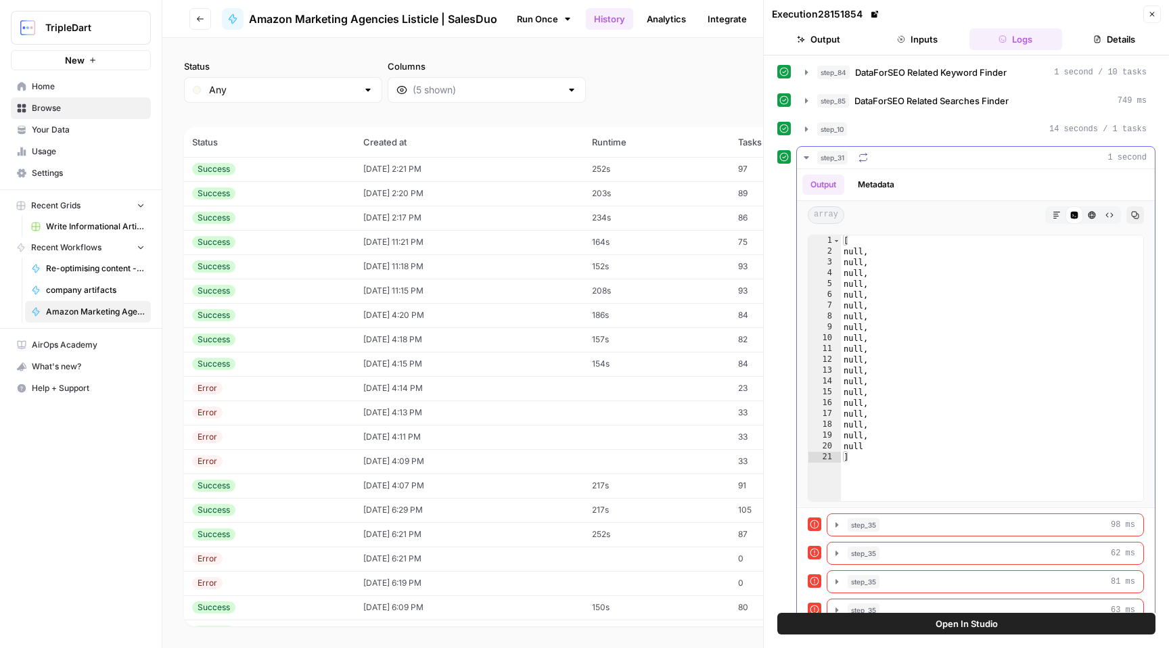
click at [808, 161] on icon "button" at bounding box center [806, 157] width 11 height 11
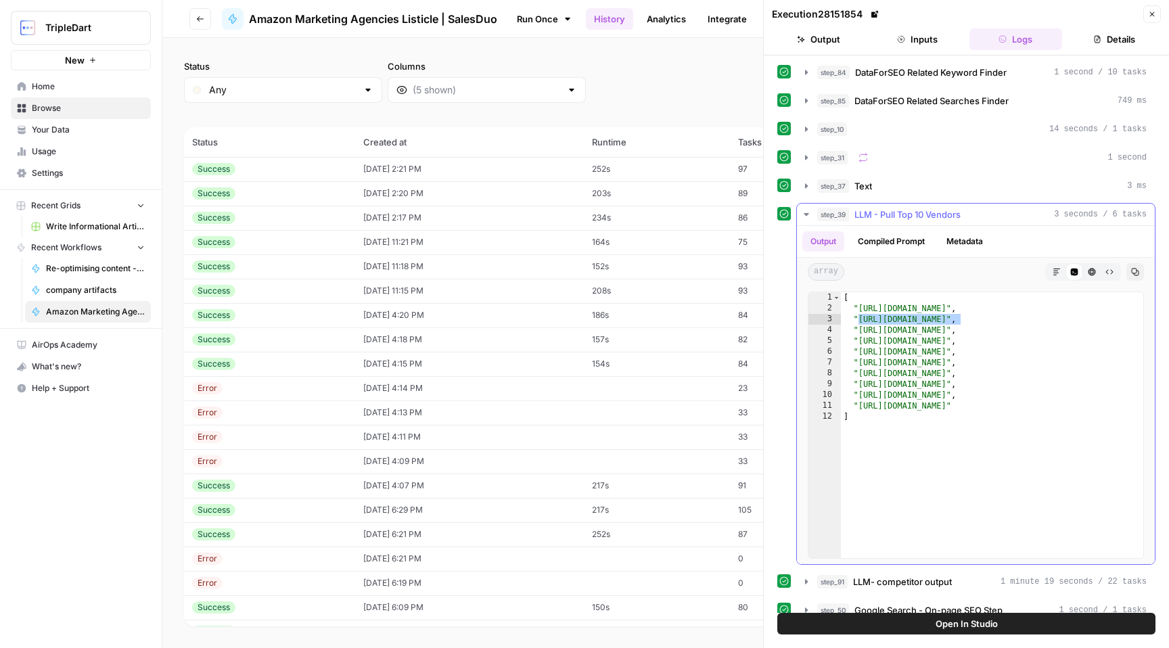
click at [804, 217] on icon "button" at bounding box center [806, 214] width 11 height 11
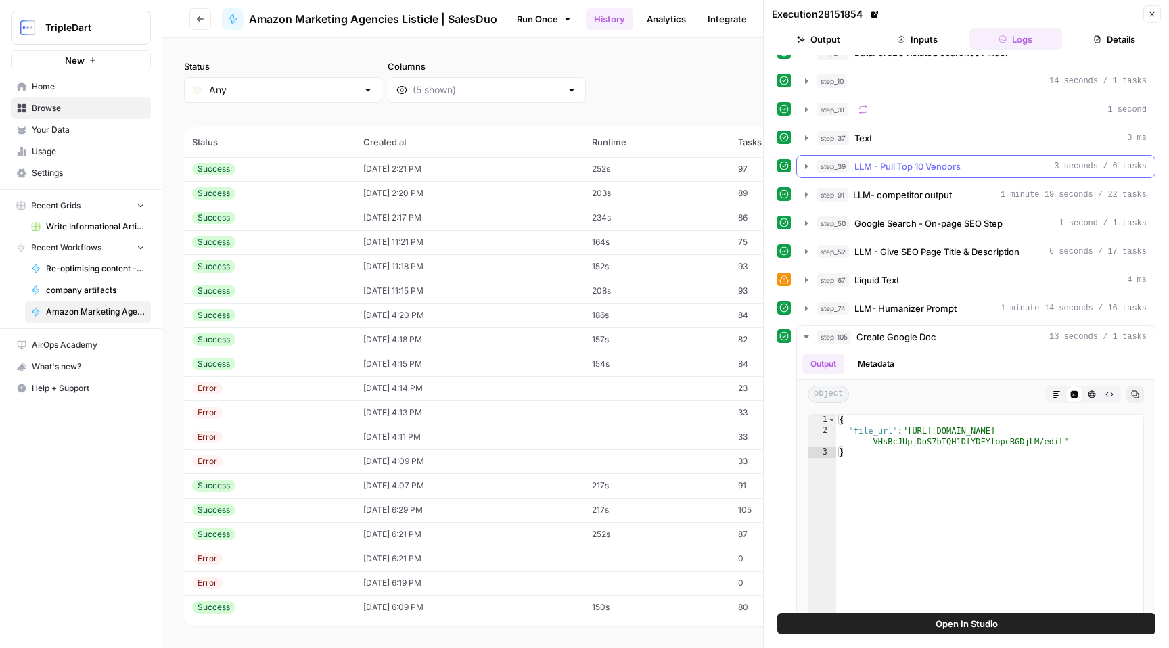
scroll to position [90, 0]
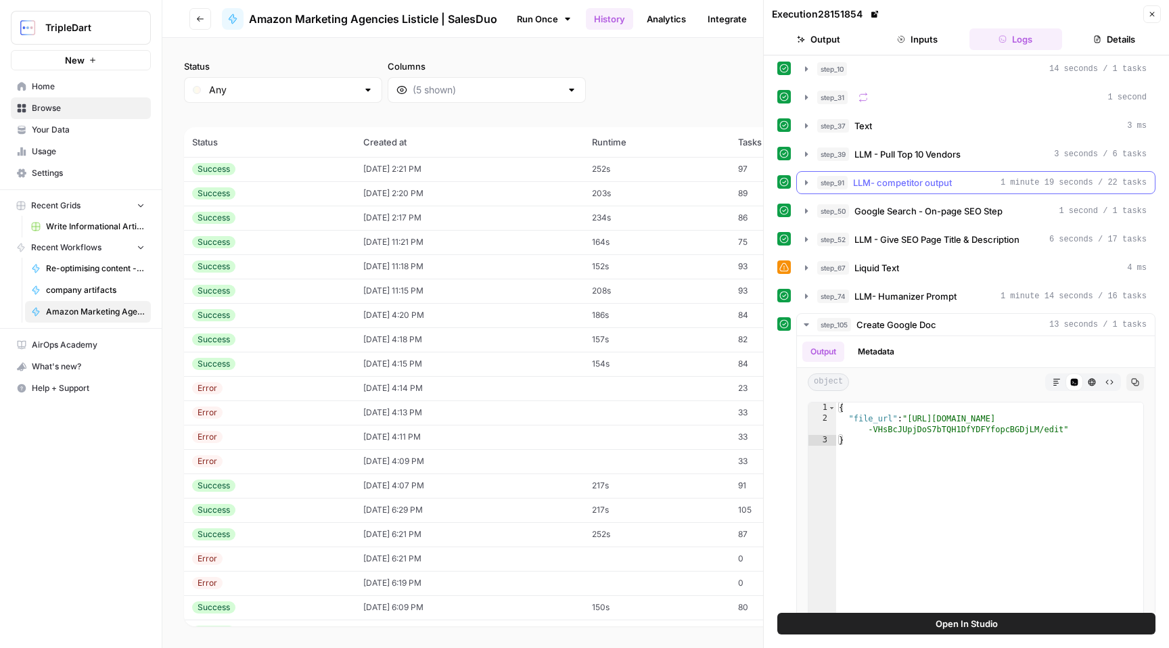
click at [805, 182] on icon "button" at bounding box center [806, 182] width 3 height 5
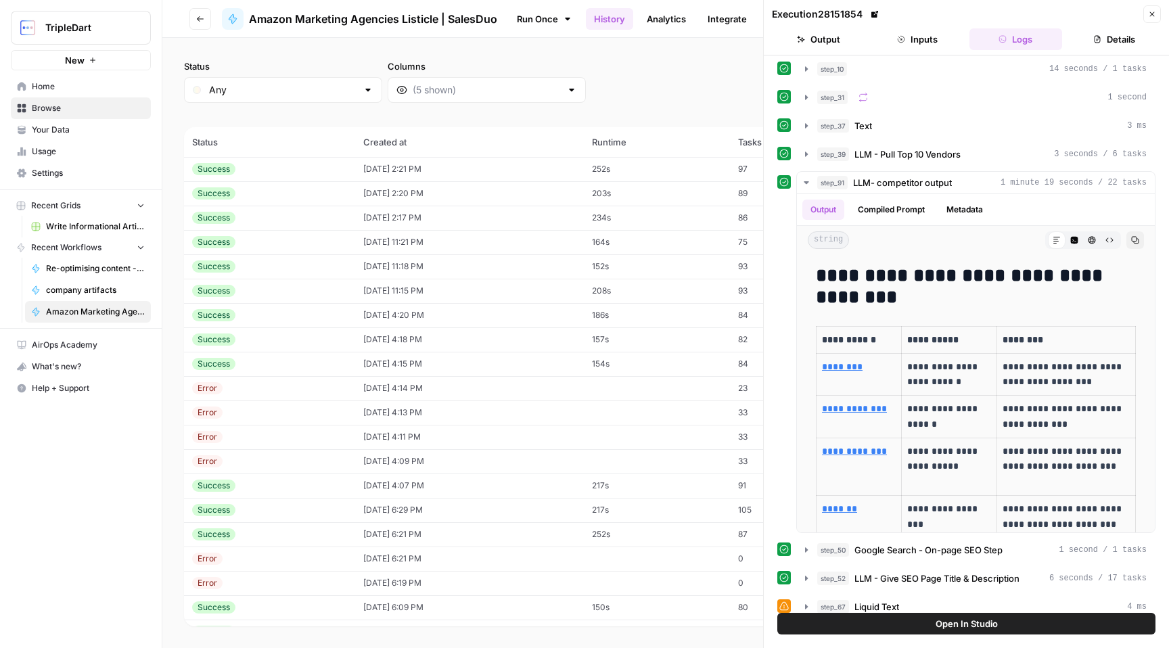
click at [1153, 19] on button "Close" at bounding box center [1153, 14] width 18 height 18
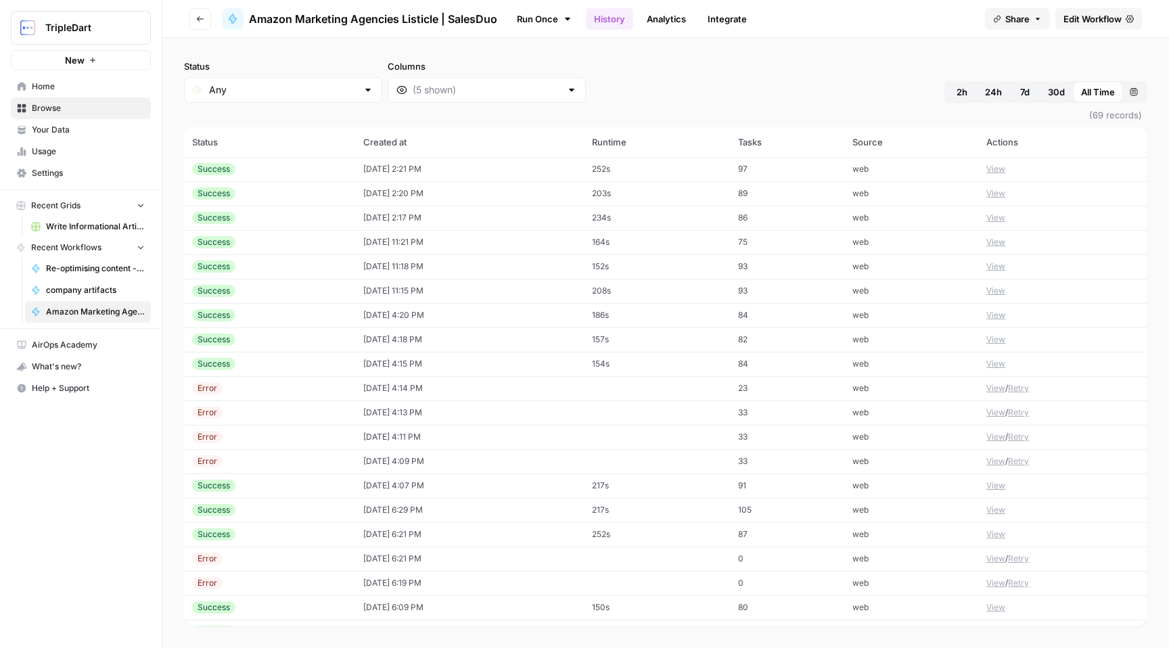
click at [1086, 20] on span "Edit Workflow" at bounding box center [1093, 19] width 58 height 14
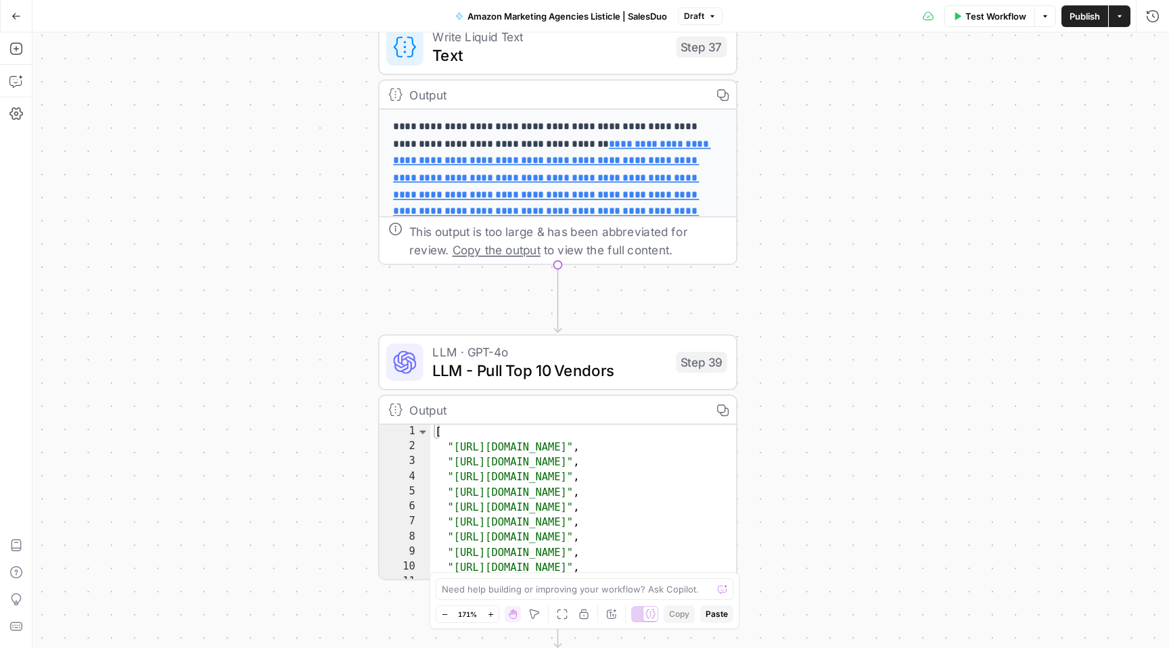
click at [596, 376] on span "LLM - Pull Top 10 Vendors" at bounding box center [549, 370] width 234 height 23
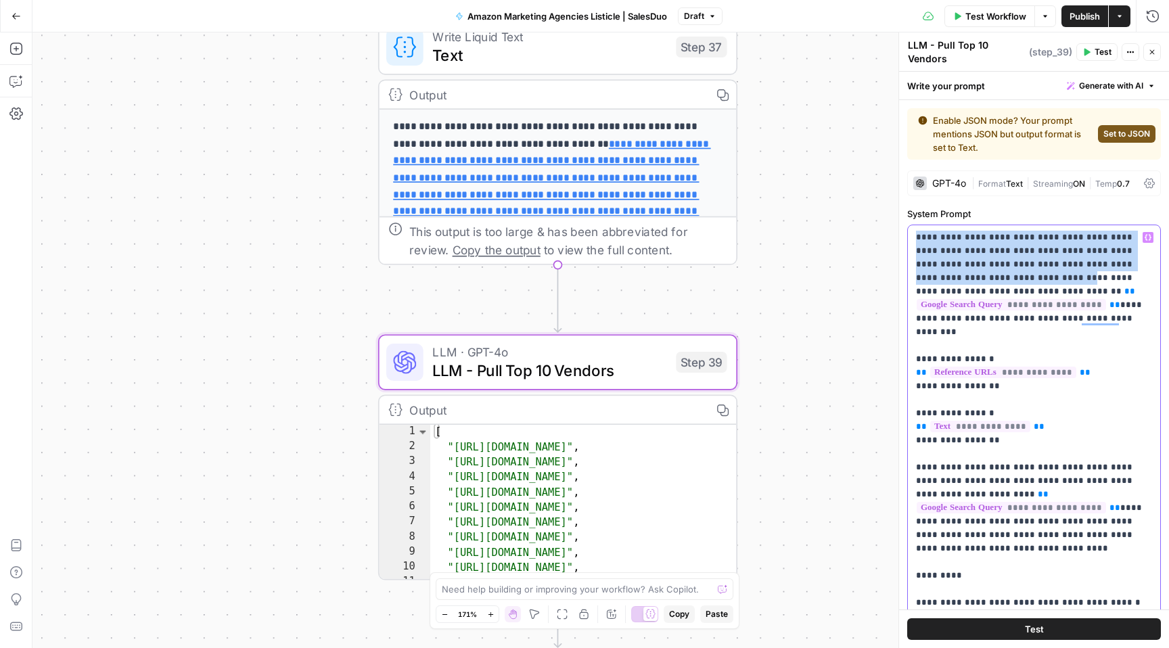
drag, startPoint x: 914, startPoint y: 233, endPoint x: 953, endPoint y: 271, distance: 55.0
click at [953, 271] on div "**********" at bounding box center [1034, 501] width 252 height 552
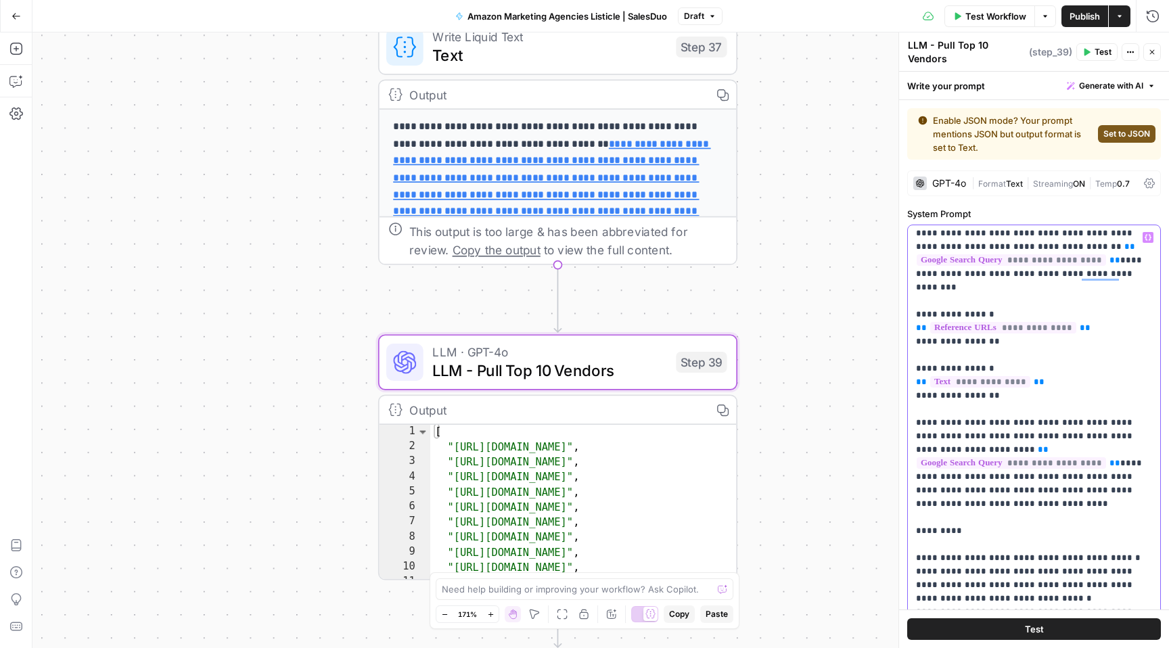
scroll to position [49, 0]
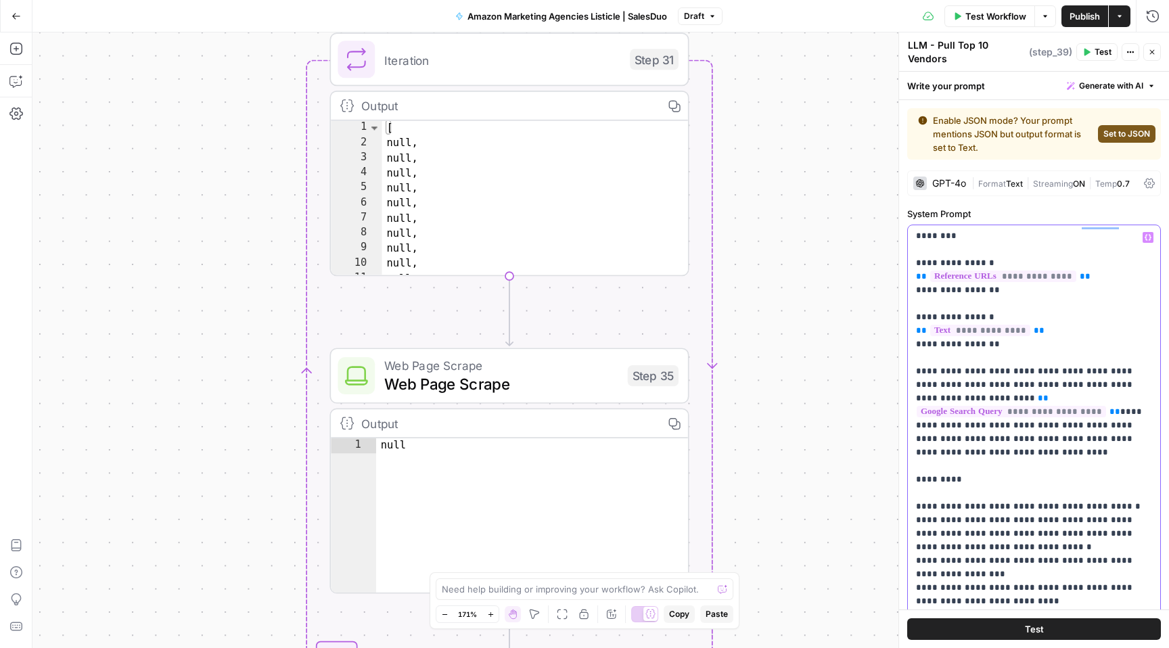
scroll to position [0, 0]
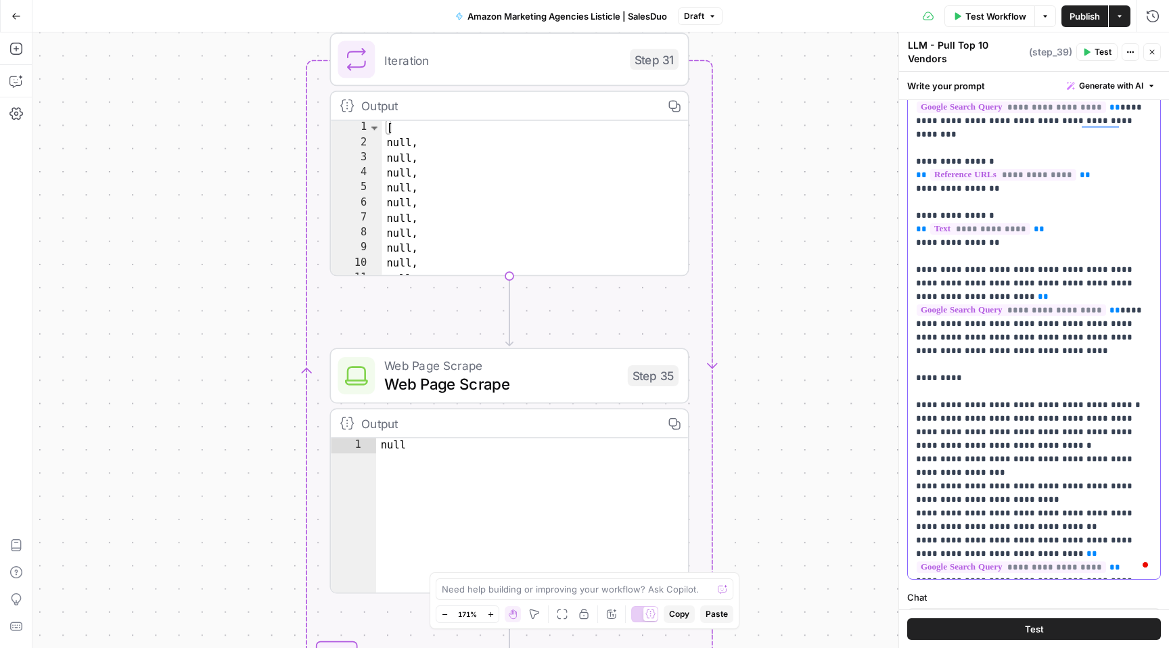
scroll to position [483, 0]
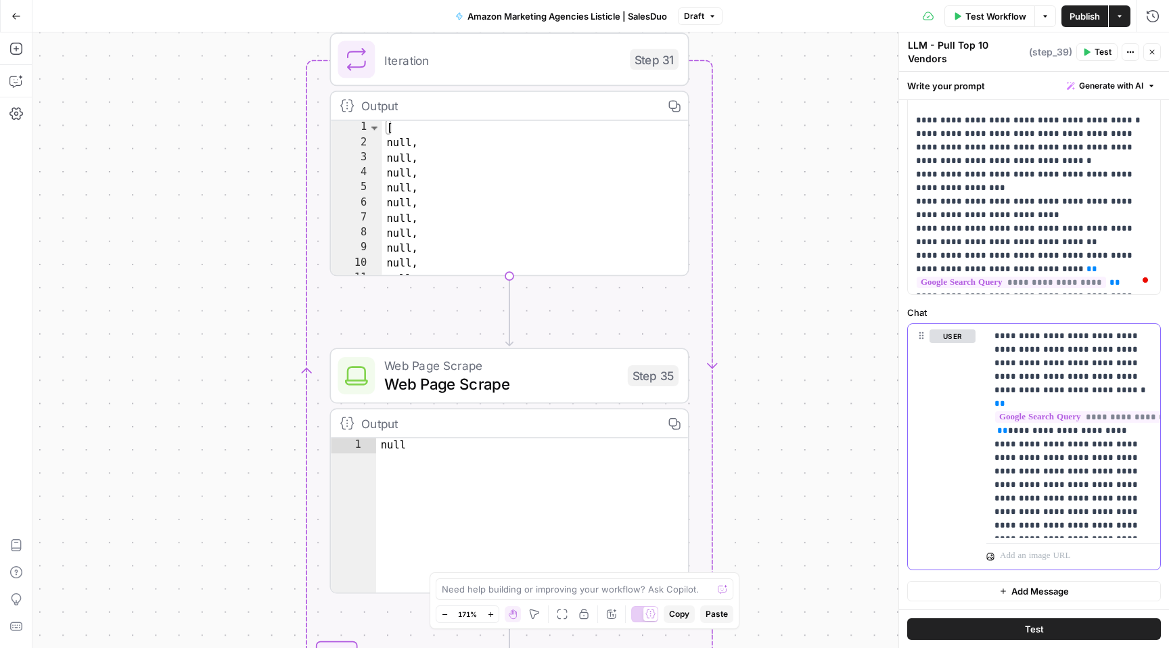
click at [1002, 360] on p "**********" at bounding box center [1074, 431] width 158 height 203
drag, startPoint x: 994, startPoint y: 334, endPoint x: 1078, endPoint y: 524, distance: 207.9
click at [1078, 524] on p "**********" at bounding box center [1074, 431] width 158 height 203
copy p "**********"
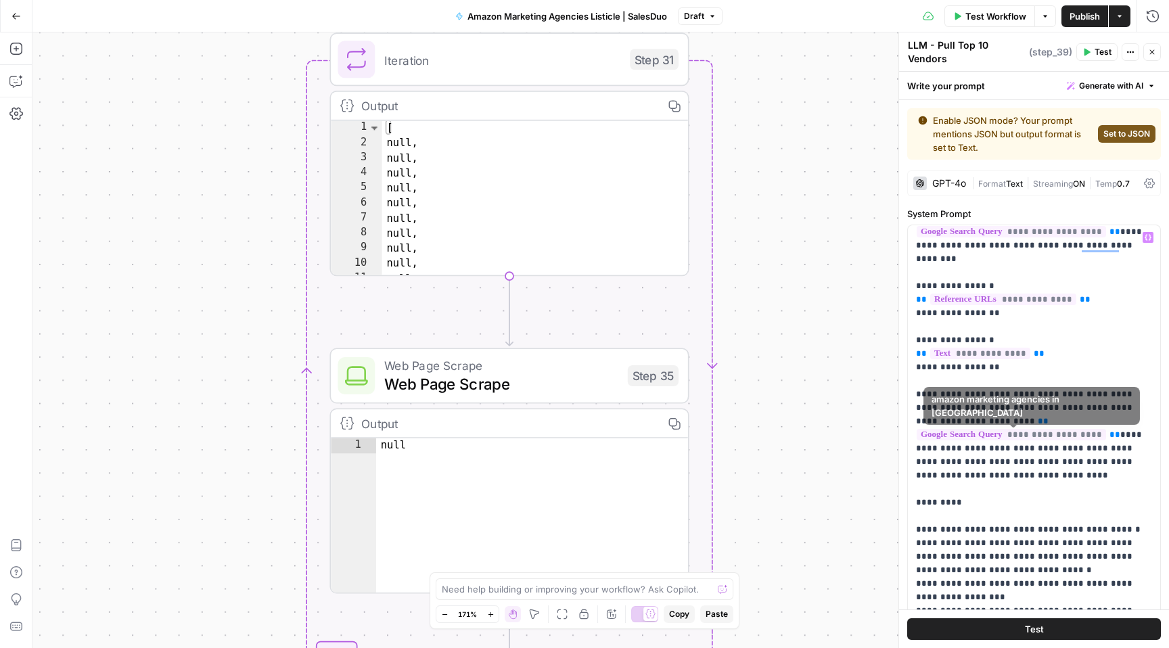
scroll to position [77, 0]
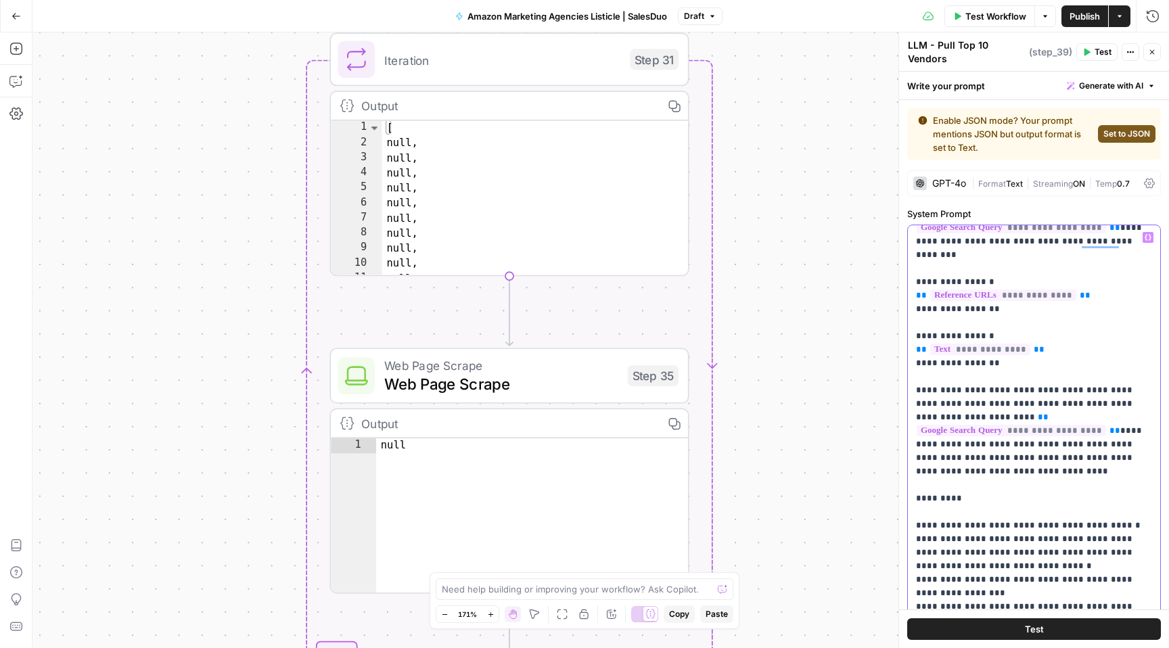
drag, startPoint x: 1006, startPoint y: 375, endPoint x: 1006, endPoint y: 404, distance: 29.1
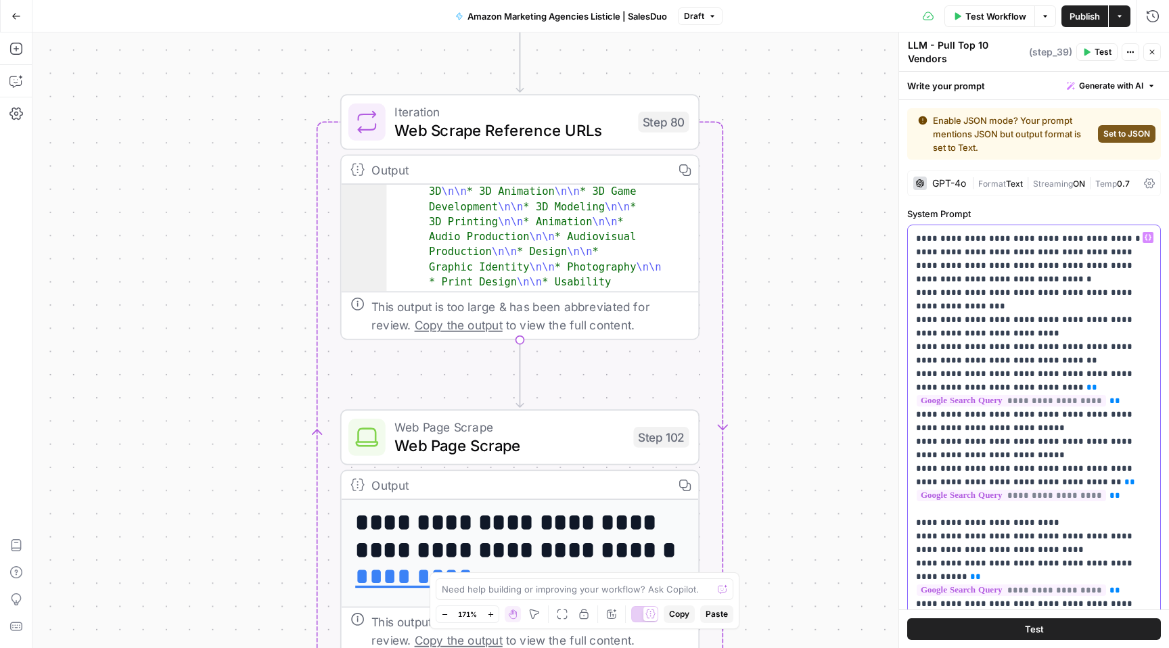
scroll to position [613, 0]
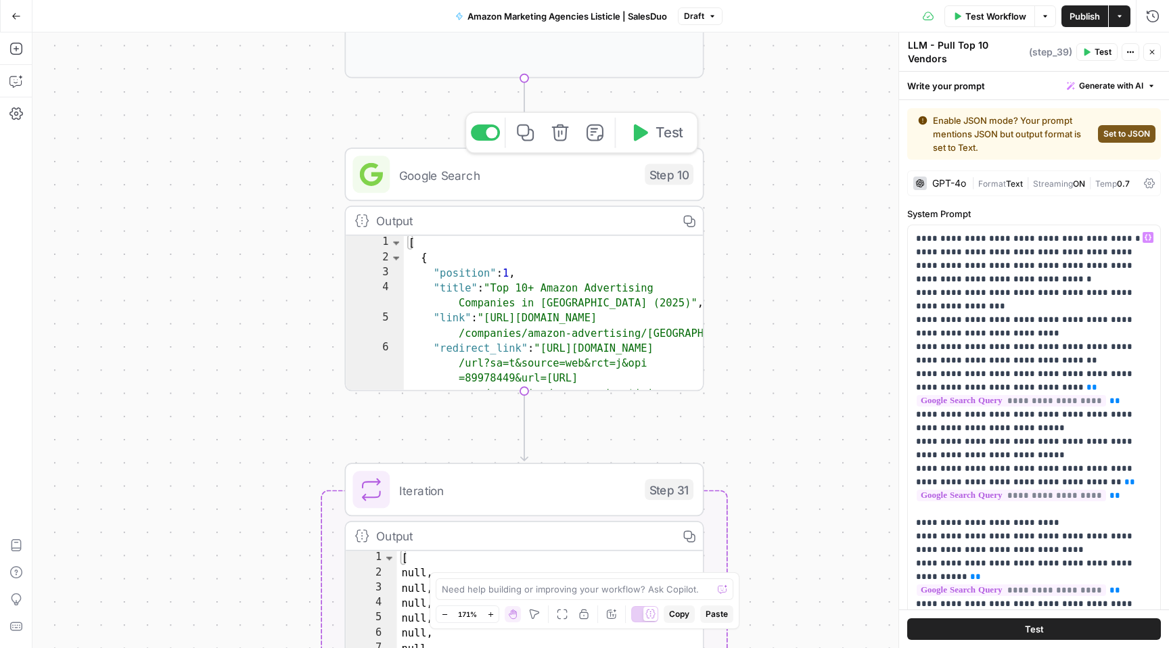
click at [588, 169] on span "Google Search" at bounding box center [517, 175] width 237 height 18
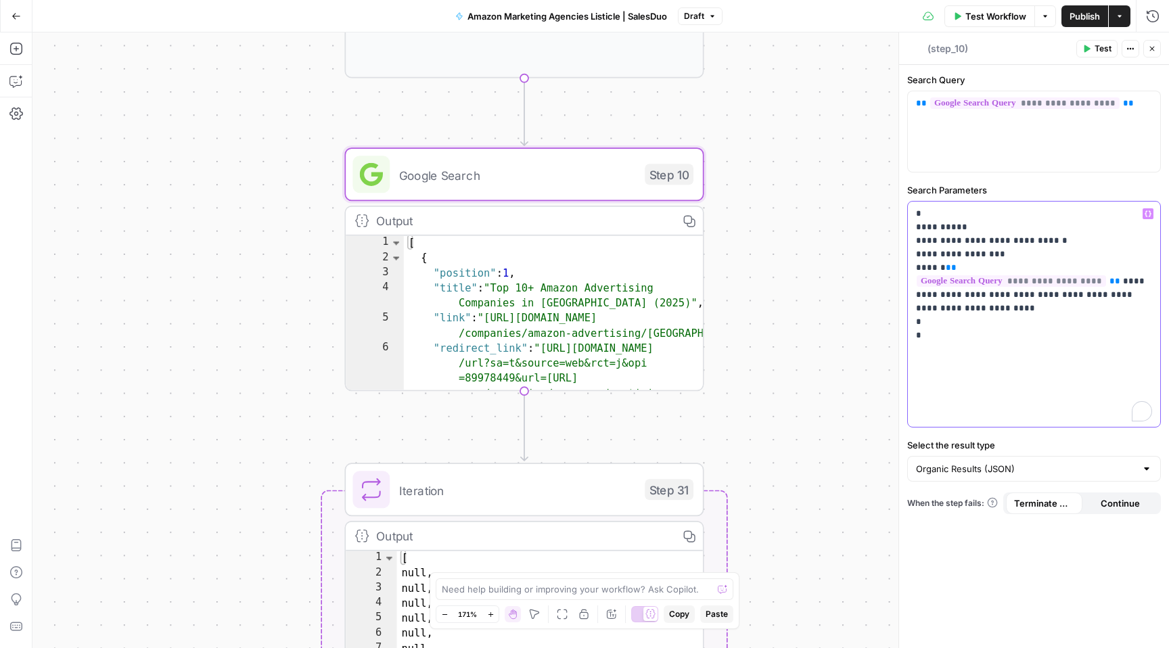
drag, startPoint x: 1047, startPoint y: 296, endPoint x: 926, endPoint y: 282, distance: 121.2
click at [926, 282] on p "**********" at bounding box center [1034, 268] width 236 height 122
copy p "**********"
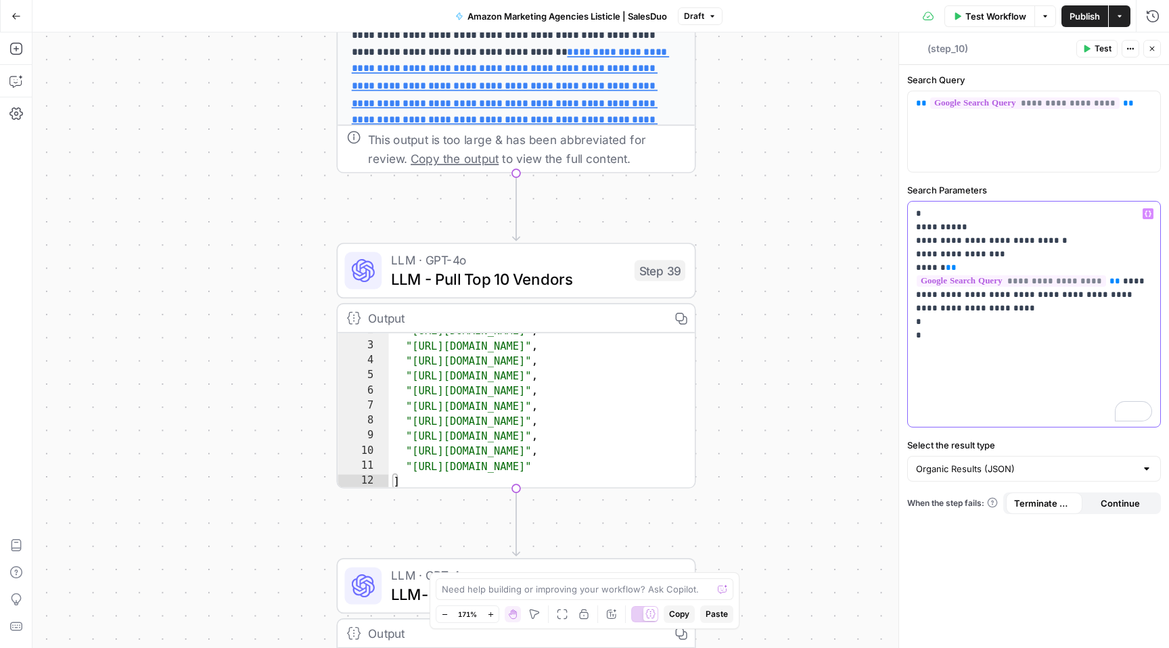
scroll to position [14, 0]
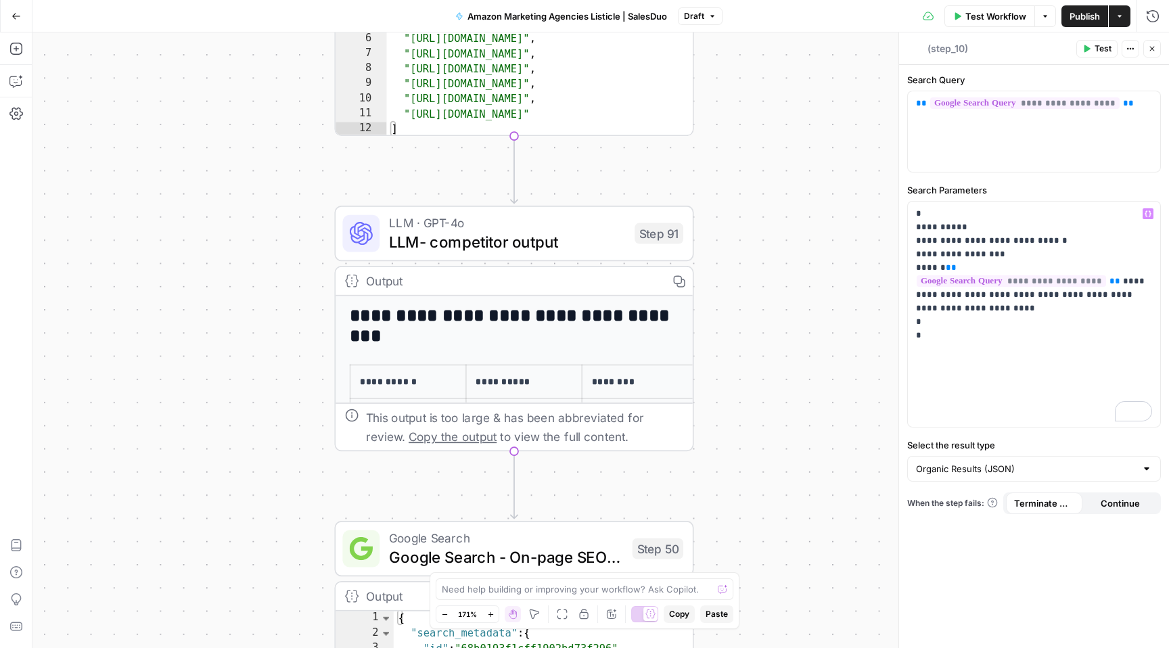
click at [518, 247] on span "LLM- competitor output" at bounding box center [507, 241] width 237 height 23
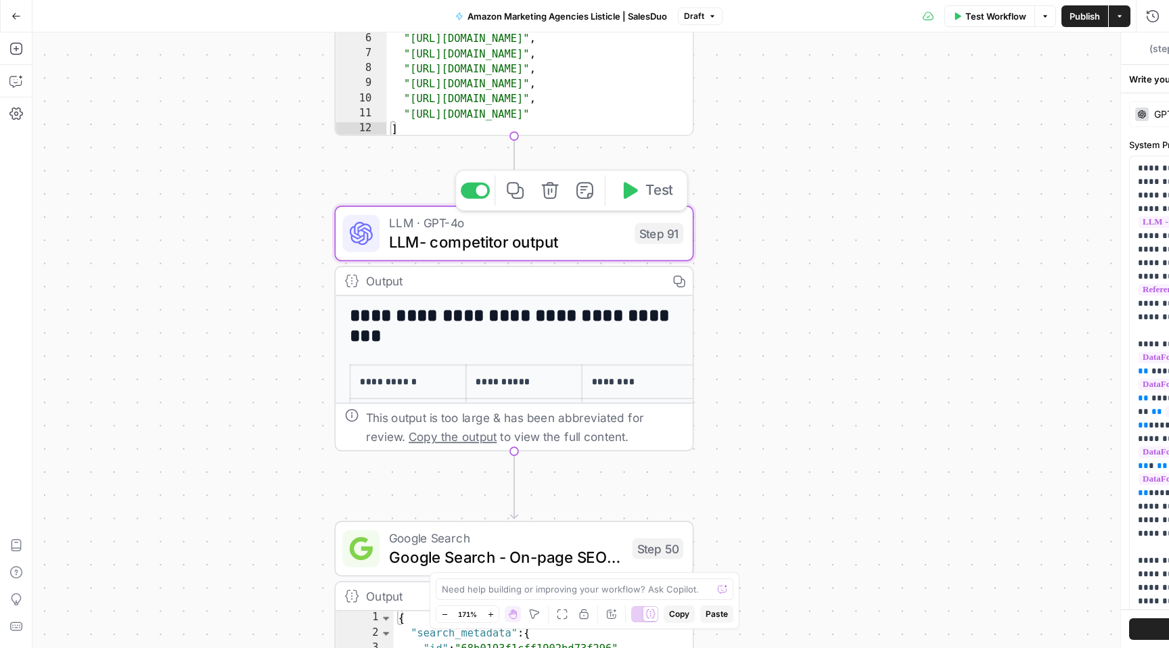
type textarea "LLM- competitor output"
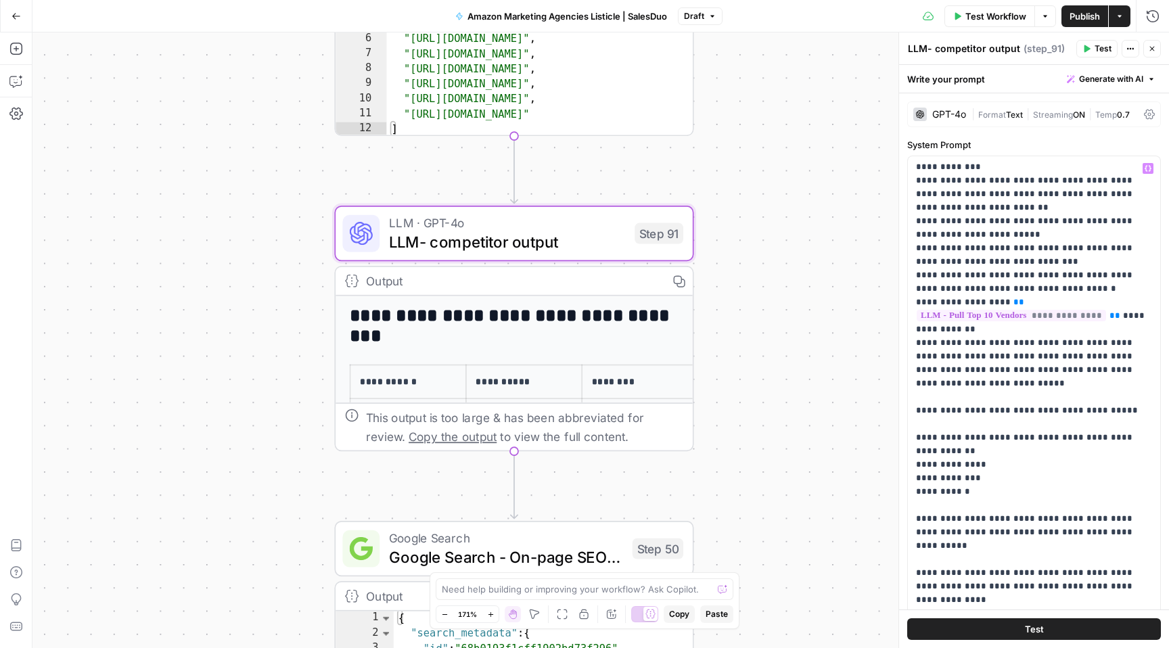
scroll to position [0, 0]
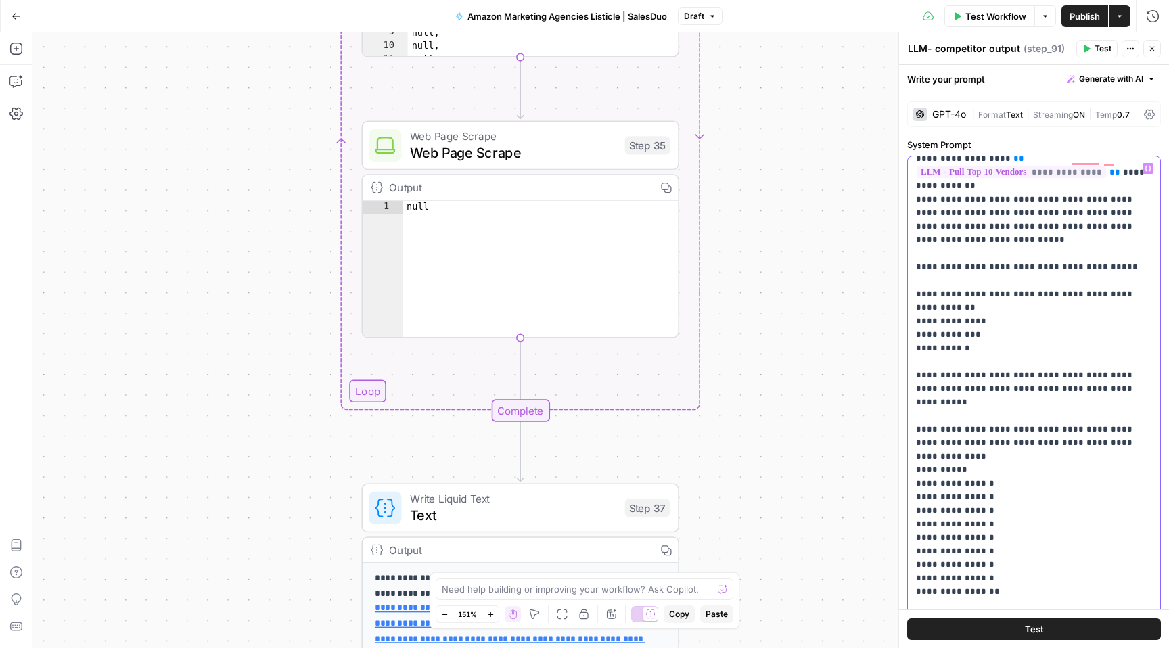
scroll to position [694, 0]
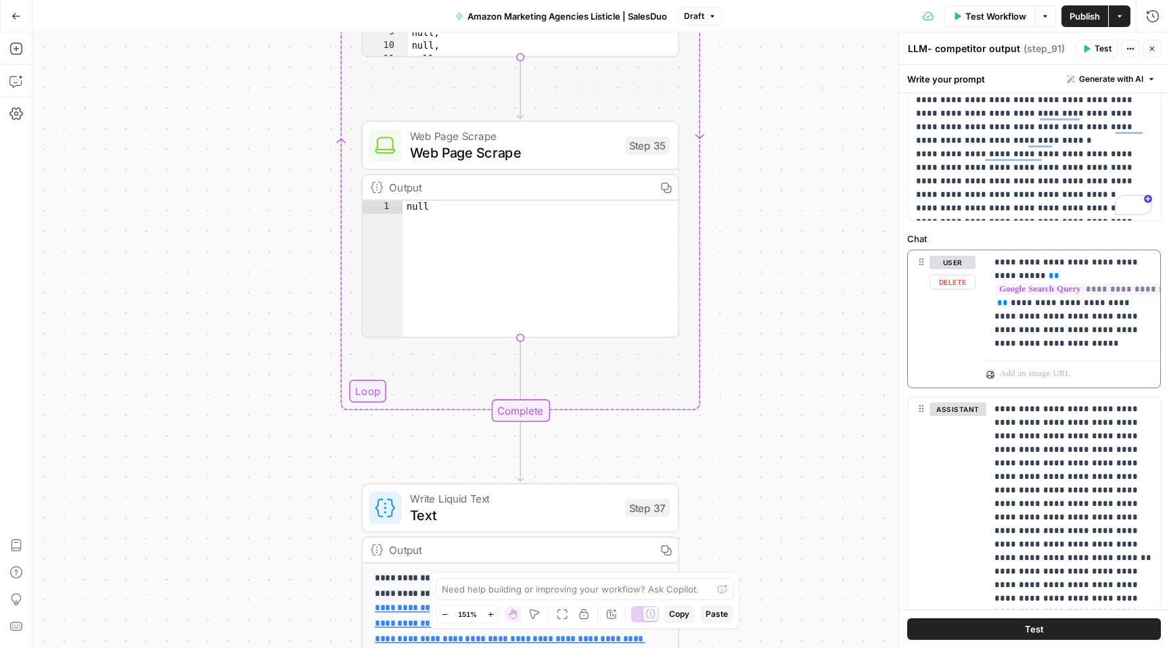
click at [1035, 345] on p "**********" at bounding box center [1074, 303] width 158 height 95
drag, startPoint x: 1000, startPoint y: 259, endPoint x: 1094, endPoint y: 338, distance: 123.9
click at [1094, 338] on p "**********" at bounding box center [1074, 303] width 158 height 95
copy p "**********"
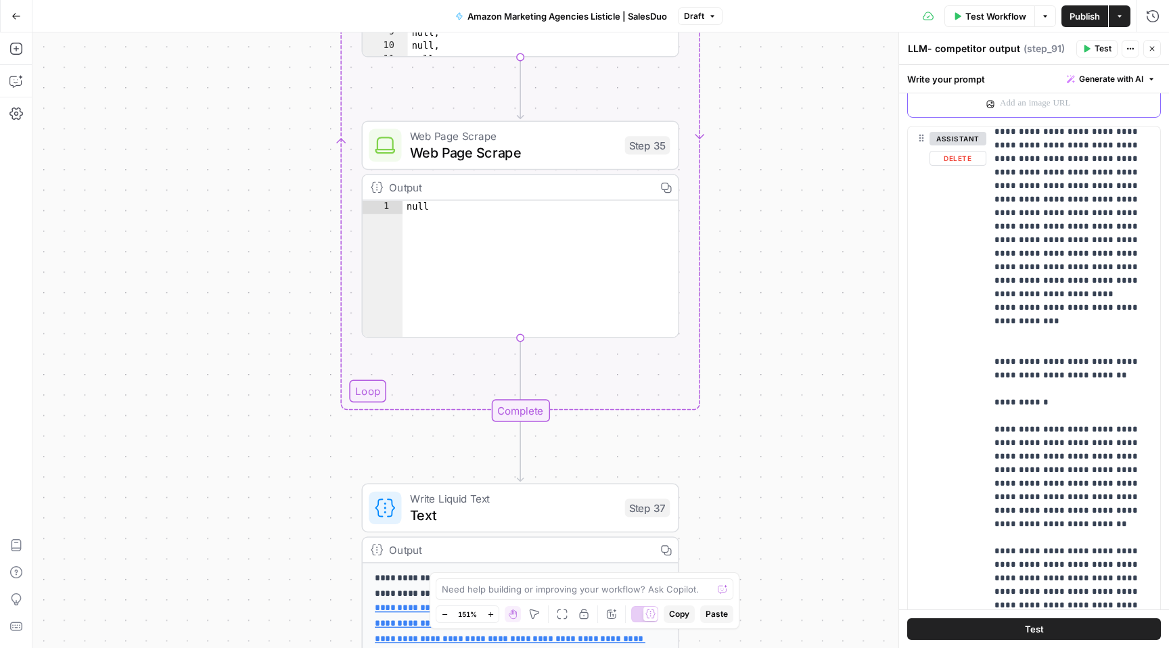
scroll to position [819, 0]
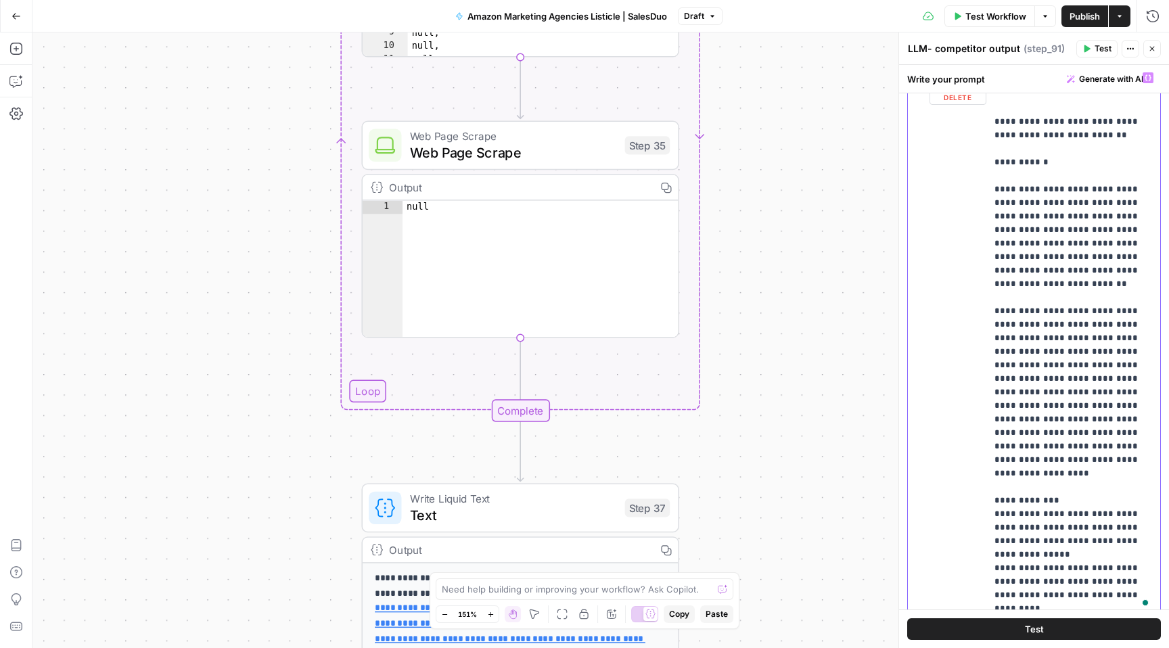
scroll to position [747, 0]
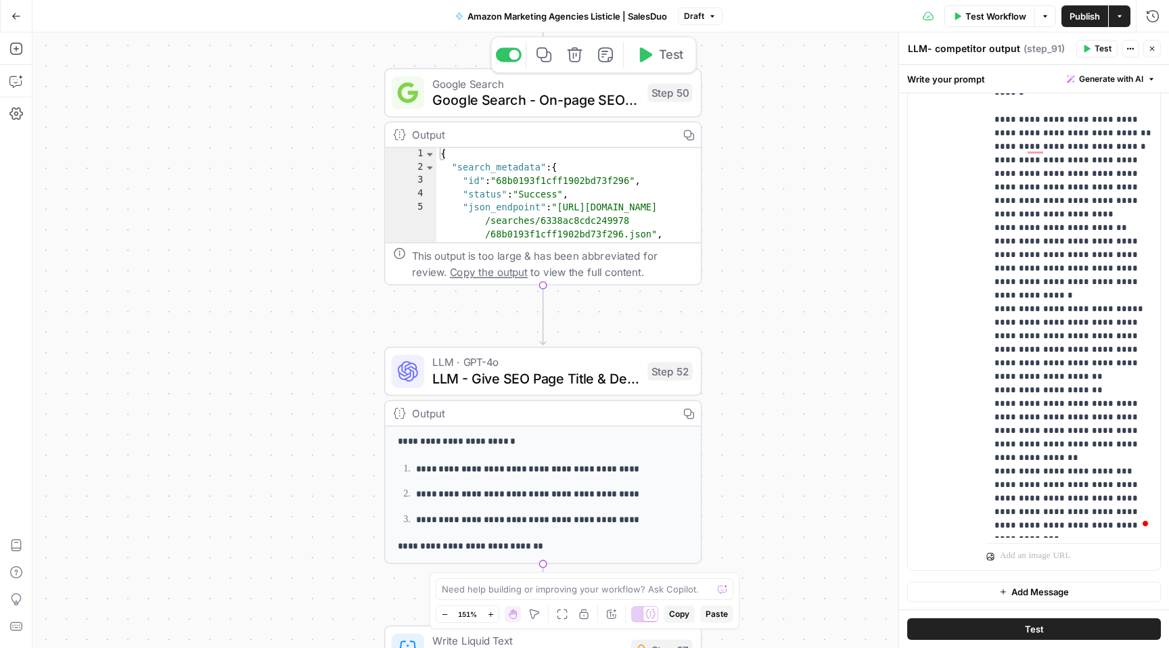
click at [576, 101] on span "Google Search - On-page SEO Step" at bounding box center [535, 100] width 207 height 20
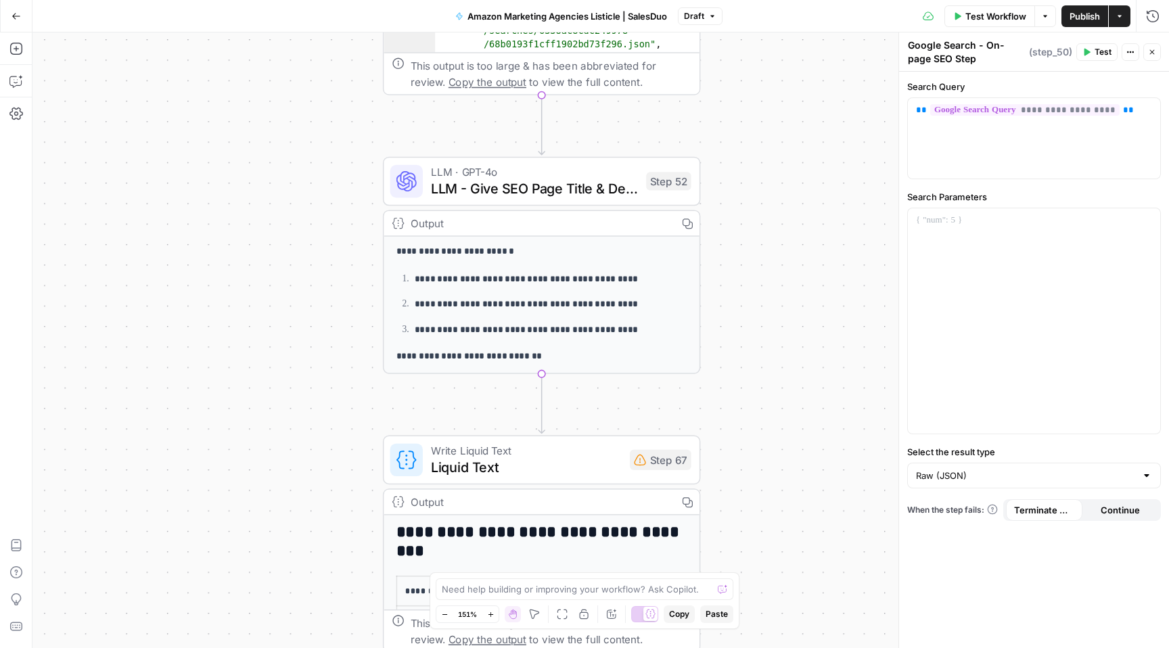
click at [572, 189] on span "LLM - Give SEO Page Title & Description" at bounding box center [534, 188] width 207 height 20
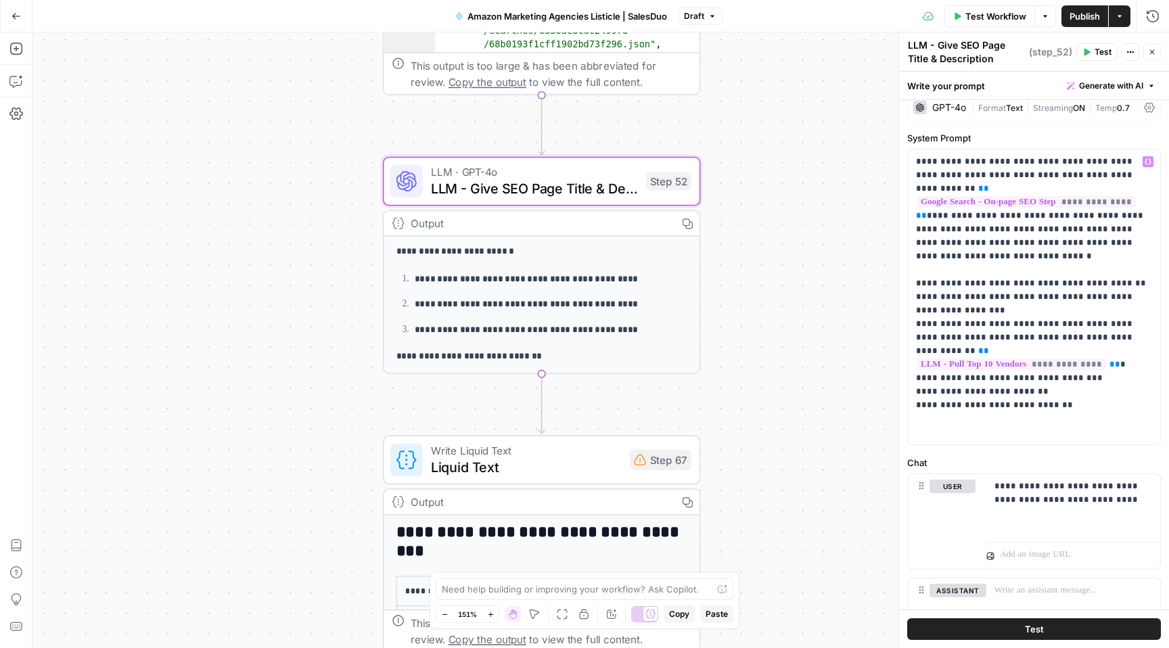
scroll to position [0, 0]
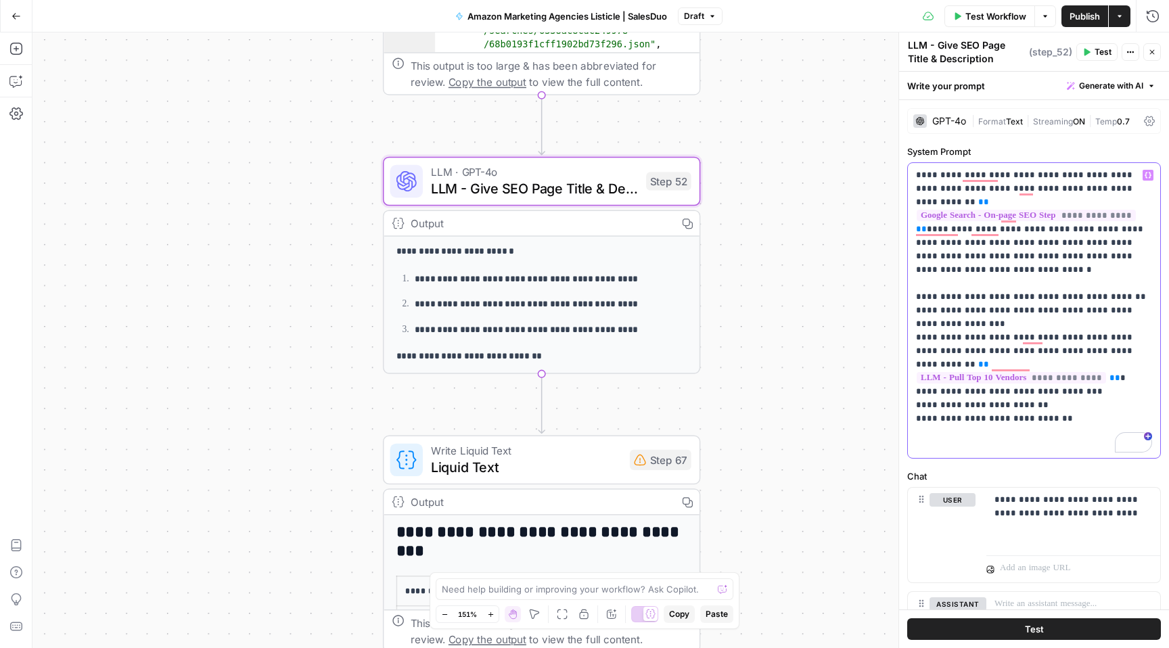
drag, startPoint x: 954, startPoint y: 286, endPoint x: 1090, endPoint y: 334, distance: 143.6
click at [1090, 334] on p "**********" at bounding box center [1034, 311] width 236 height 284
click at [1046, 407] on p "**********" at bounding box center [1034, 311] width 236 height 284
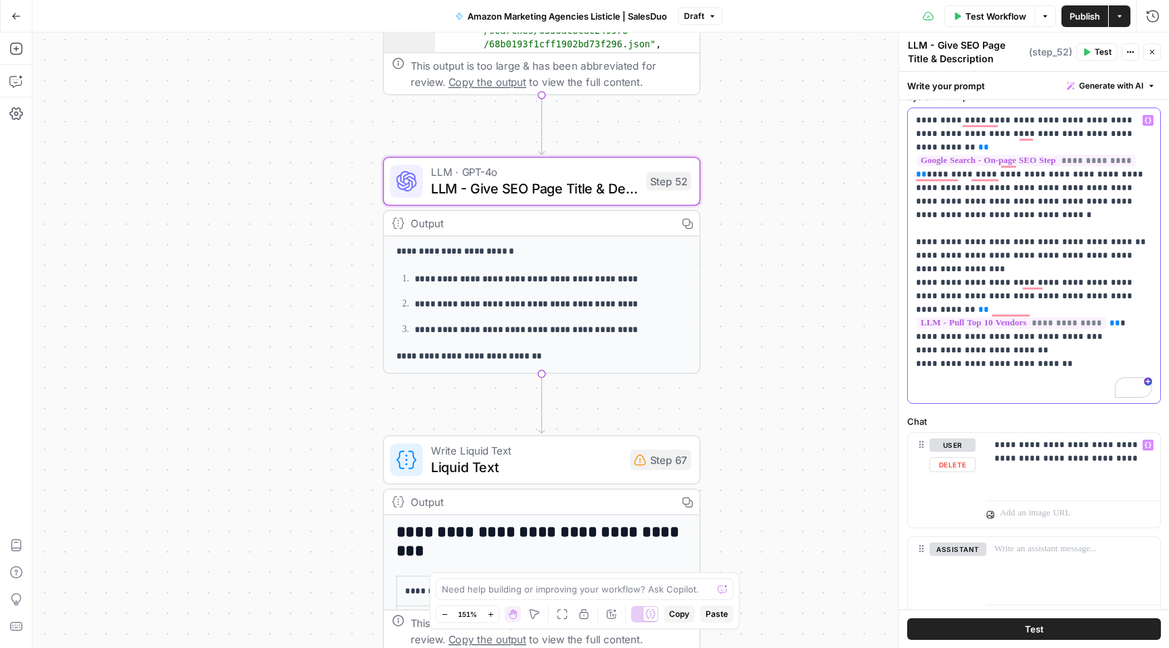
scroll to position [49, 0]
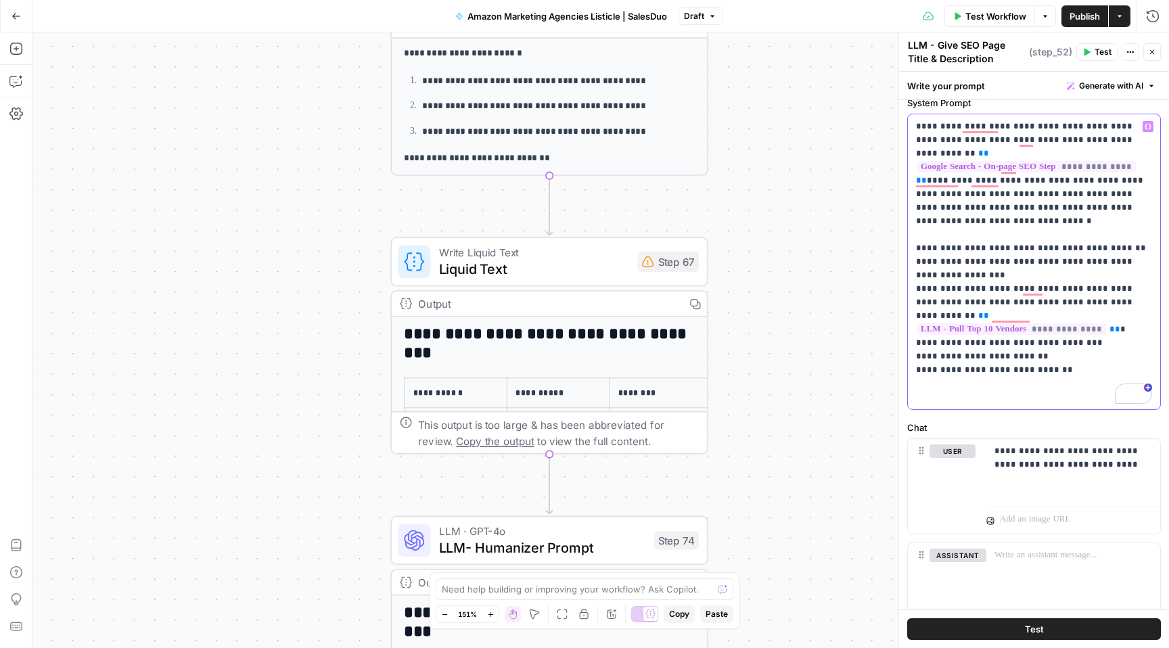
click at [1039, 374] on p "**********" at bounding box center [1034, 262] width 236 height 284
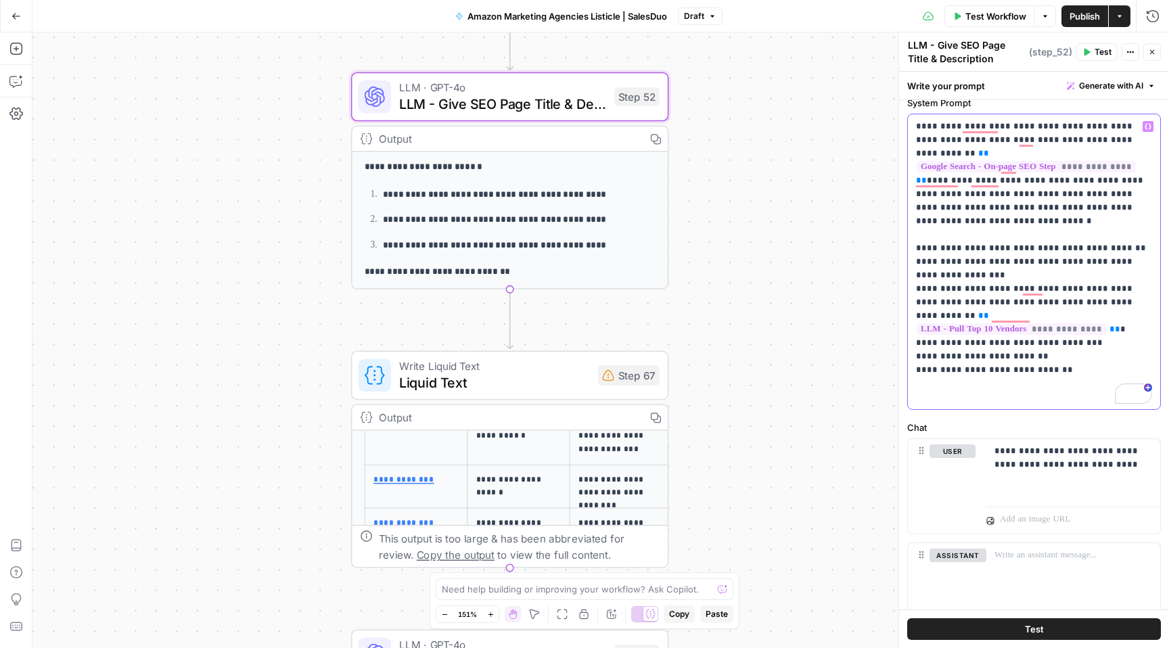
scroll to position [84, 0]
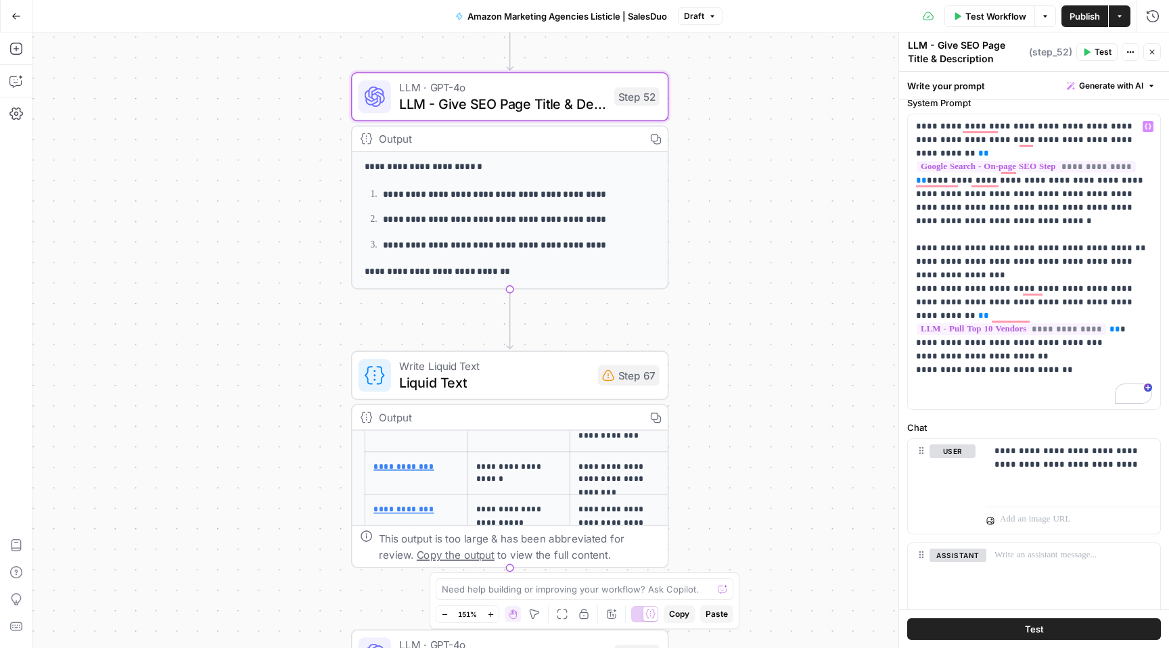
click at [507, 376] on span "Liquid Text" at bounding box center [494, 382] width 191 height 20
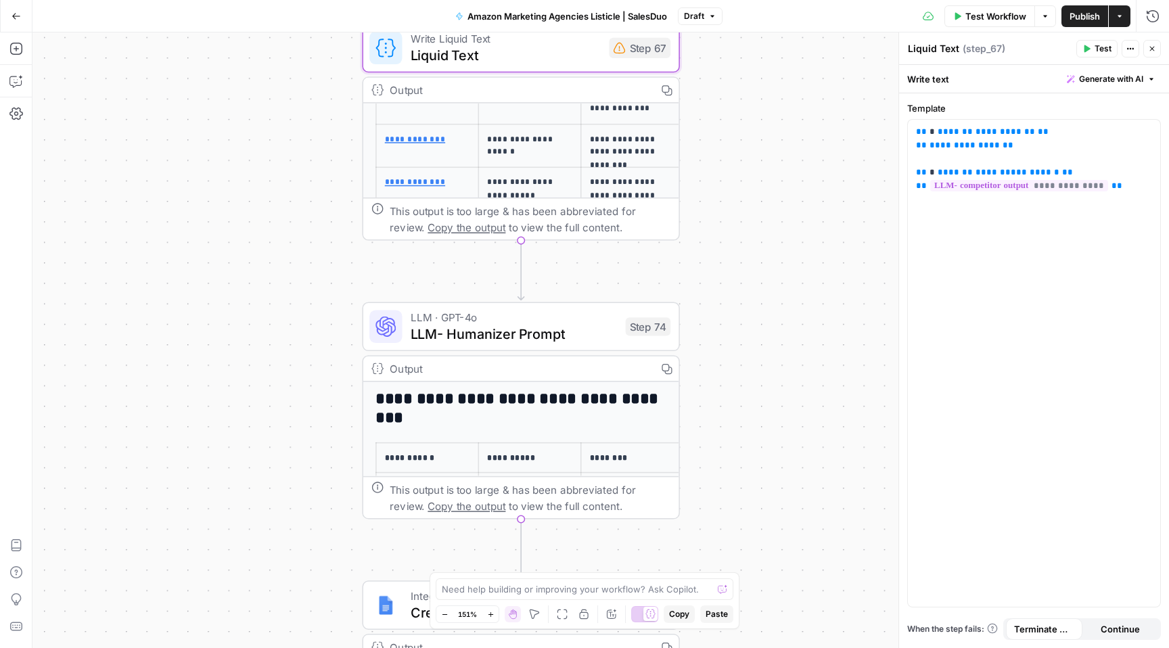
click at [563, 334] on span "LLM- Humanizer Prompt" at bounding box center [514, 333] width 207 height 20
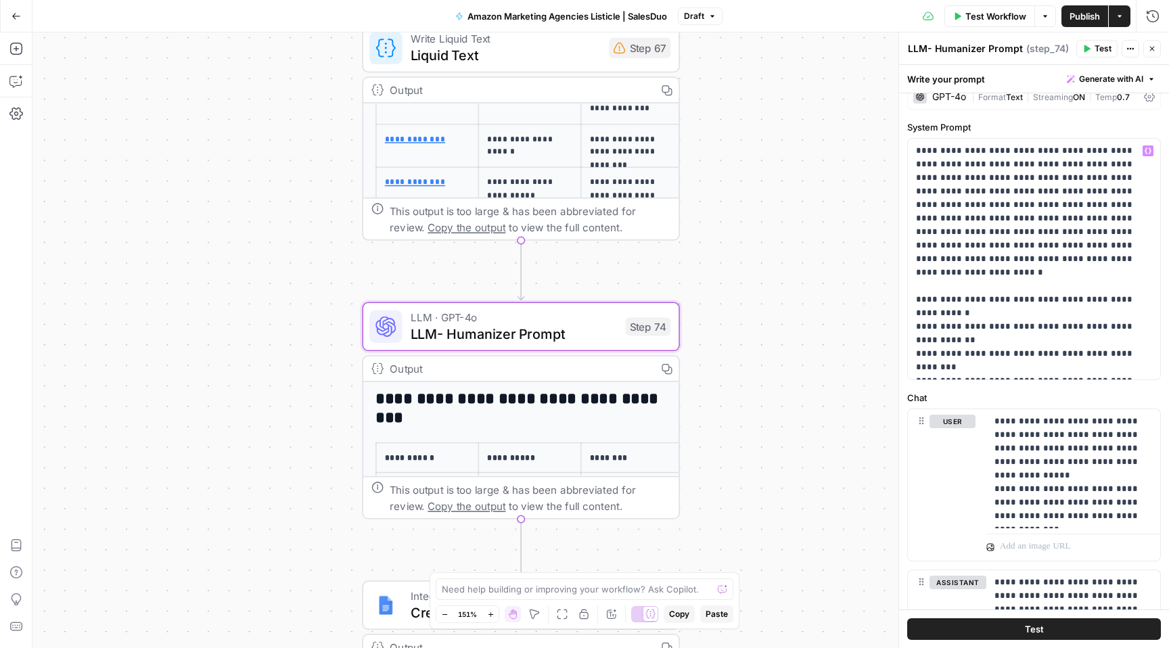
scroll to position [9, 0]
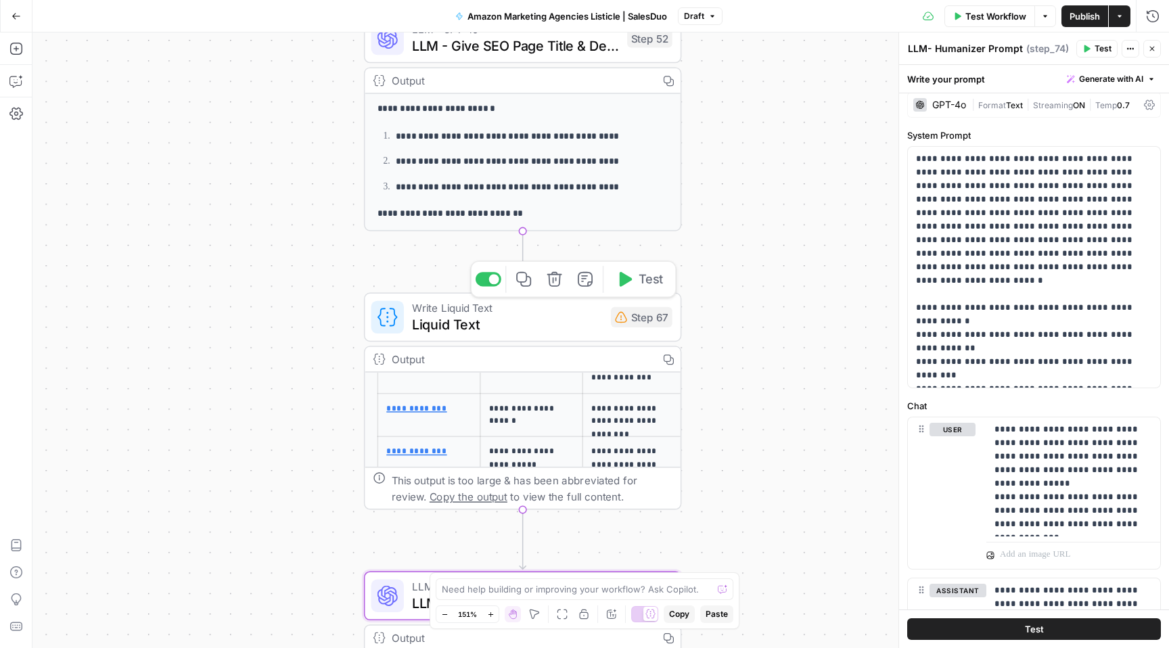
click at [526, 328] on span "Liquid Text" at bounding box center [507, 324] width 191 height 20
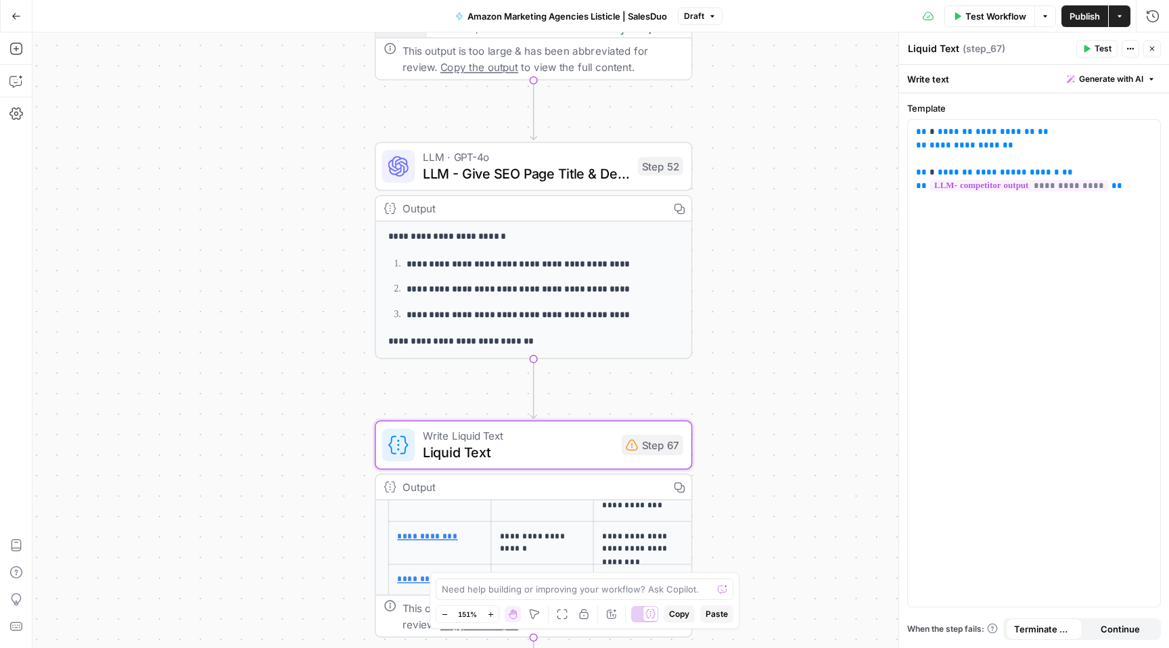
click at [565, 172] on span "LLM - Give SEO Page Title & Description" at bounding box center [526, 173] width 207 height 20
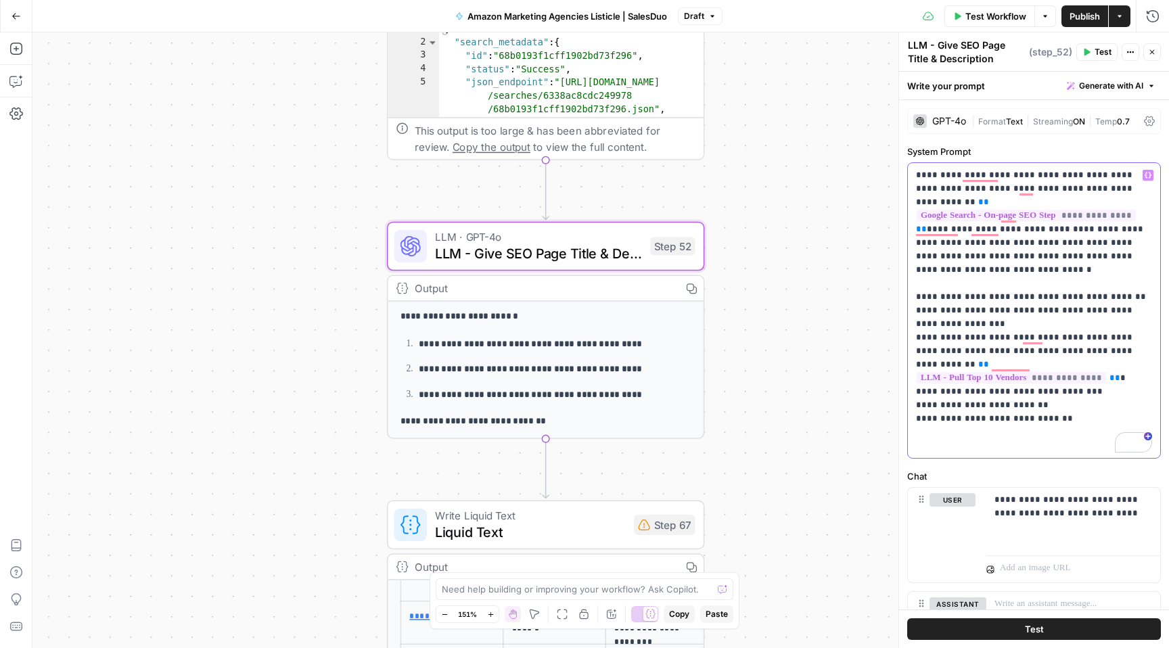
drag, startPoint x: 1079, startPoint y: 401, endPoint x: 915, endPoint y: 171, distance: 281.9
click at [915, 171] on div "**********" at bounding box center [1034, 310] width 252 height 295
copy p "**********"
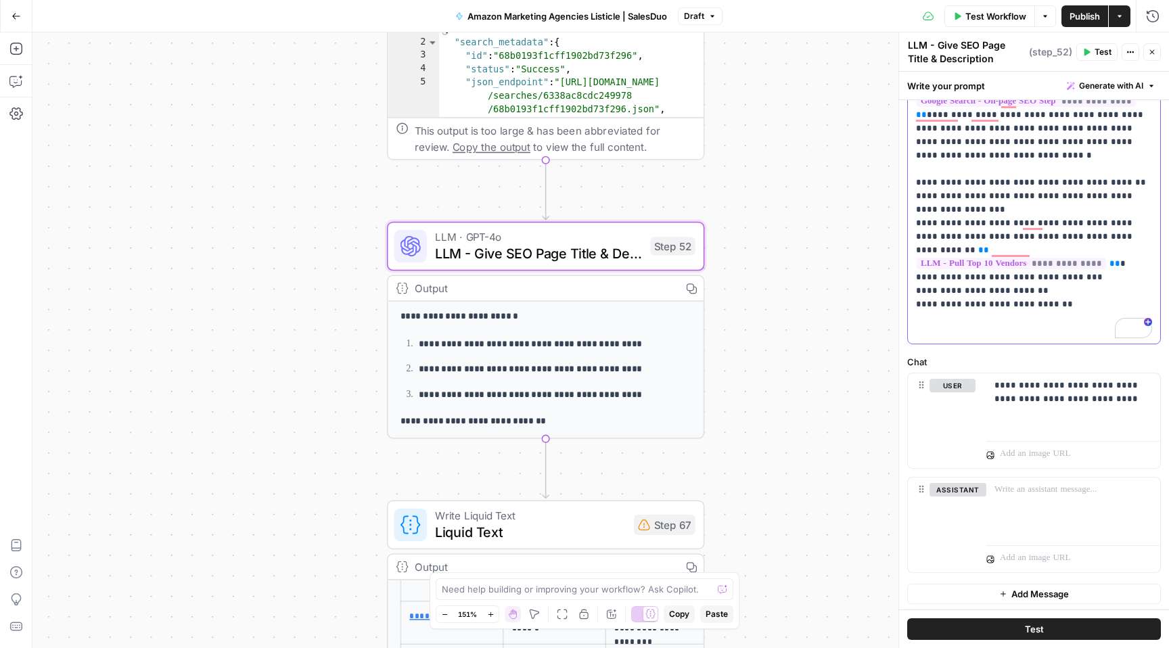
scroll to position [117, 0]
drag, startPoint x: 1010, startPoint y: 386, endPoint x: 1096, endPoint y: 401, distance: 87.9
click at [1096, 401] on p "**********" at bounding box center [1074, 389] width 158 height 27
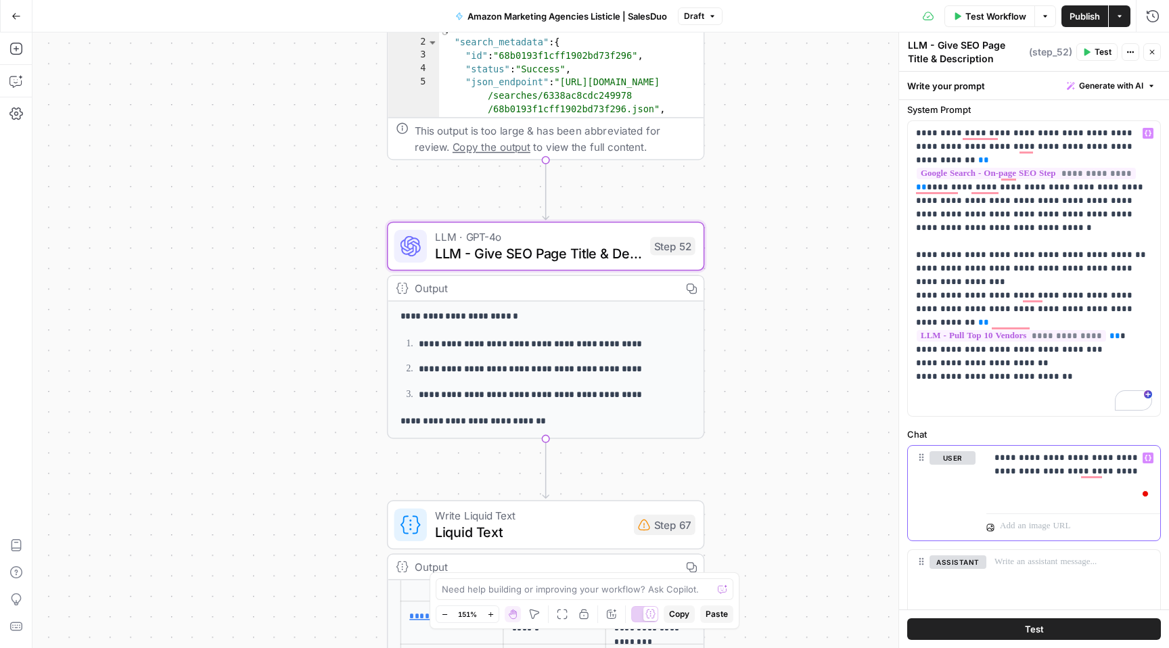
scroll to position [26, 0]
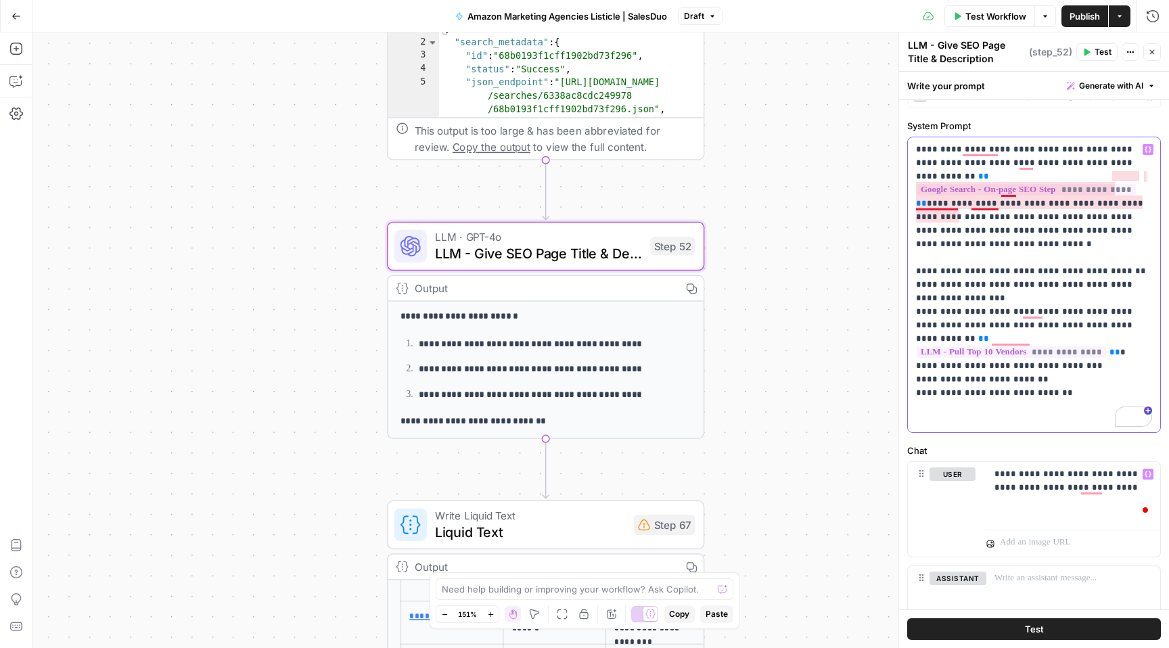
click at [972, 201] on p "**********" at bounding box center [1034, 285] width 236 height 284
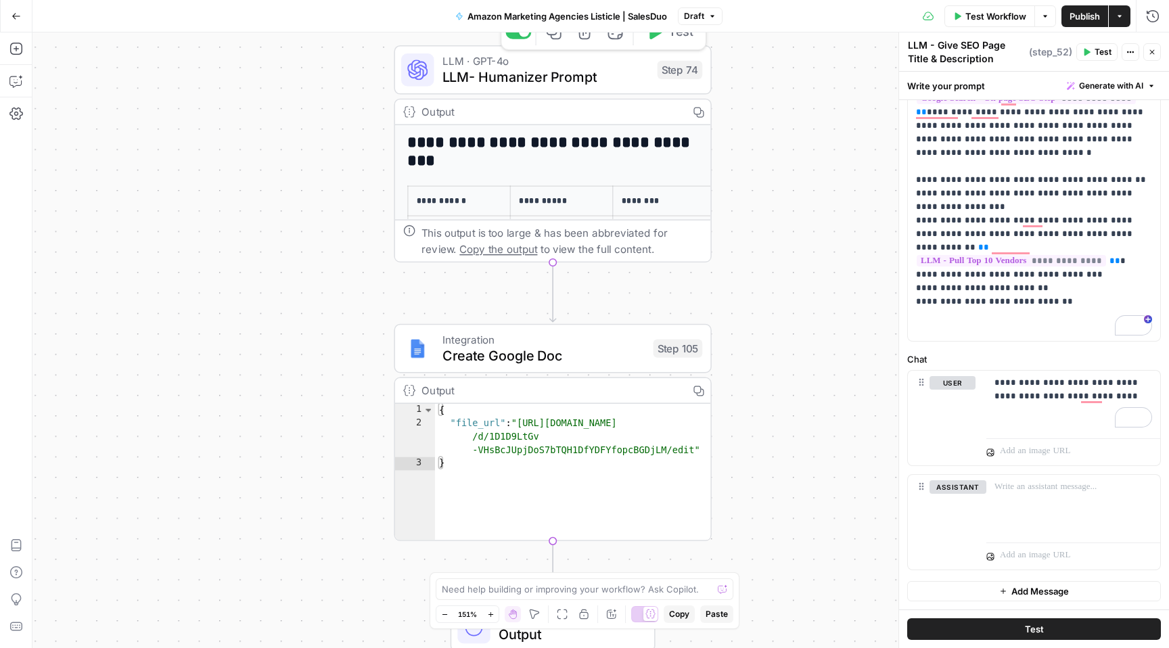
click at [560, 79] on span "LLM- Humanizer Prompt" at bounding box center [546, 77] width 207 height 20
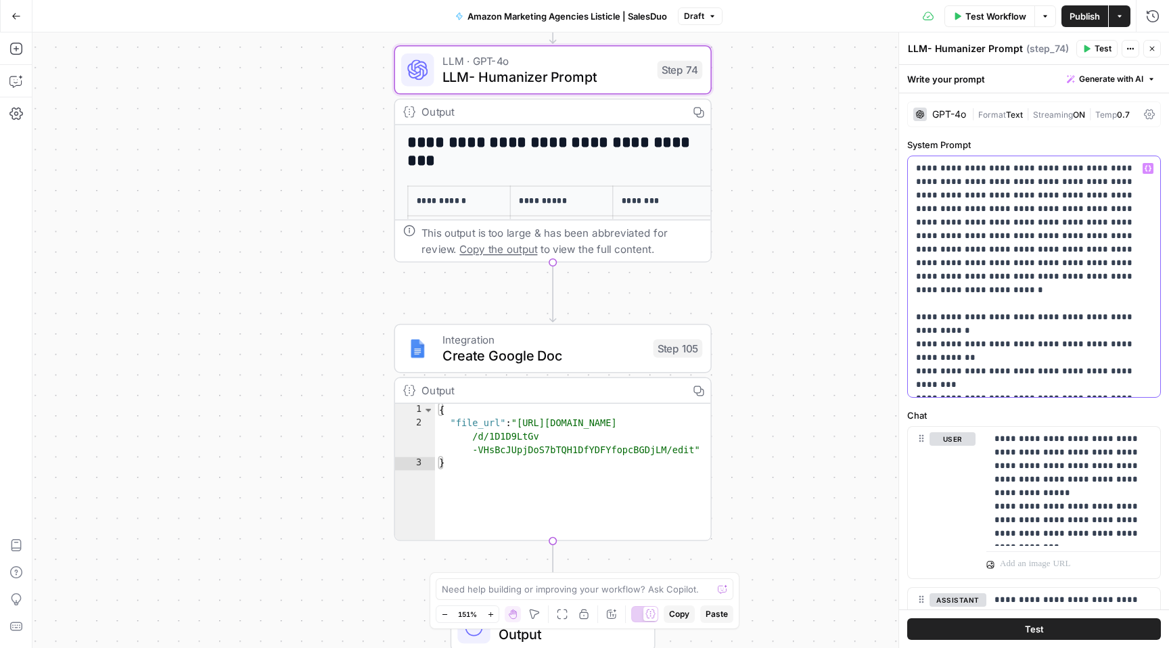
click at [1002, 230] on p "**********" at bounding box center [1034, 277] width 236 height 230
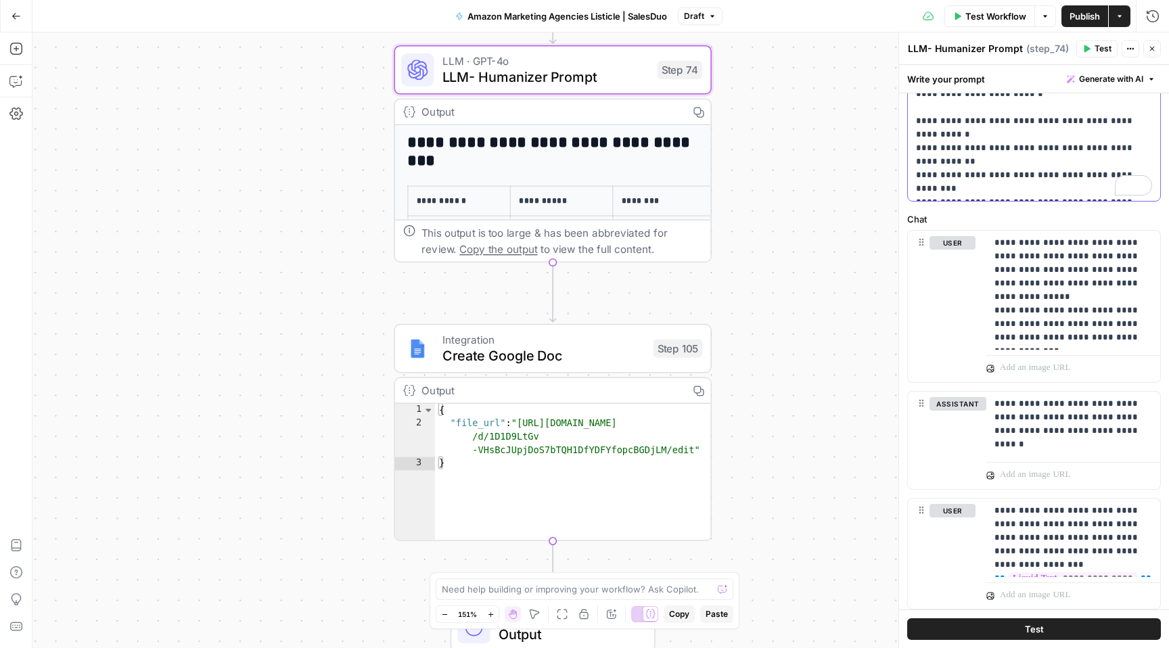
scroll to position [236, 0]
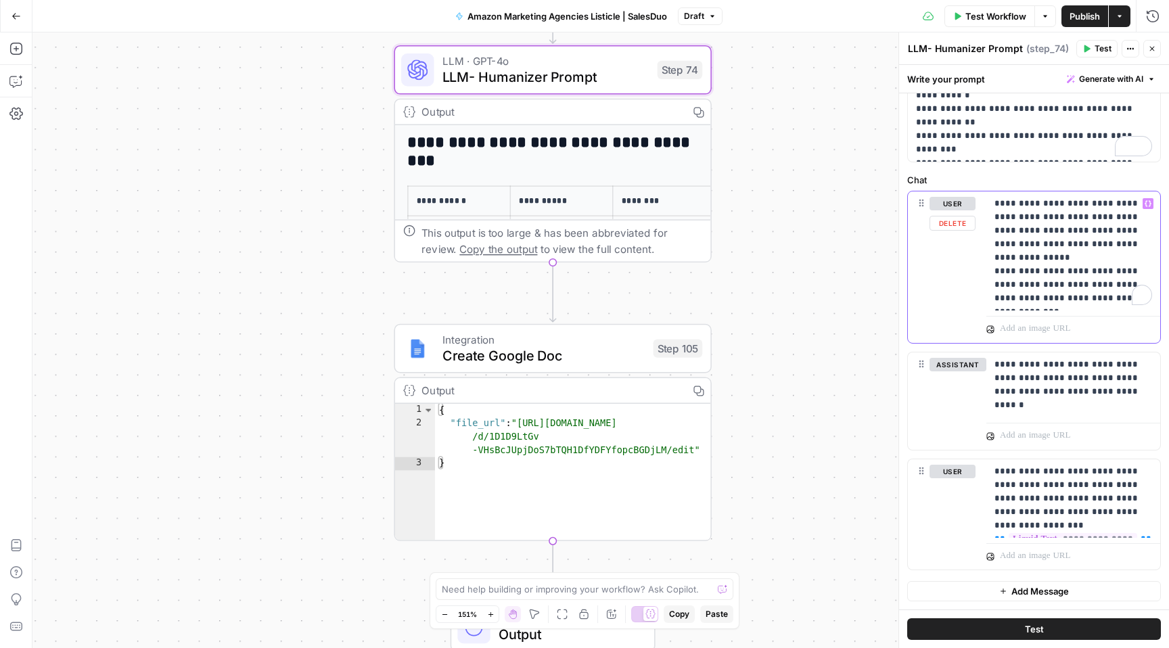
click at [1059, 267] on p "**********" at bounding box center [1074, 251] width 158 height 108
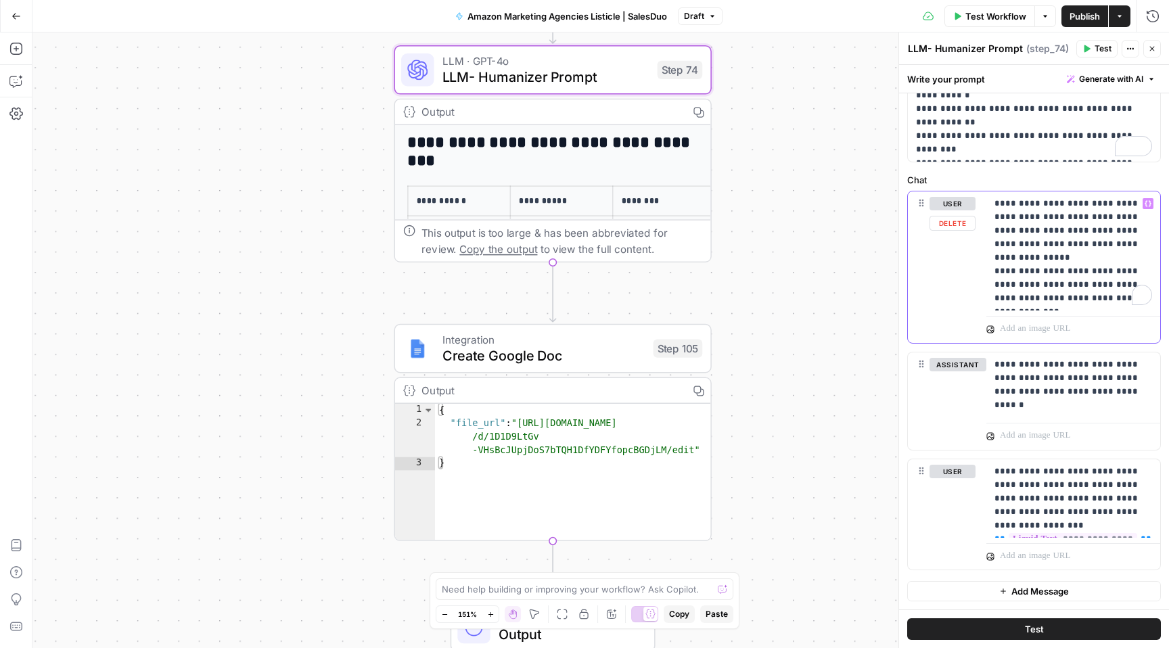
click at [1059, 267] on p "**********" at bounding box center [1074, 251] width 158 height 108
copy p "**********"
click at [1003, 367] on p "**********" at bounding box center [1074, 385] width 158 height 54
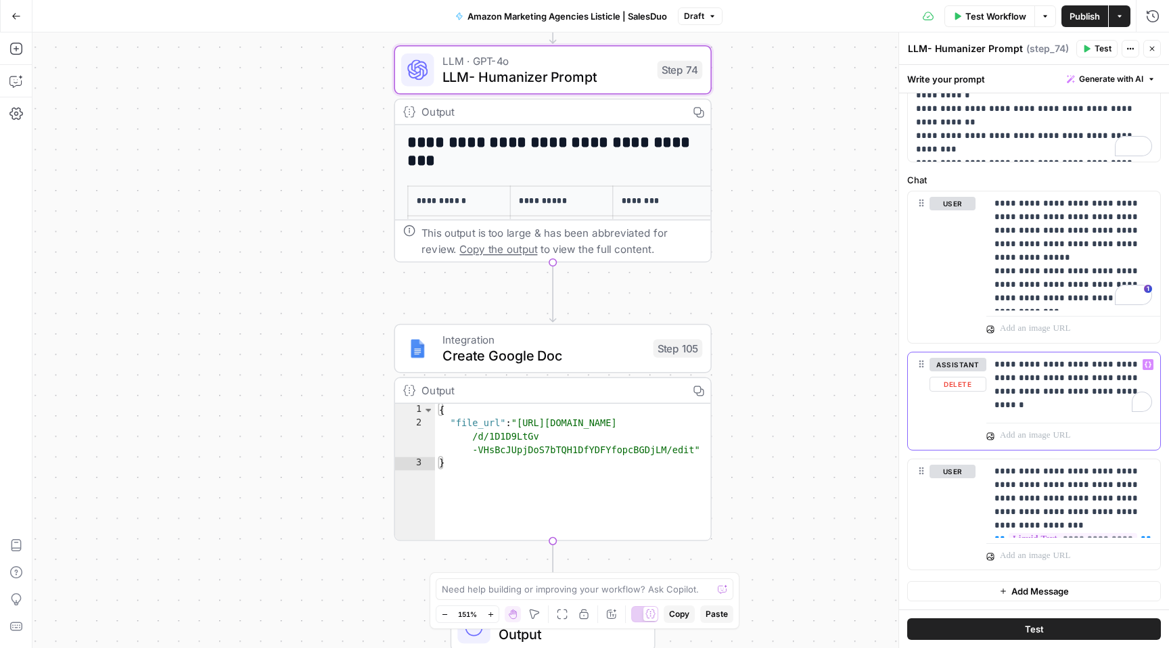
copy p "**********"
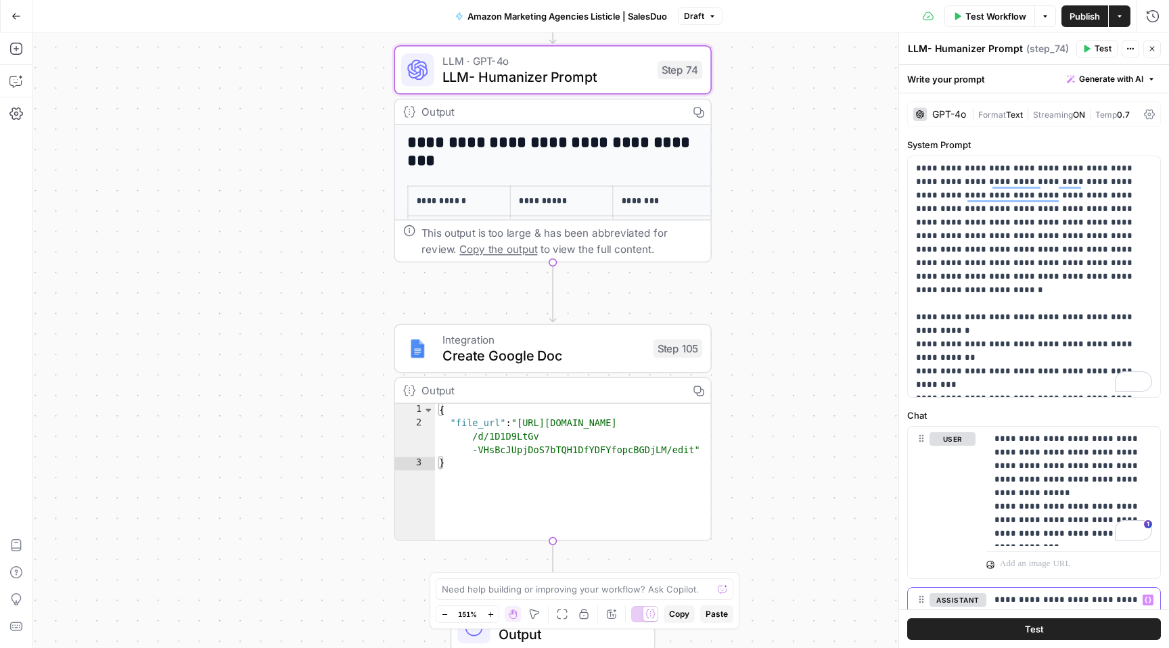
scroll to position [236, 0]
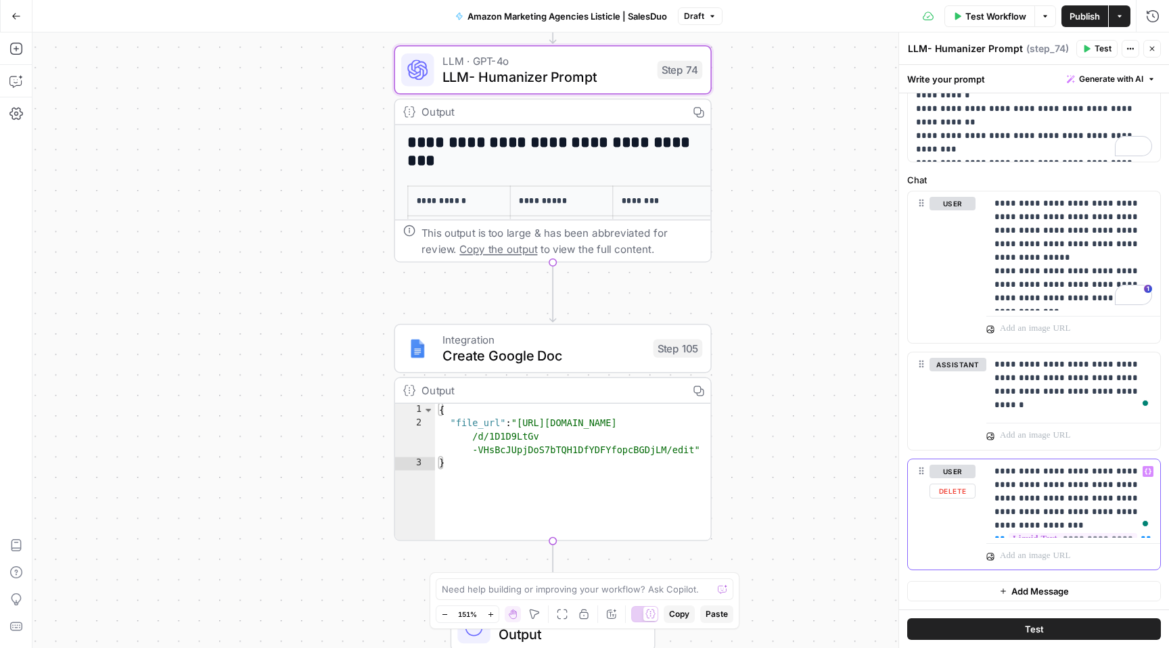
drag, startPoint x: 999, startPoint y: 470, endPoint x: 1132, endPoint y: 506, distance: 138.1
click at [1134, 506] on p "**********" at bounding box center [1074, 499] width 158 height 68
click at [1132, 506] on p "**********" at bounding box center [1074, 499] width 158 height 68
drag, startPoint x: 1132, startPoint y: 506, endPoint x: 991, endPoint y: 464, distance: 147.5
click at [991, 464] on div "**********" at bounding box center [1074, 499] width 174 height 79
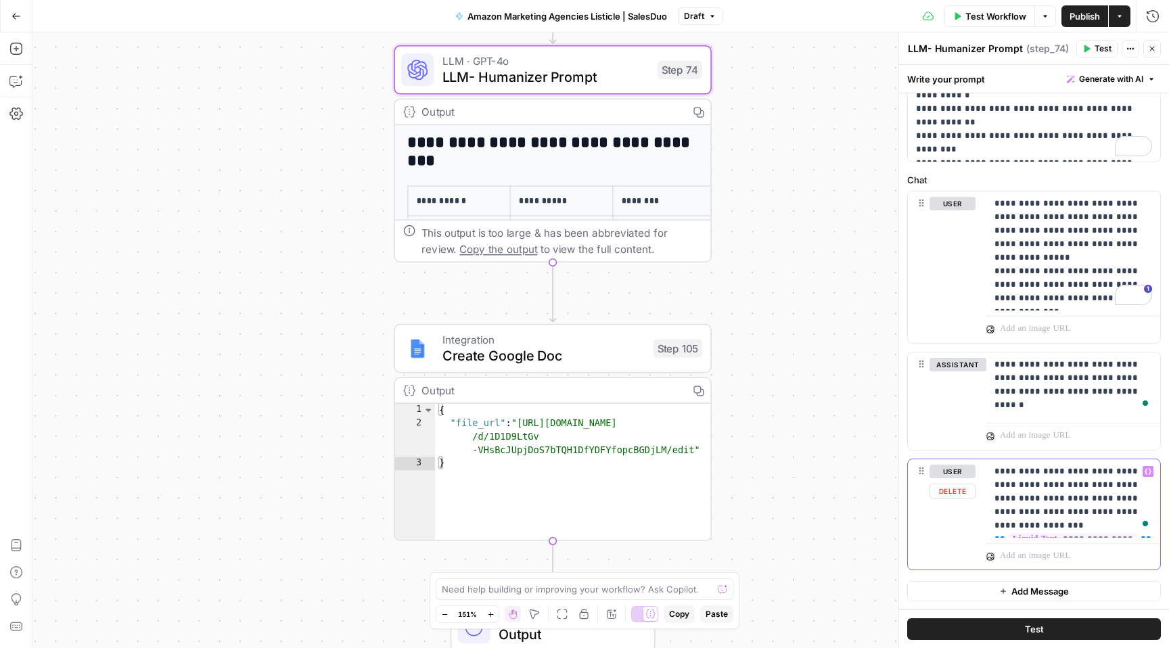
copy p "**********"
click at [560, 79] on span "LLM- Humanizer Prompt" at bounding box center [546, 77] width 207 height 20
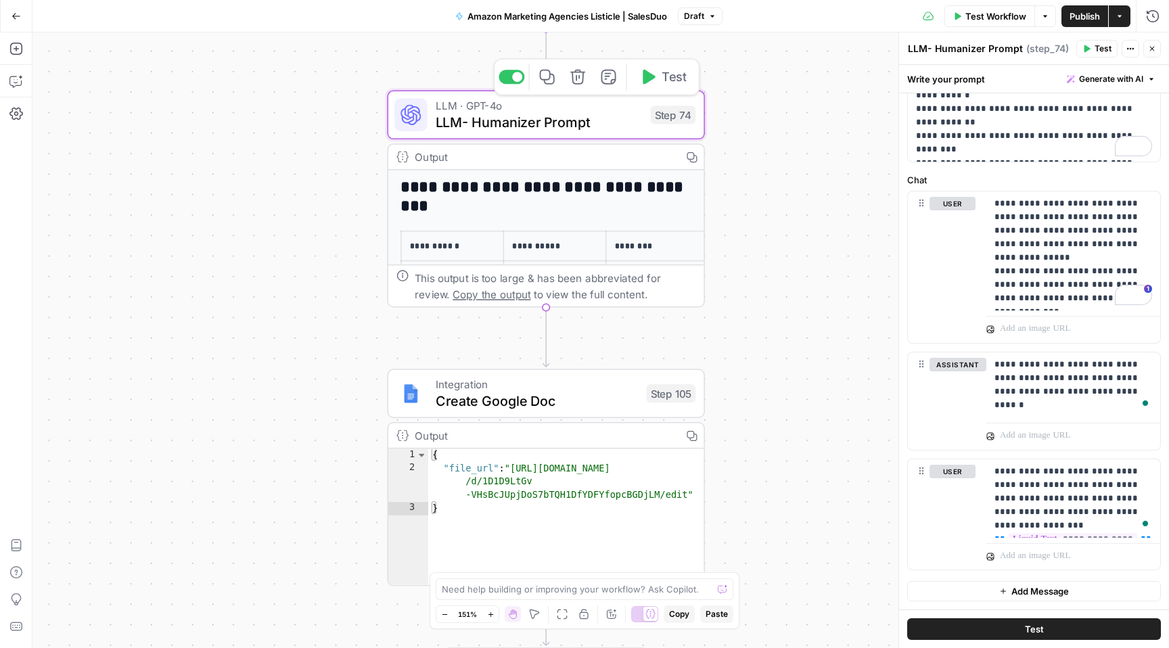
click at [441, 122] on span "LLM- Humanizer Prompt" at bounding box center [539, 122] width 207 height 20
click at [943, 52] on textarea "LLM- Humanizer Prompt" at bounding box center [965, 49] width 115 height 14
